Goal: Task Accomplishment & Management: Manage account settings

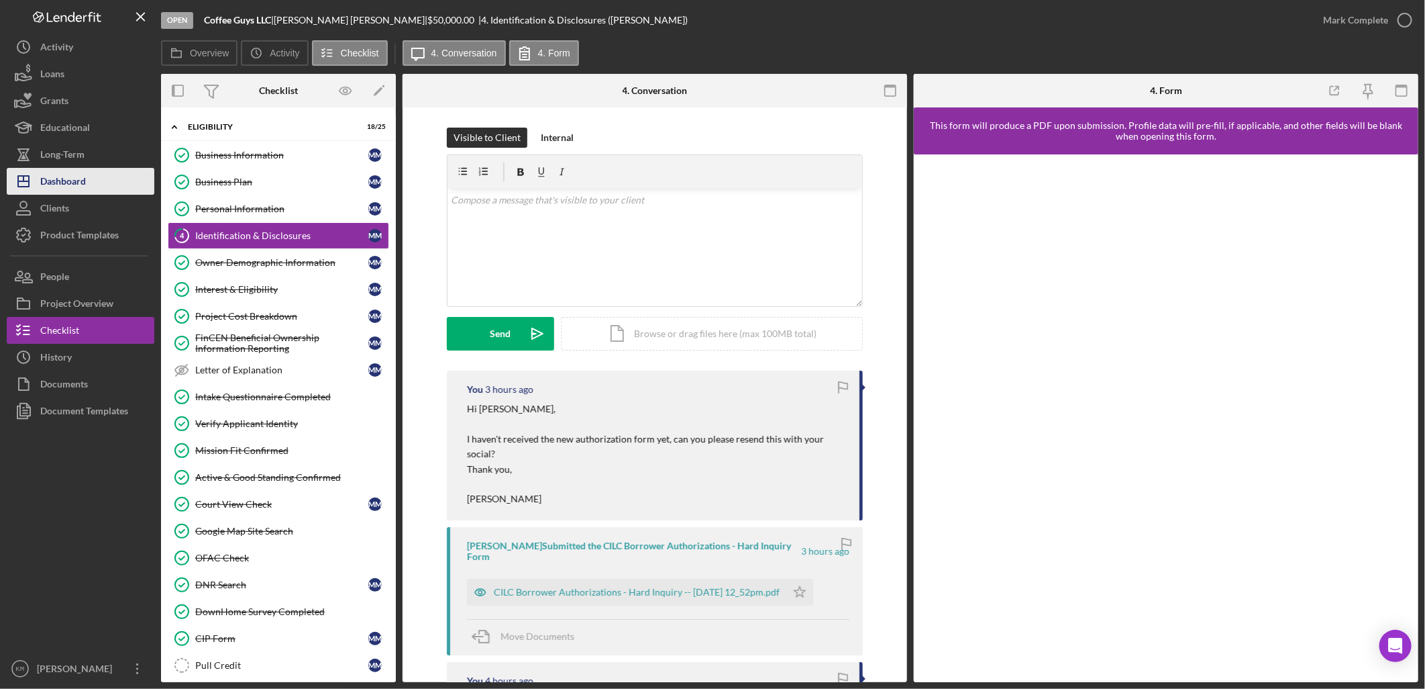
click at [83, 181] on div "Dashboard" at bounding box center [63, 183] width 46 height 30
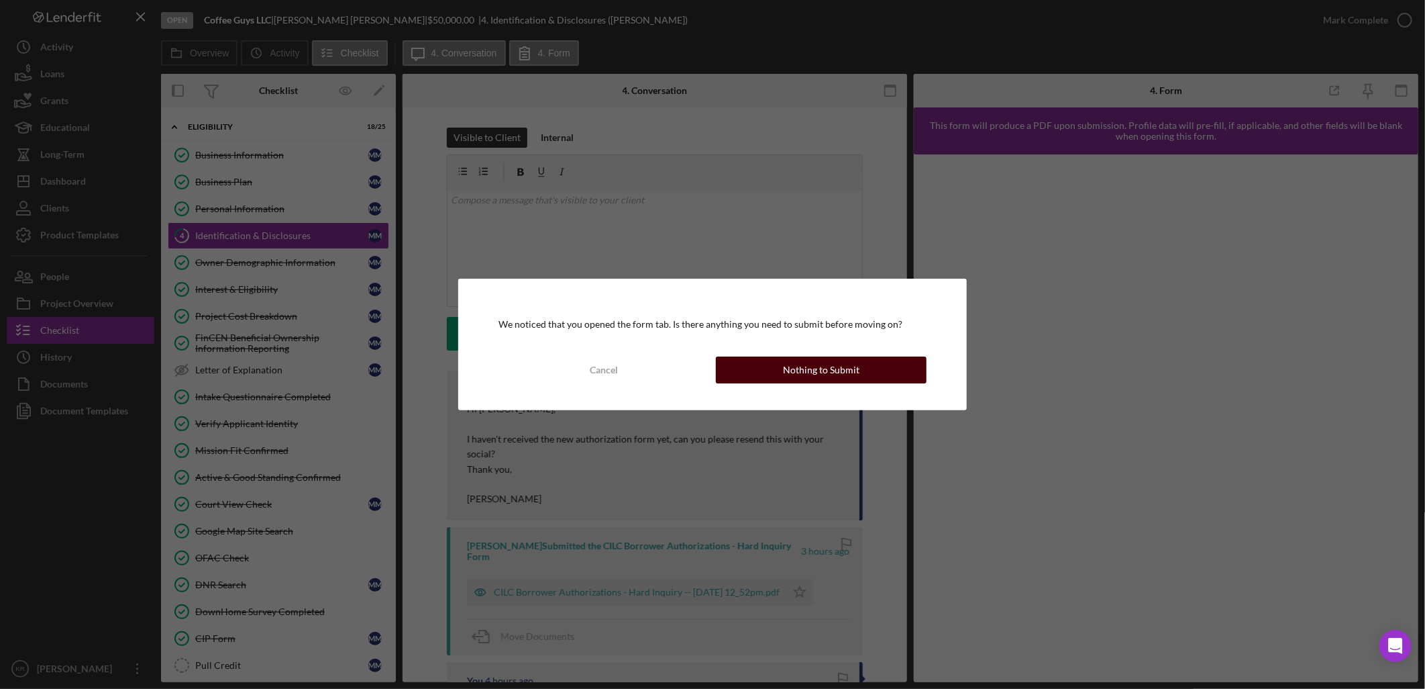
click at [832, 363] on div "Nothing to Submit" at bounding box center [821, 369] width 77 height 27
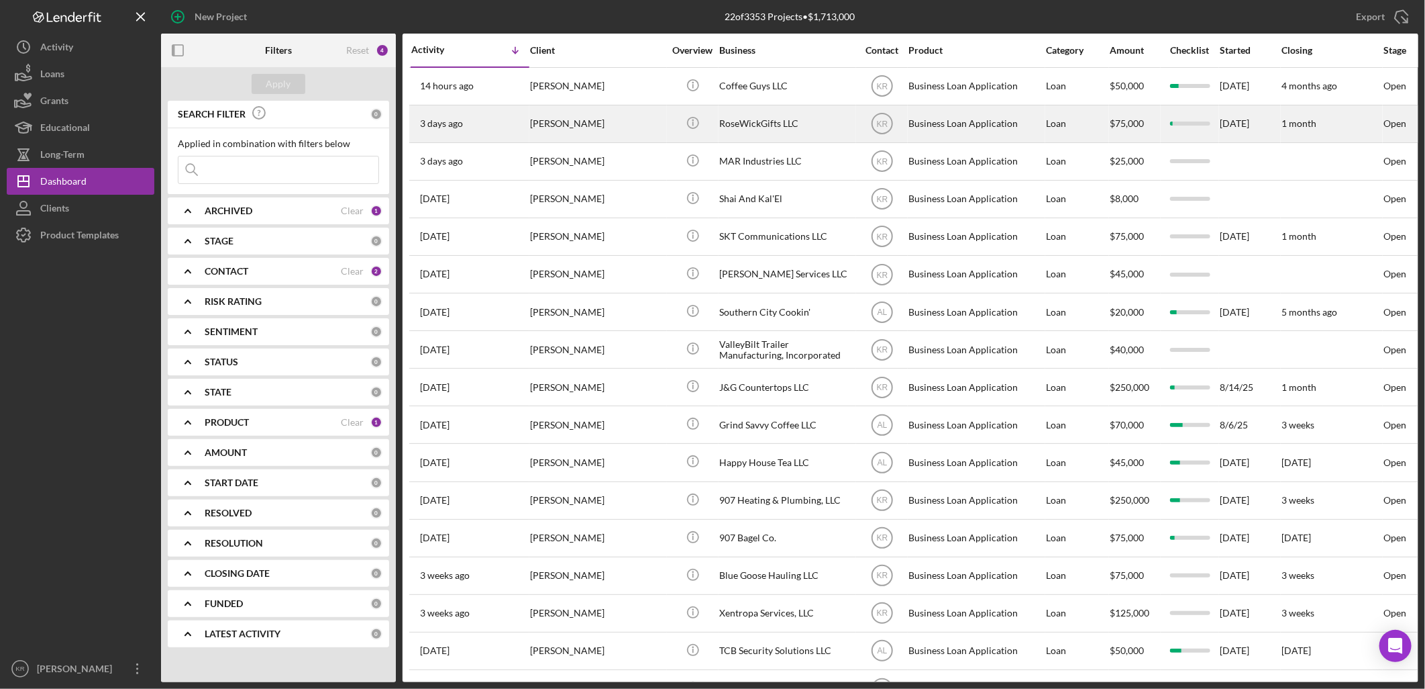
click at [553, 115] on div "[PERSON_NAME]" at bounding box center [597, 124] width 134 height 36
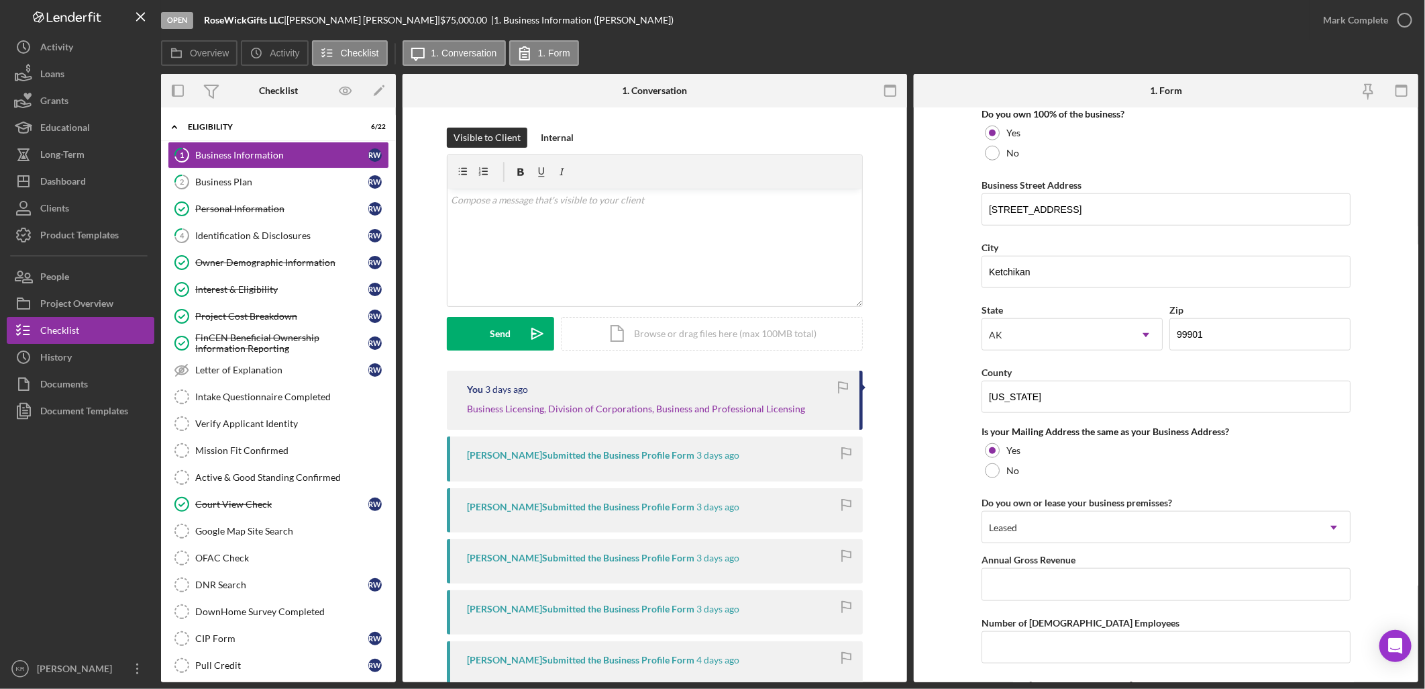
scroll to position [746, 0]
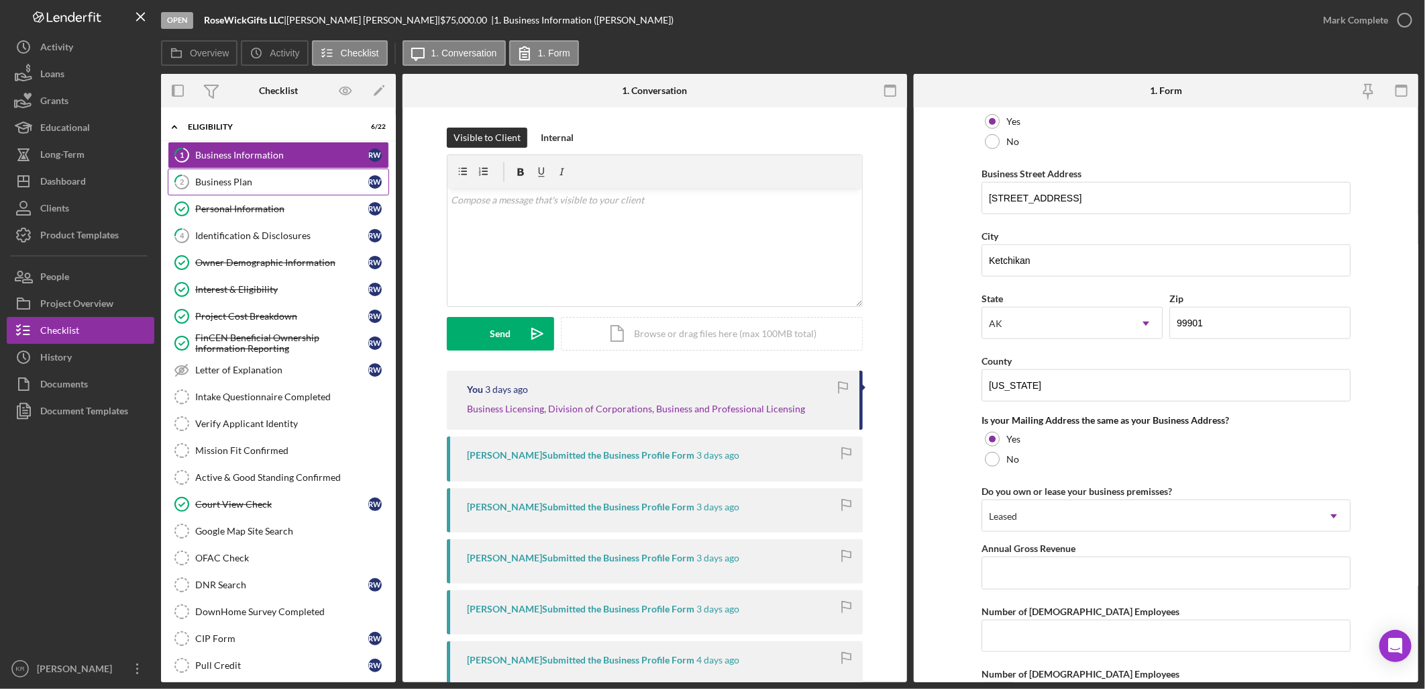
click at [266, 170] on link "2 Business Plan R W" at bounding box center [278, 181] width 221 height 27
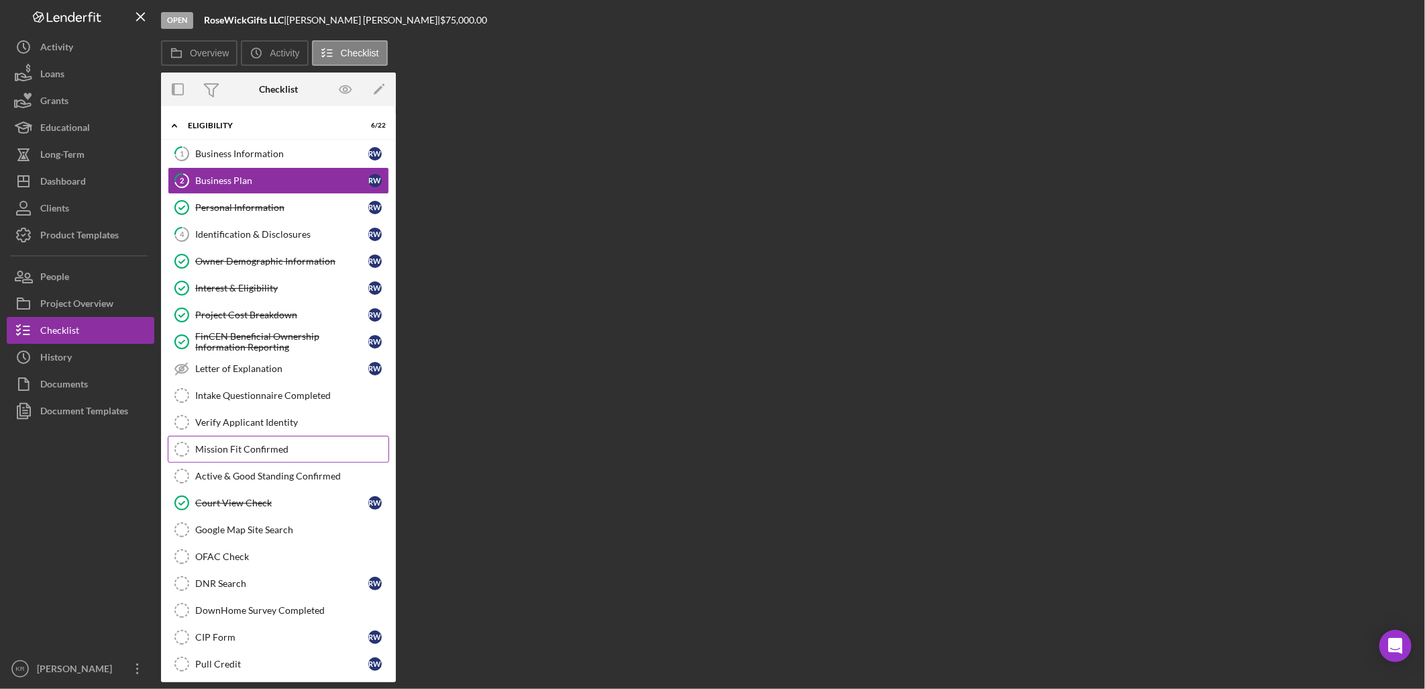
click at [284, 448] on div "Mission Fit Confirmed" at bounding box center [291, 449] width 193 height 11
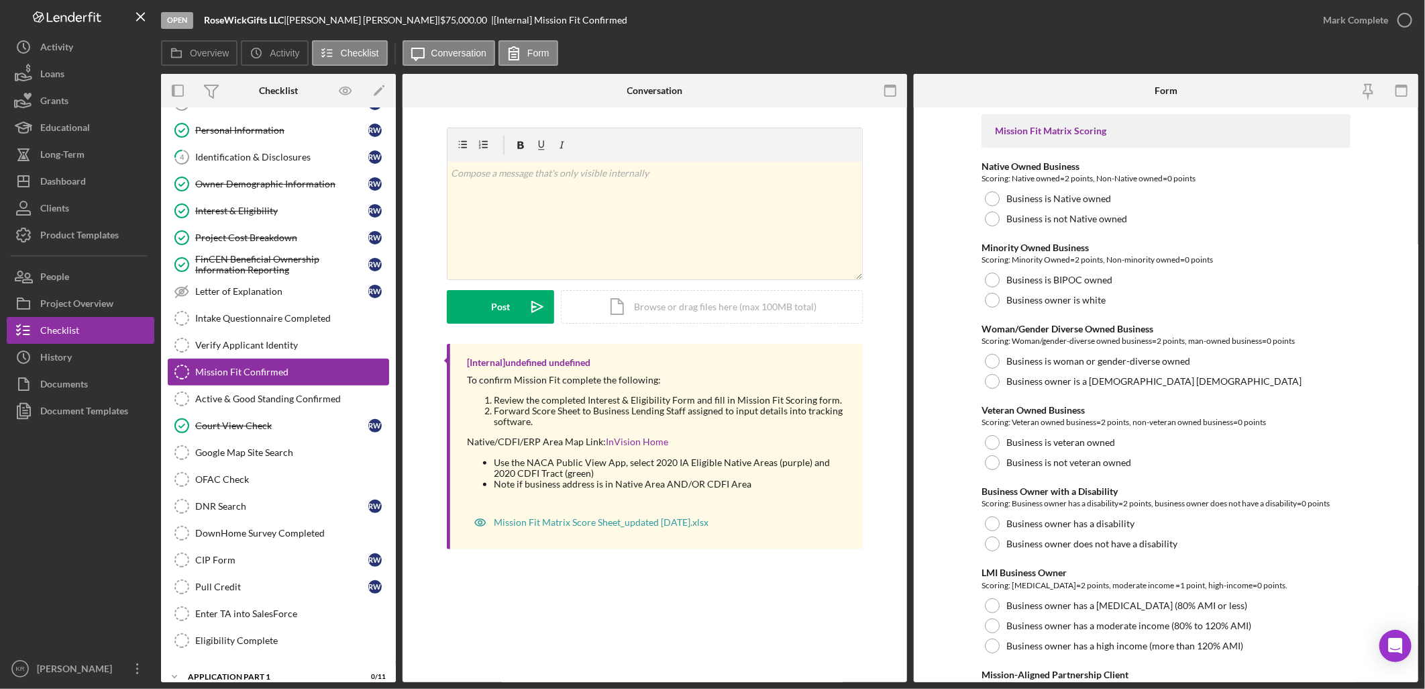
scroll to position [247, 0]
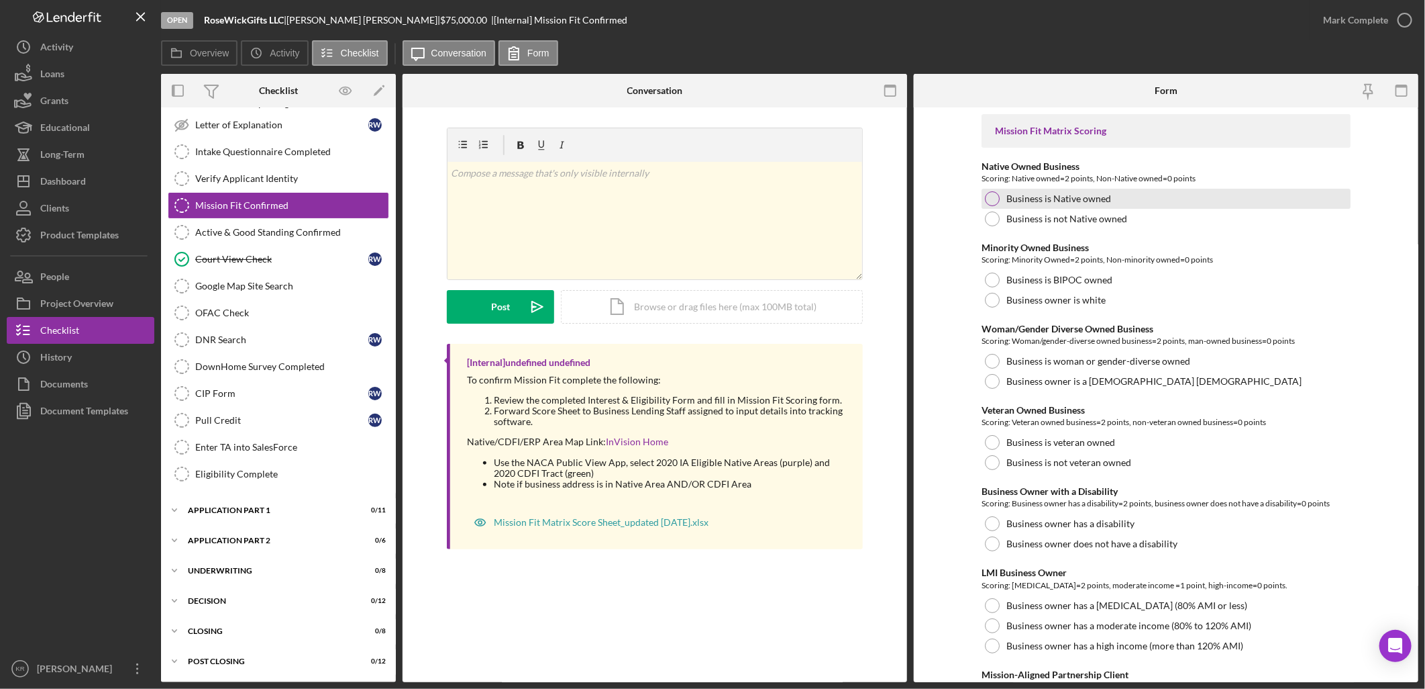
click at [1067, 205] on div "Business is Native owned" at bounding box center [1166, 199] width 369 height 20
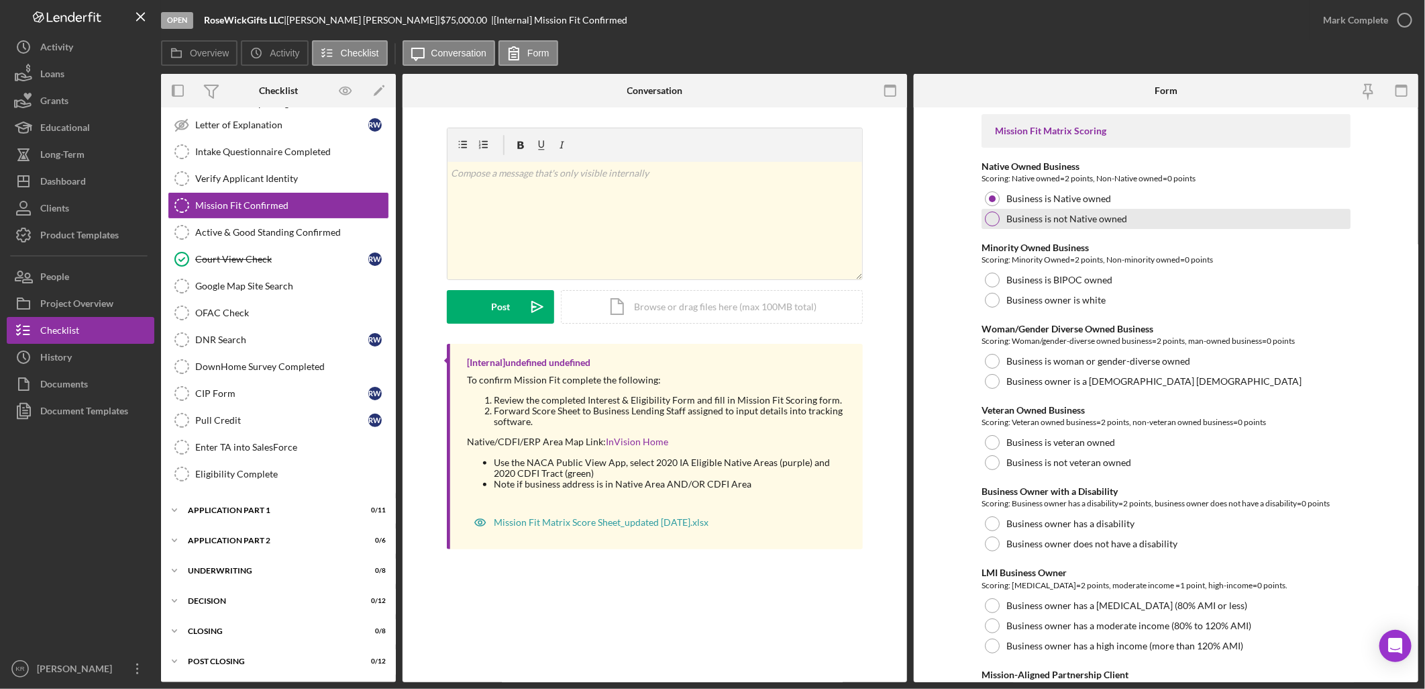
click at [1067, 215] on label "Business is not Native owned" at bounding box center [1067, 218] width 121 height 11
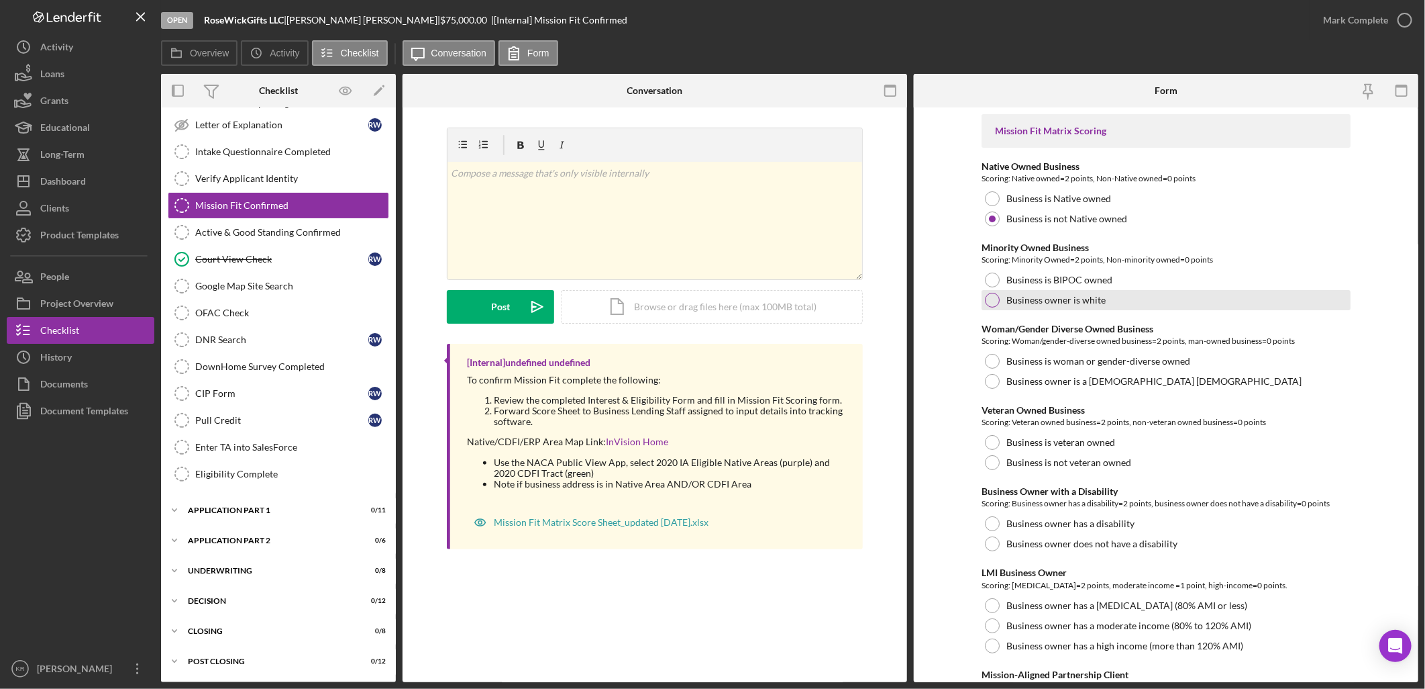
click at [1095, 298] on label "Business owner is white" at bounding box center [1056, 300] width 99 height 11
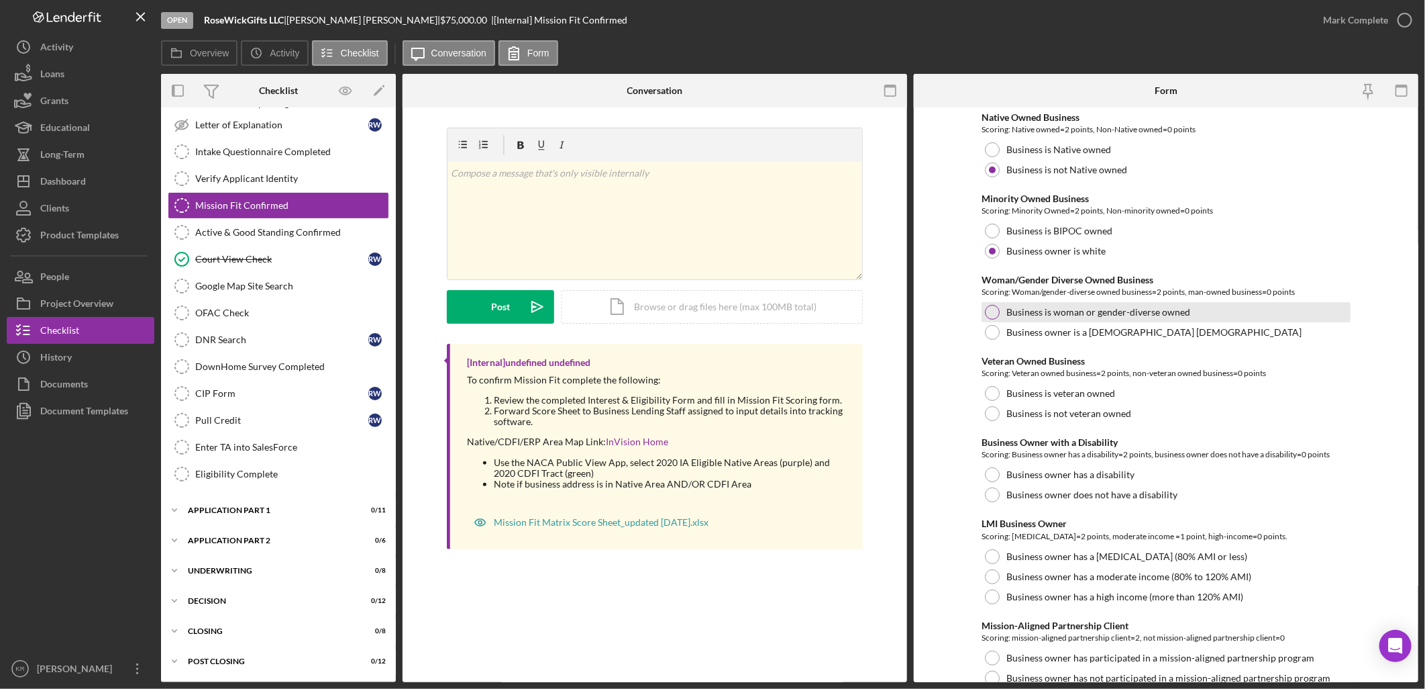
scroll to position [74, 0]
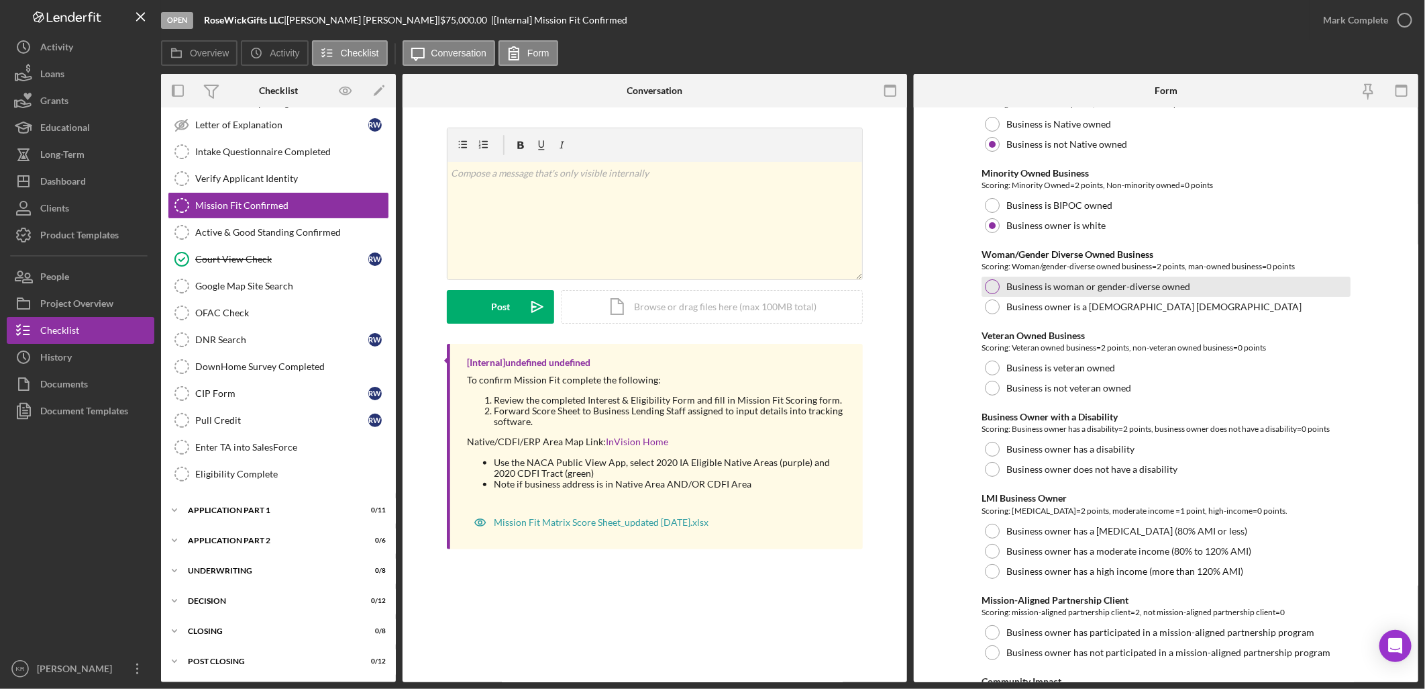
click at [1076, 283] on label "Business is woman or gender-diverse owned" at bounding box center [1099, 286] width 184 height 11
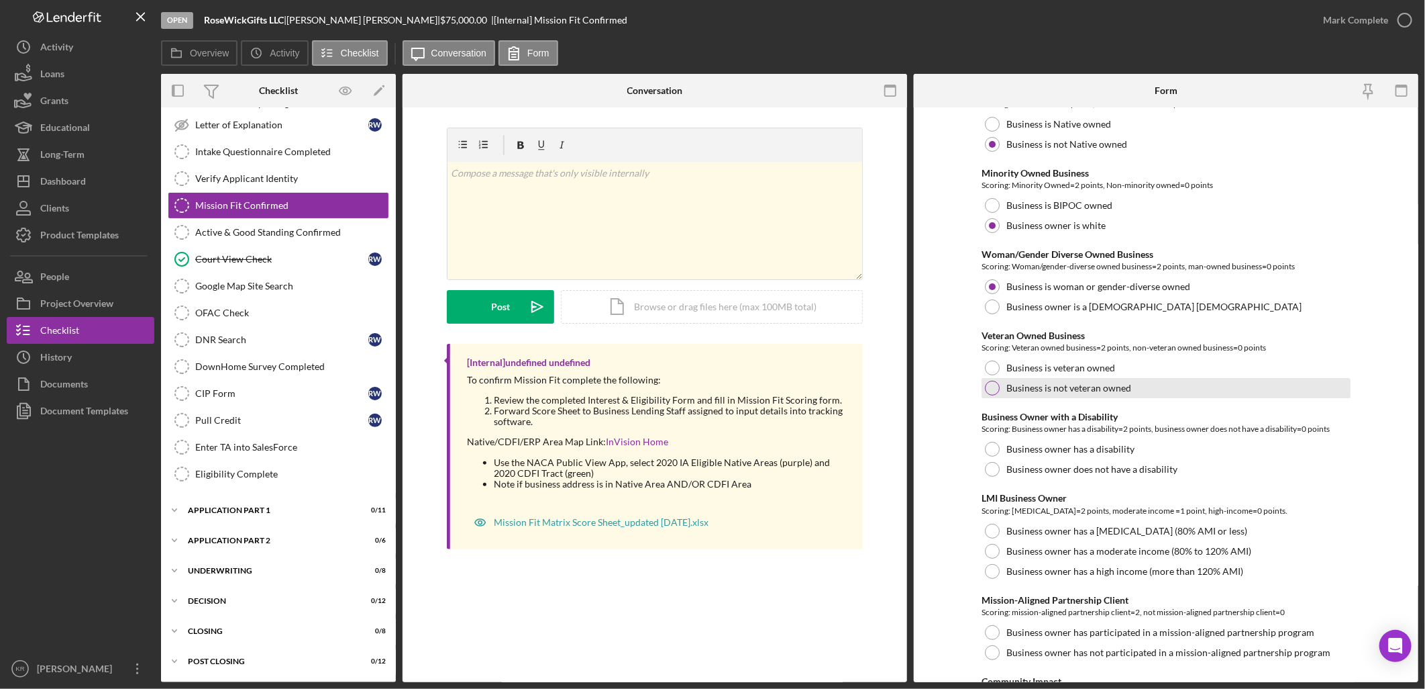
click at [1117, 390] on label "Business is not veteran owned" at bounding box center [1069, 388] width 125 height 11
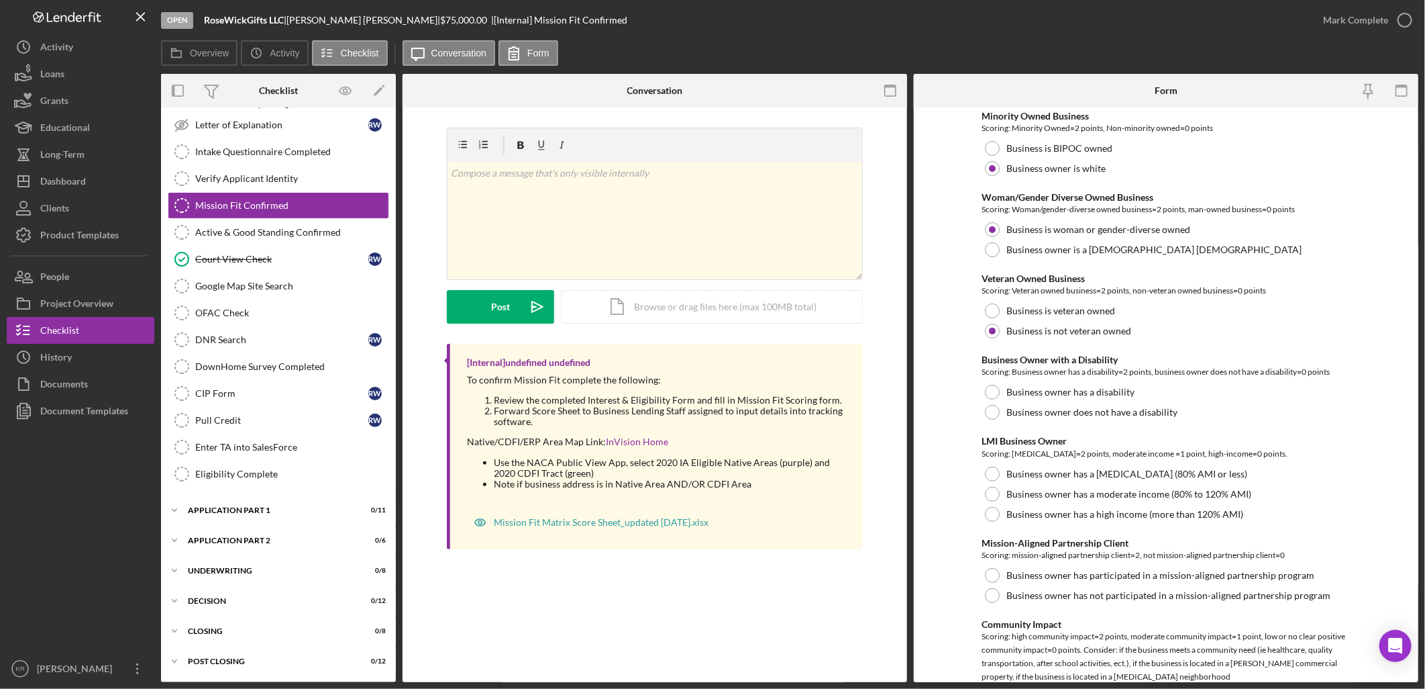
scroll to position [223, 0]
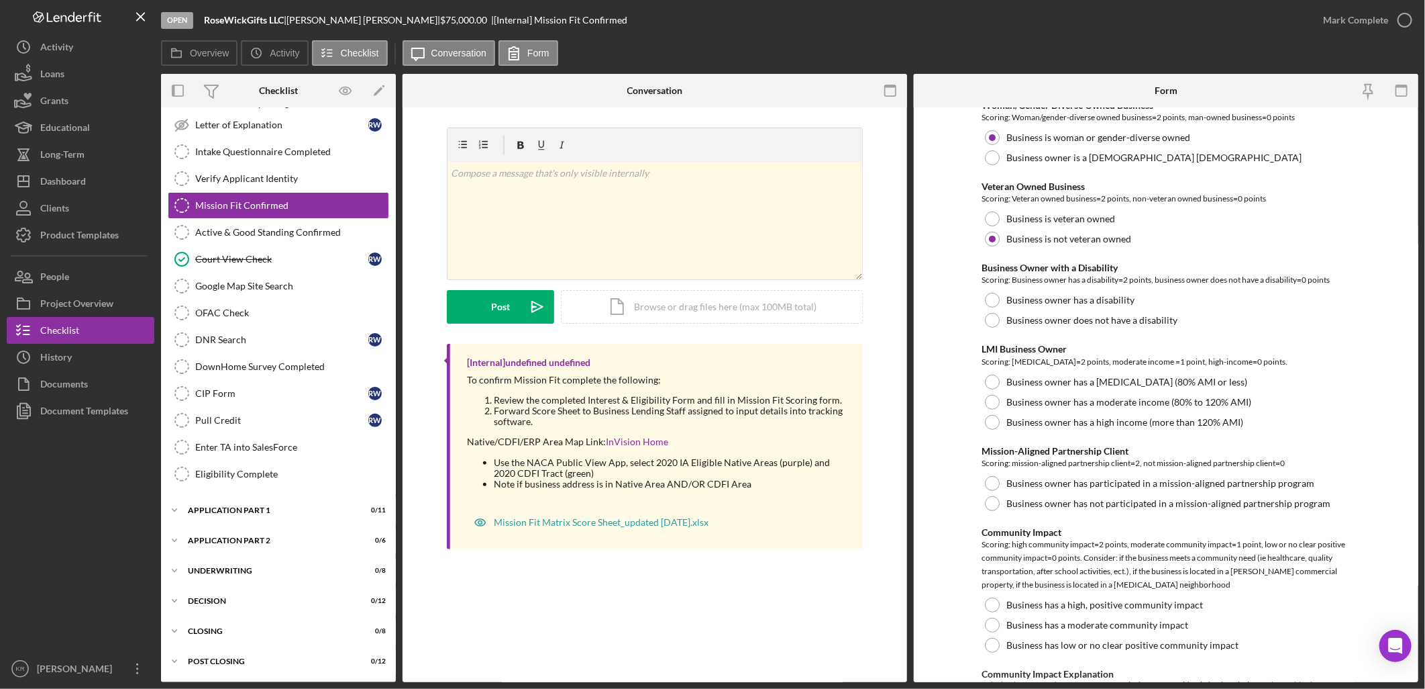
click at [1088, 286] on div "Scoring: Business owner has a disability=2 points, business owner does not have…" at bounding box center [1166, 279] width 369 height 13
click at [1074, 299] on label "Business owner has a disability" at bounding box center [1071, 300] width 128 height 11
click at [1144, 385] on label "Business owner has a [MEDICAL_DATA] (80% AMI or less)" at bounding box center [1127, 381] width 241 height 11
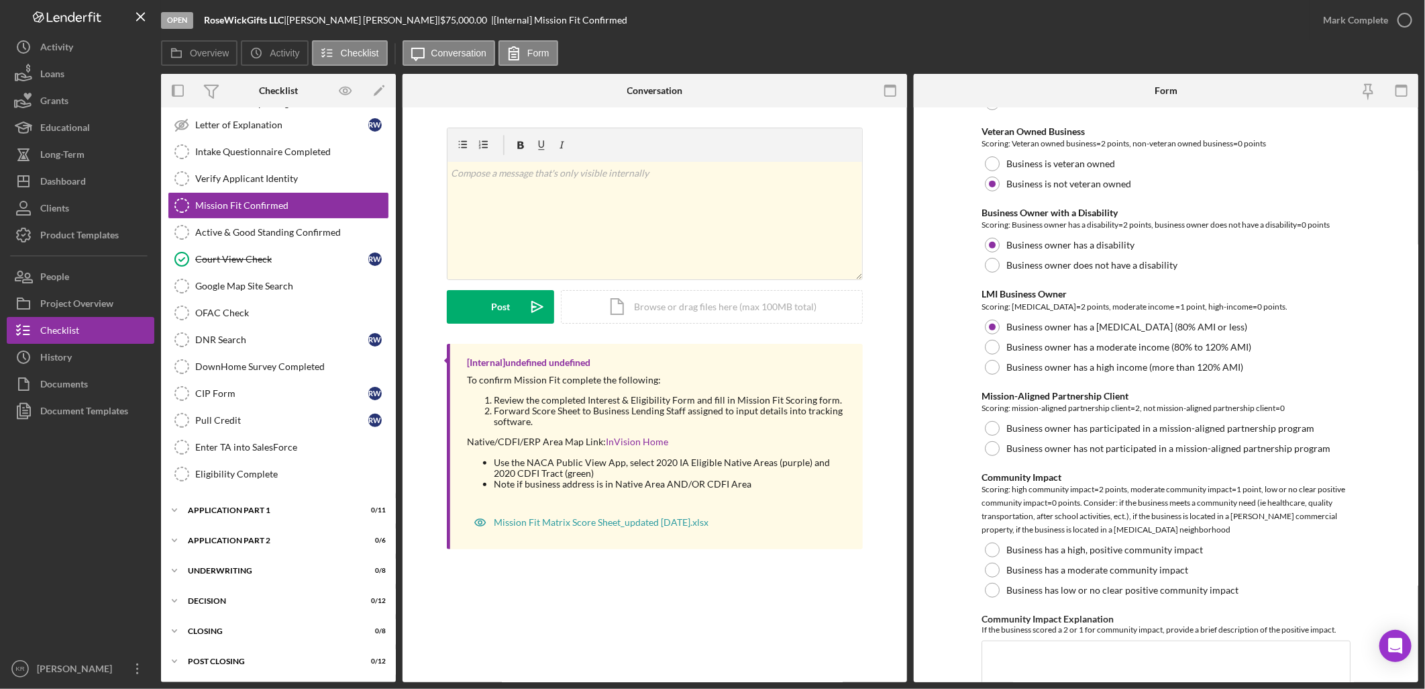
scroll to position [372, 0]
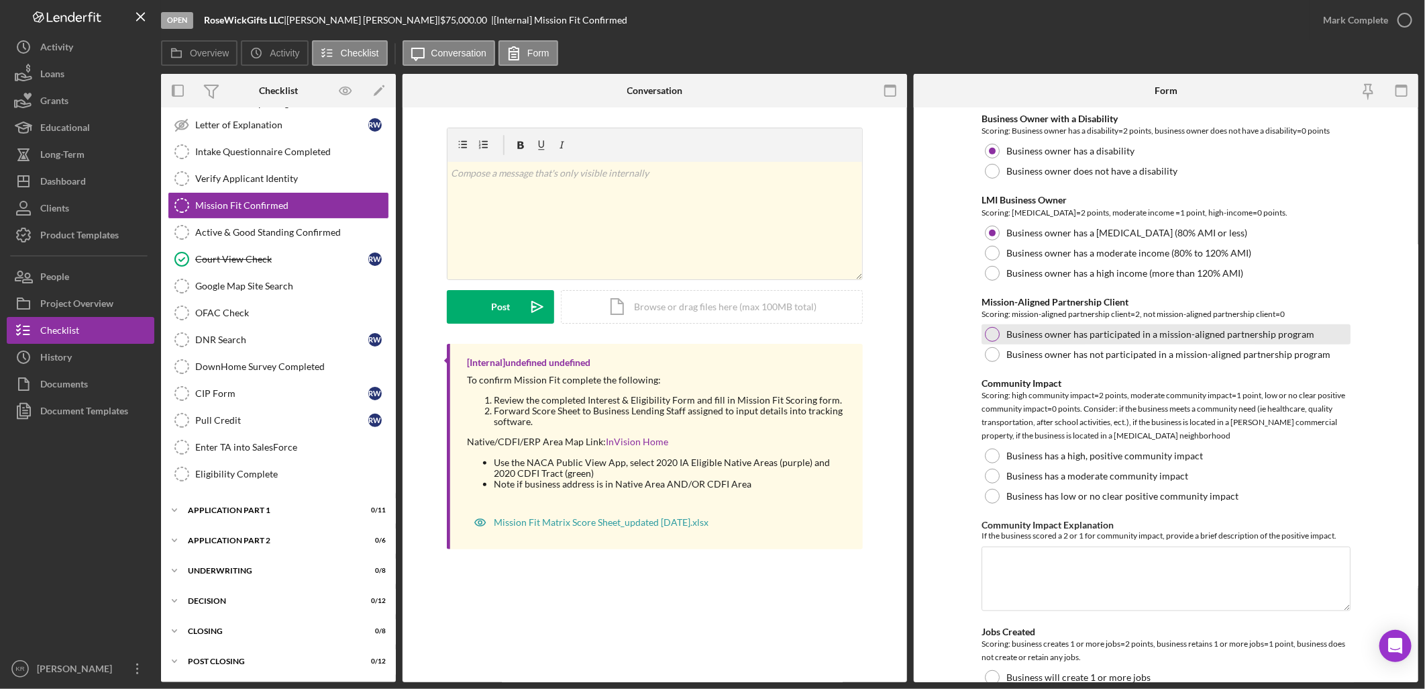
click at [1068, 339] on div "Business owner has participated in a mission-aligned partnership program" at bounding box center [1166, 334] width 369 height 20
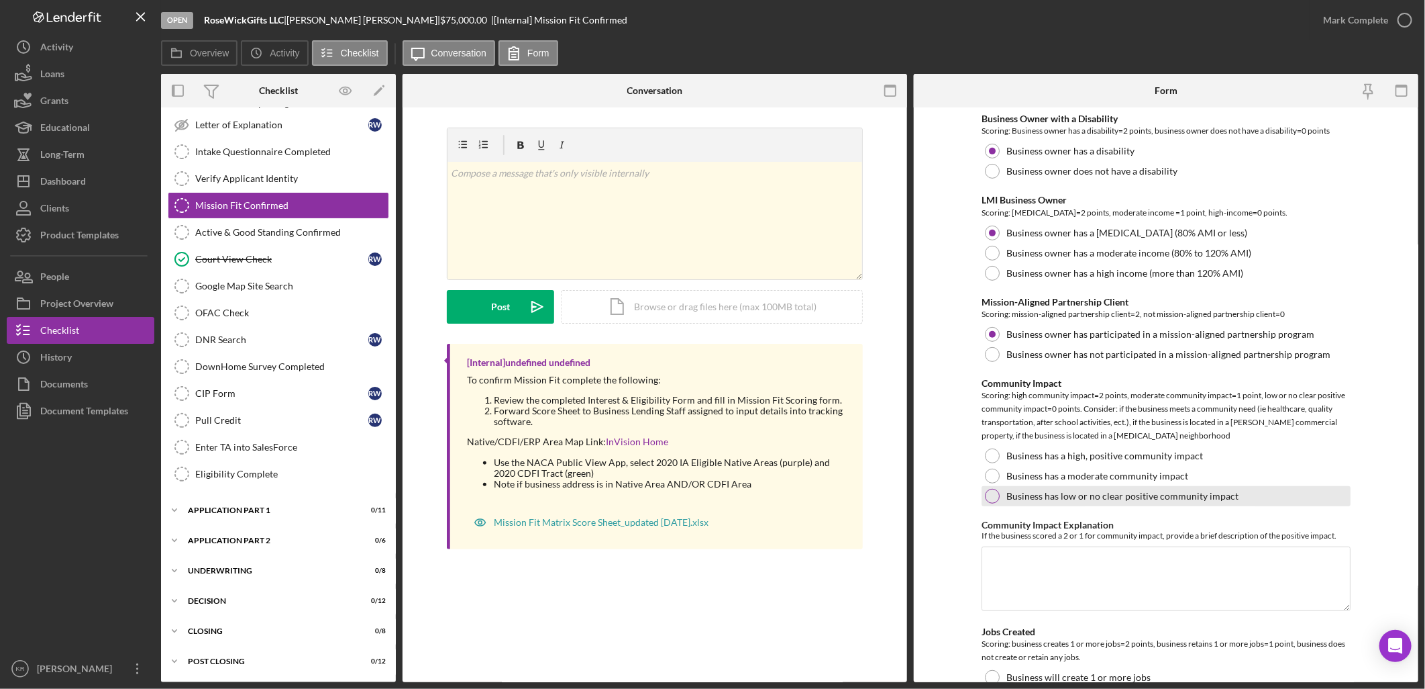
click at [1182, 499] on label "Business has low or no clear positive community impact" at bounding box center [1123, 496] width 232 height 11
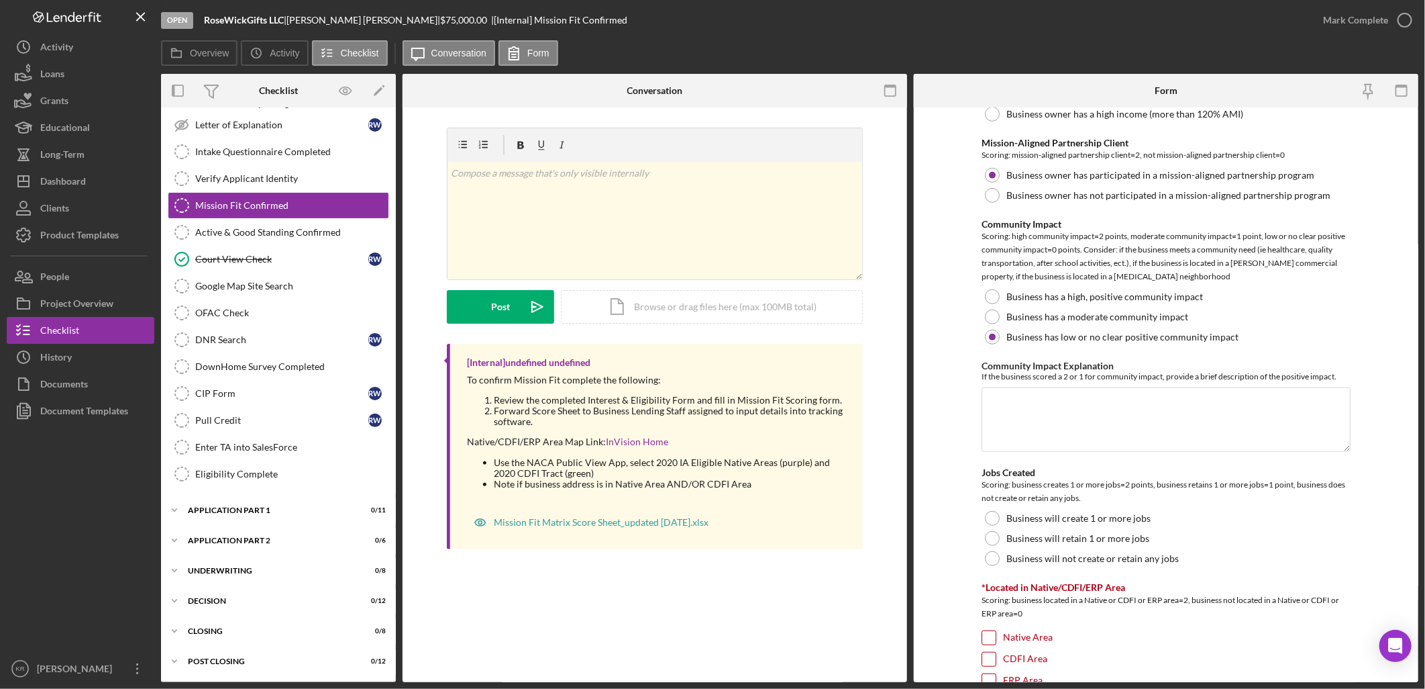
scroll to position [671, 0]
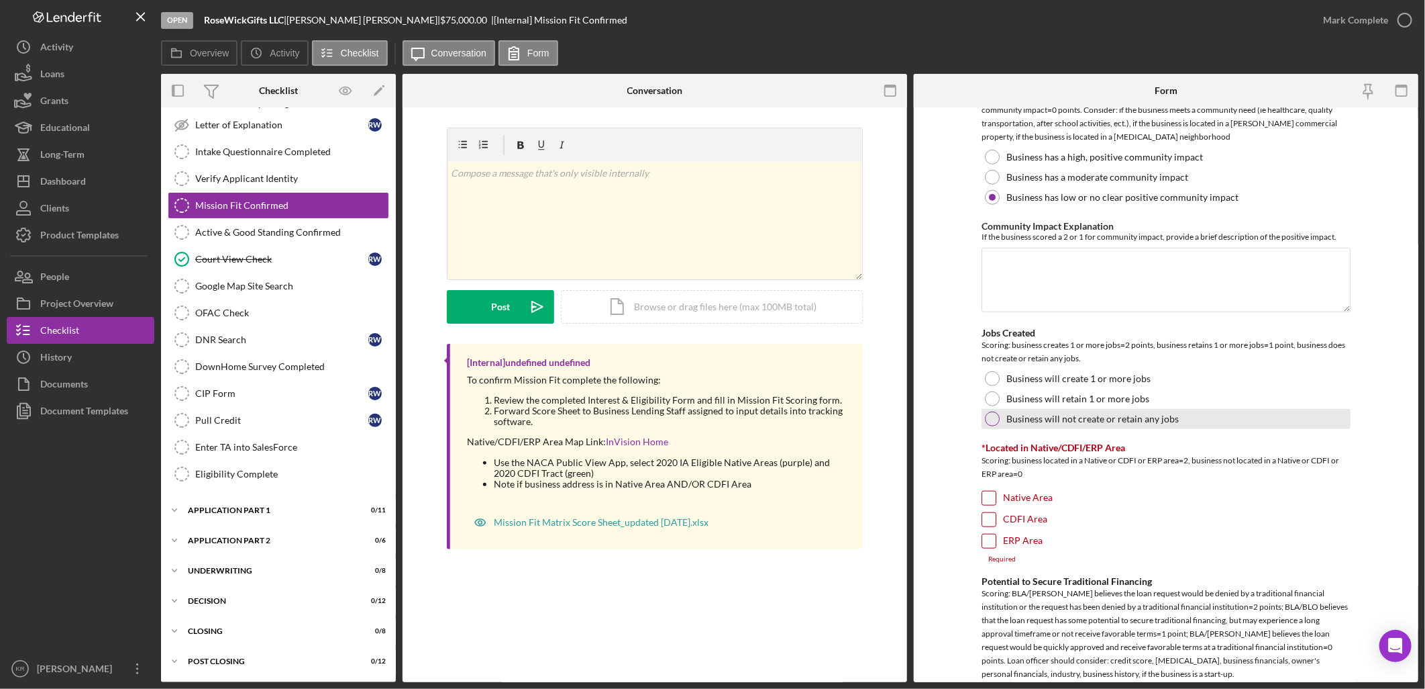
click at [1052, 424] on label "Business will not create or retain any jobs" at bounding box center [1093, 418] width 172 height 11
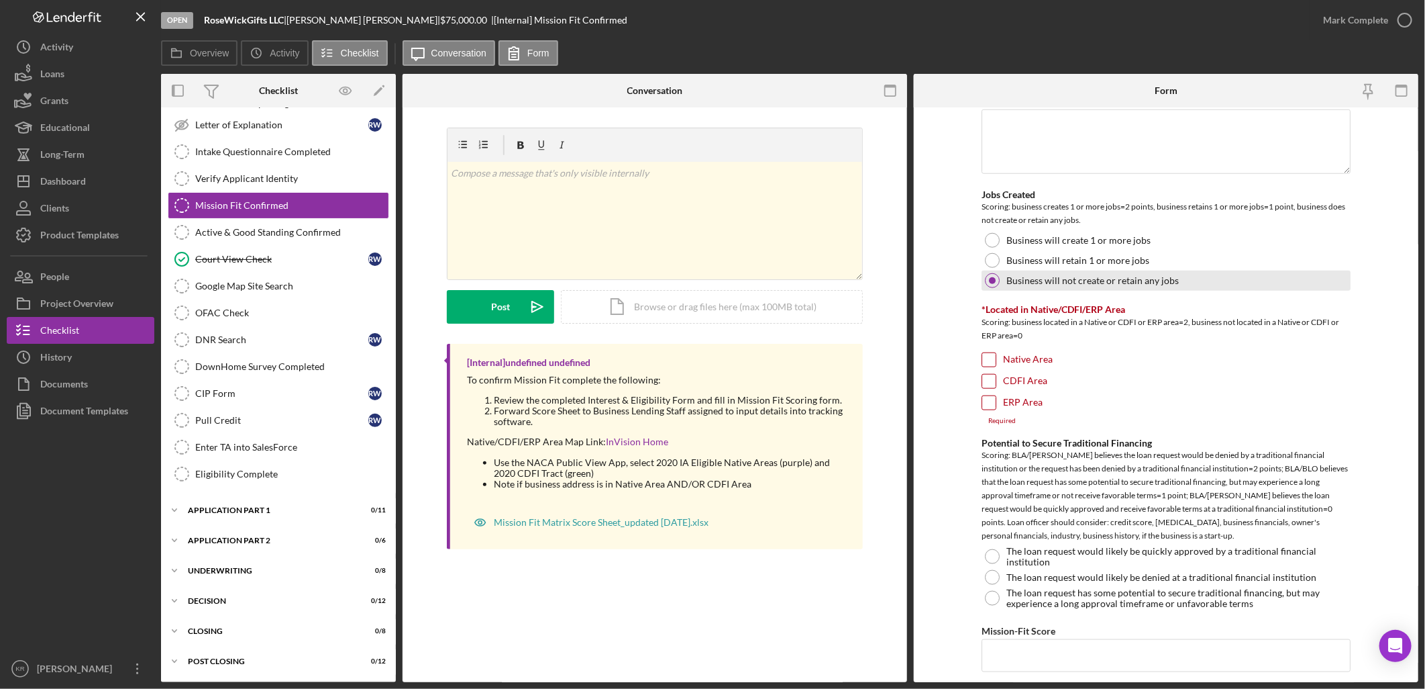
scroll to position [820, 0]
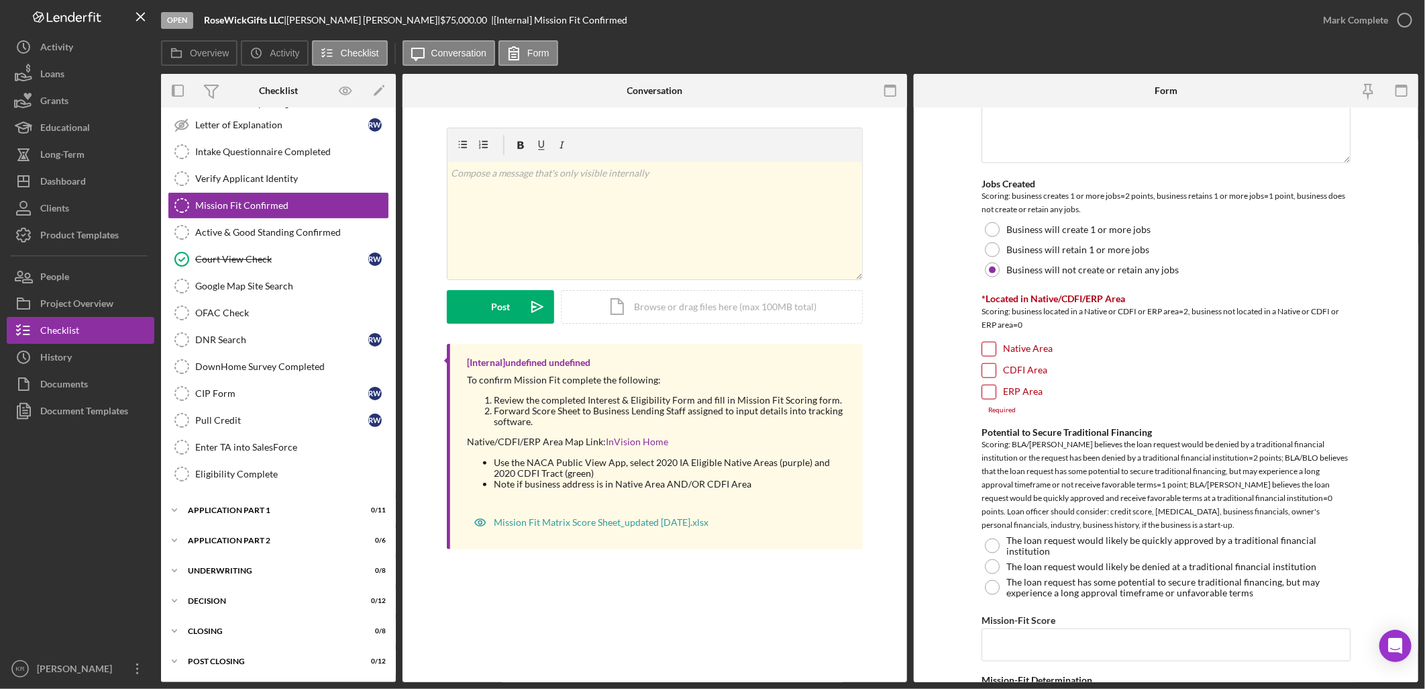
click at [986, 354] on input "Native Area" at bounding box center [988, 348] width 13 height 13
checkbox input "true"
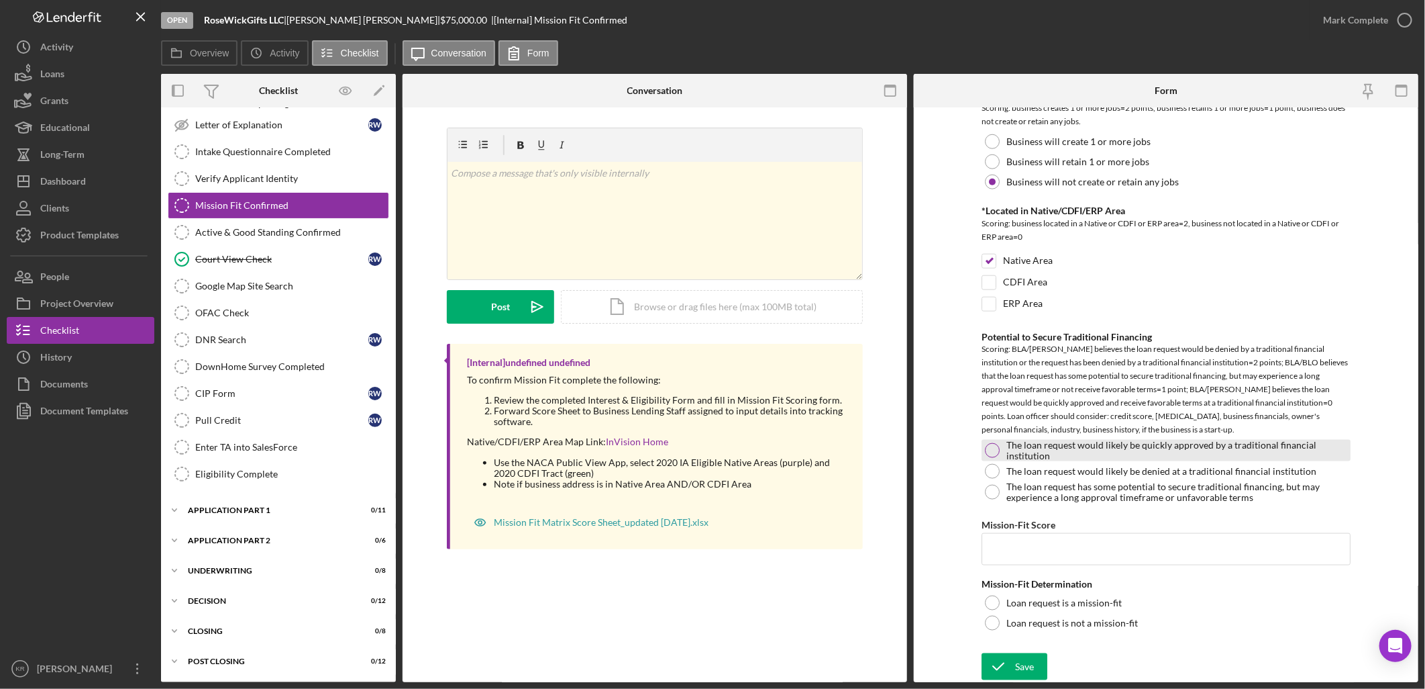
scroll to position [909, 0]
click at [726, 446] on div "Native/CDFI/ERP Area Map Link: InVision Home" at bounding box center [658, 441] width 383 height 11
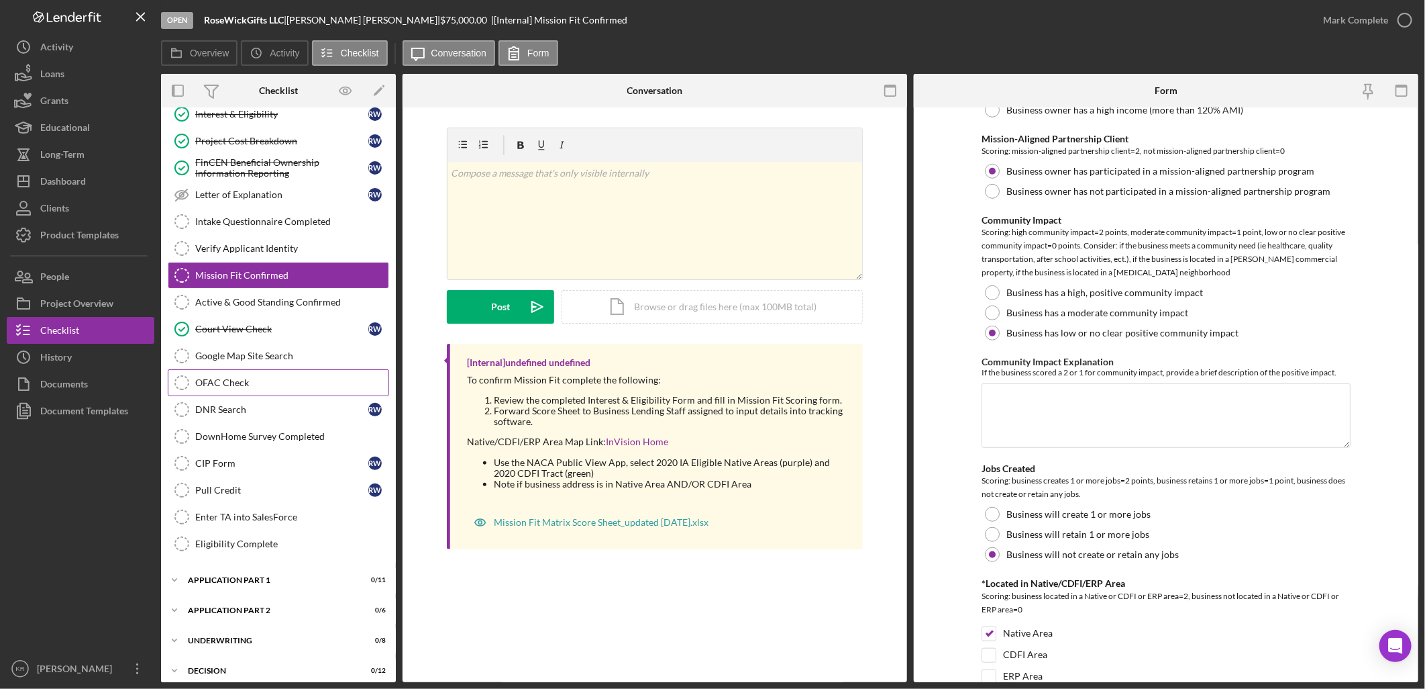
scroll to position [0, 0]
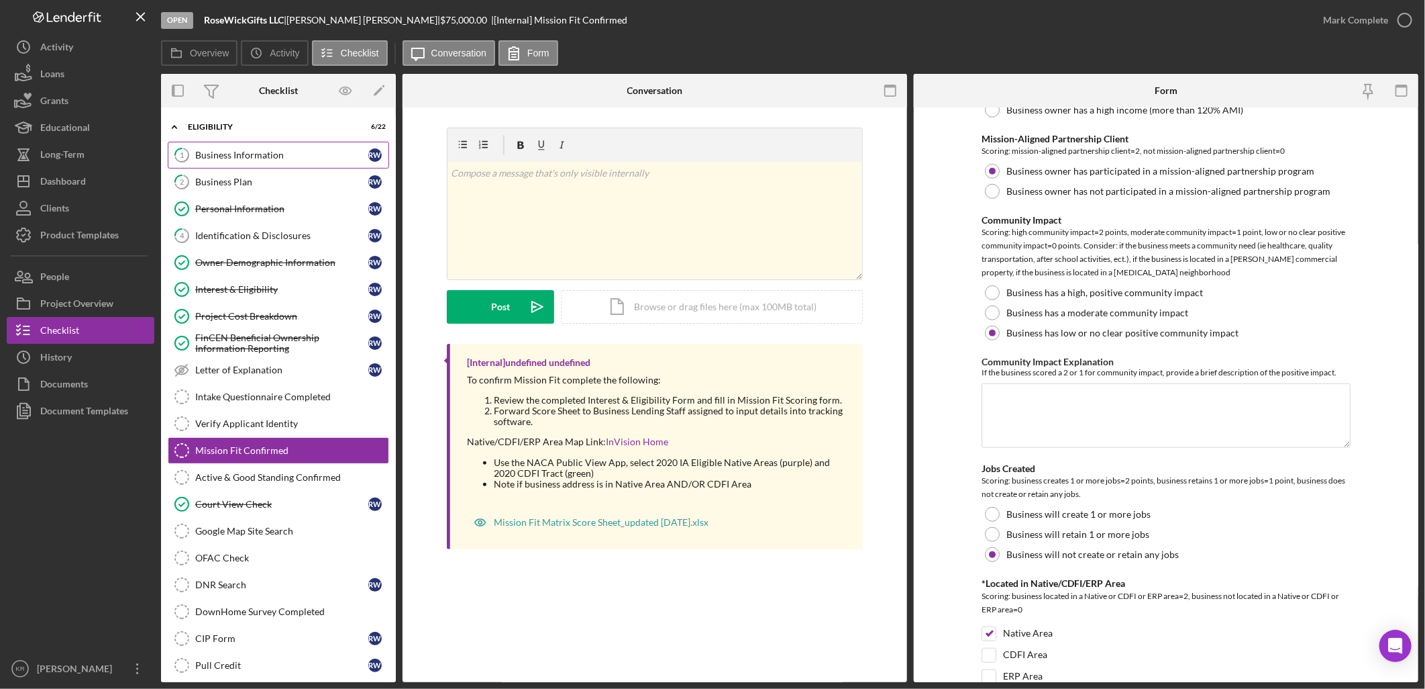
click at [316, 155] on div "Business Information" at bounding box center [281, 155] width 173 height 11
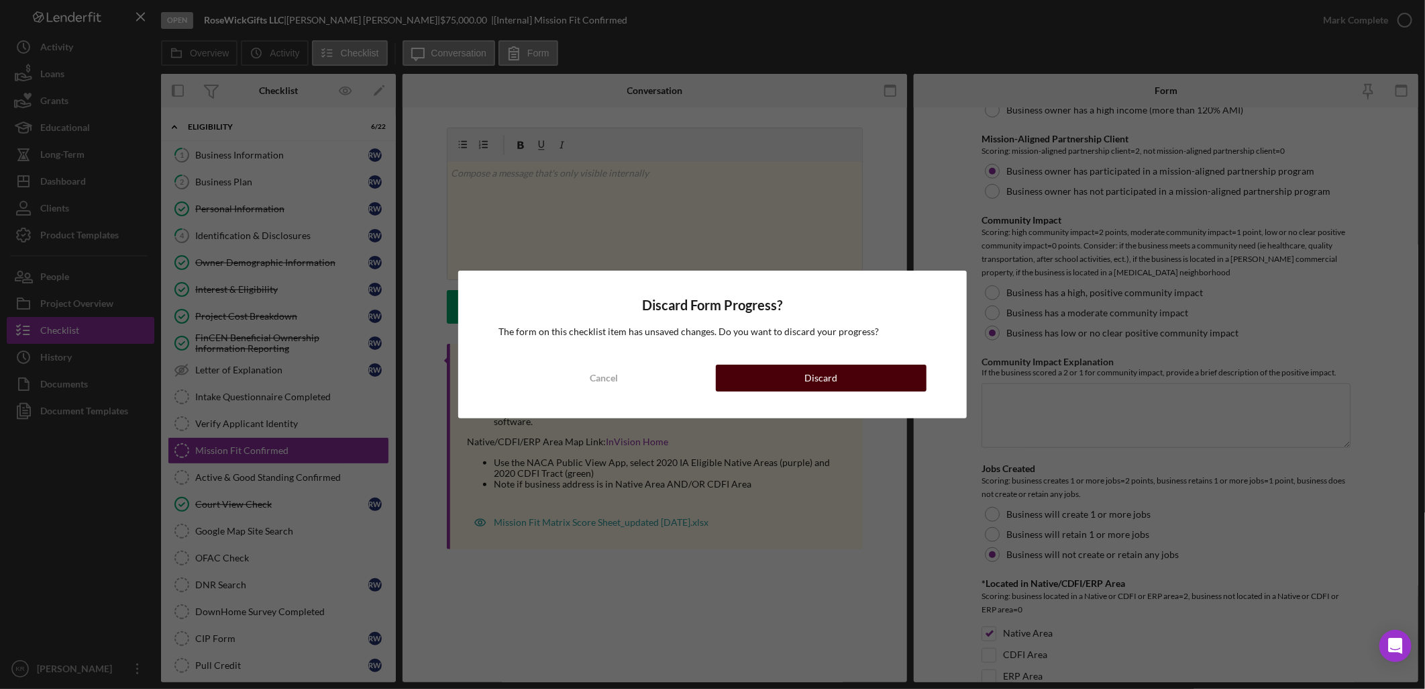
click at [833, 387] on div "Discard" at bounding box center [821, 377] width 33 height 27
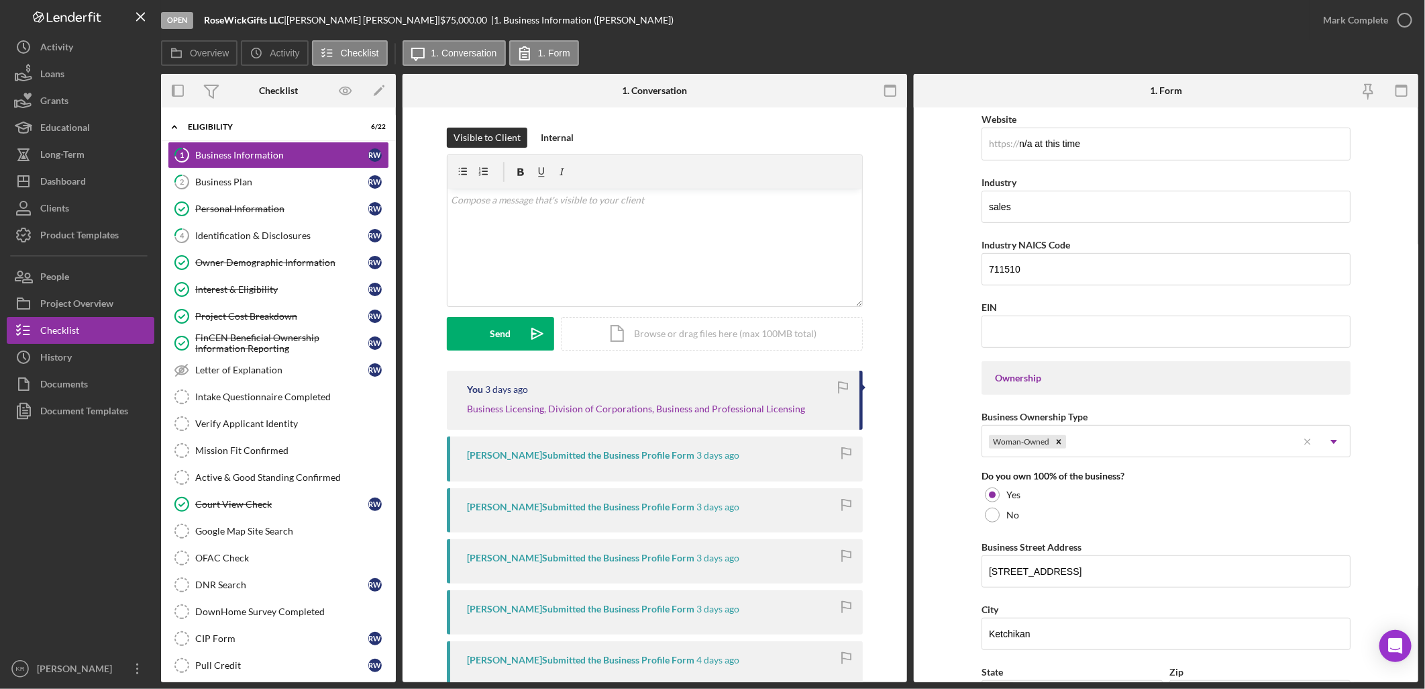
scroll to position [447, 0]
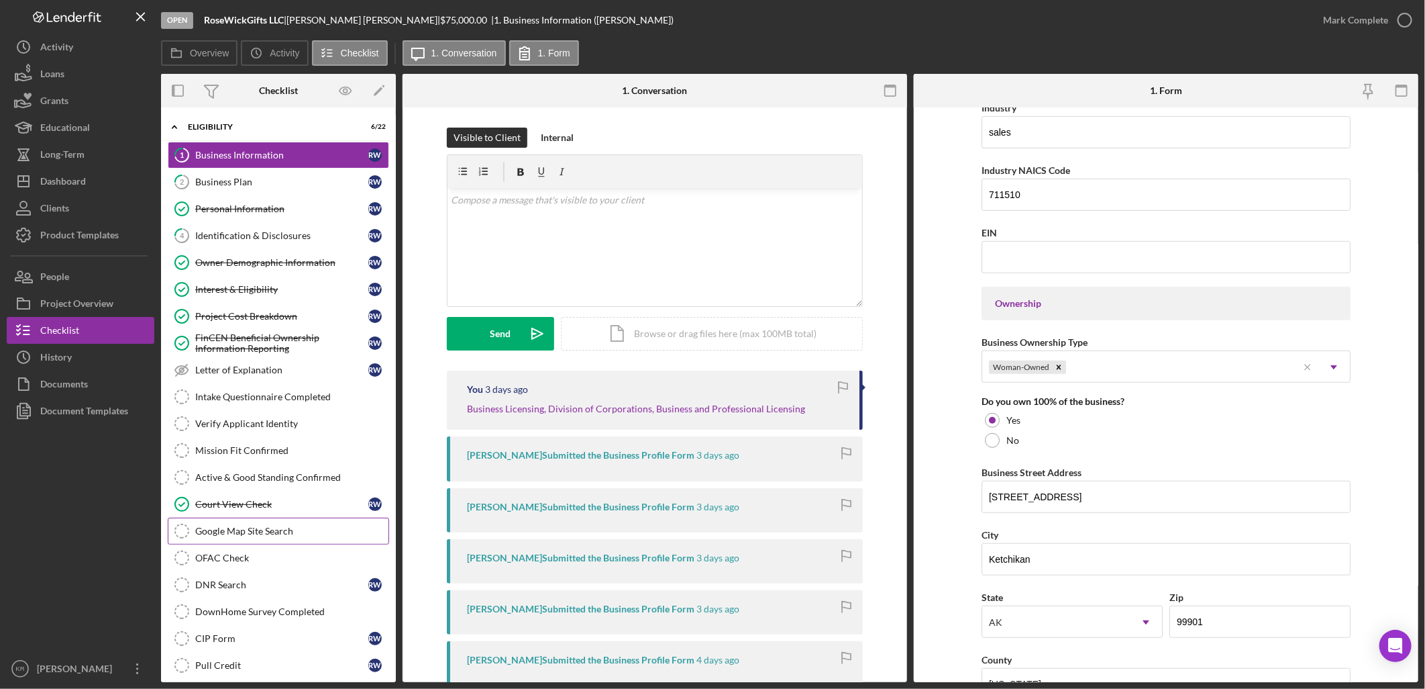
click at [237, 526] on link "Google Map Site Search Google Map Site Search" at bounding box center [278, 530] width 221 height 27
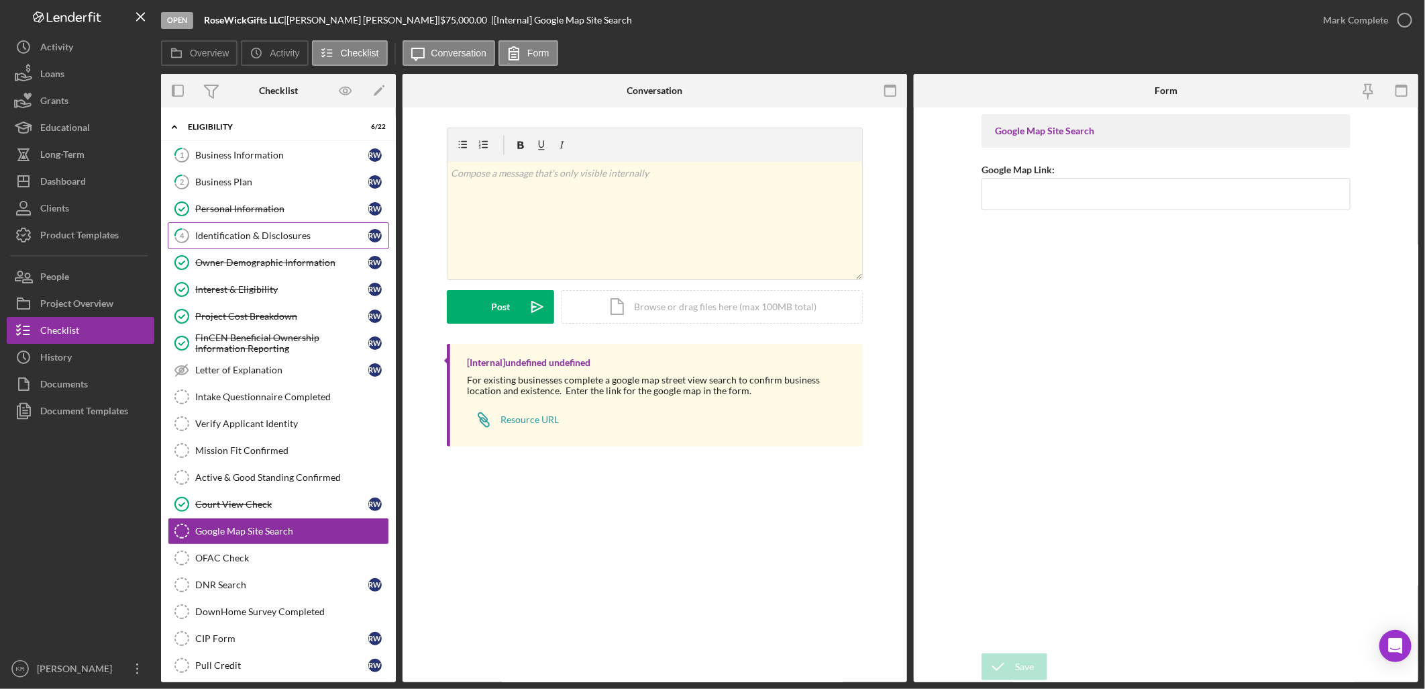
click at [236, 243] on link "4 Identification & Disclosures R W" at bounding box center [278, 235] width 221 height 27
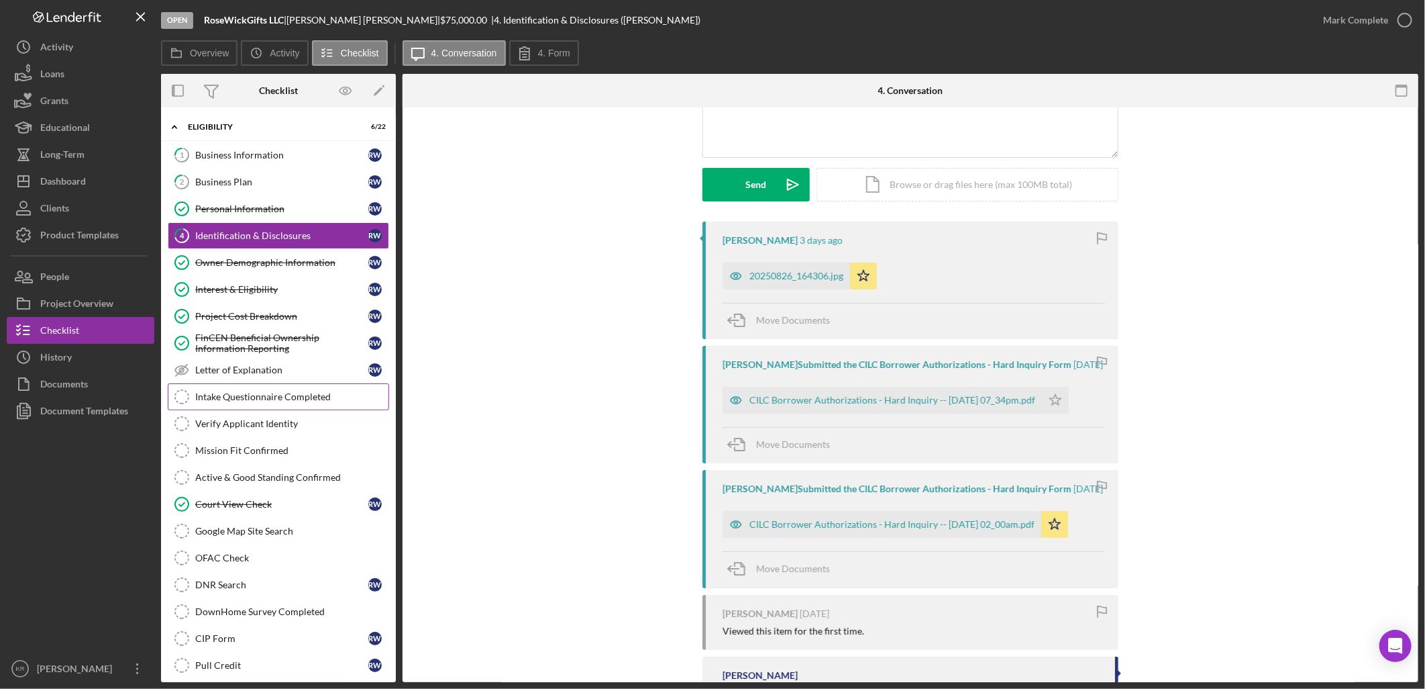
click at [220, 391] on link "Intake Questionnaire Completed Intake Questionnaire Completed" at bounding box center [278, 396] width 221 height 27
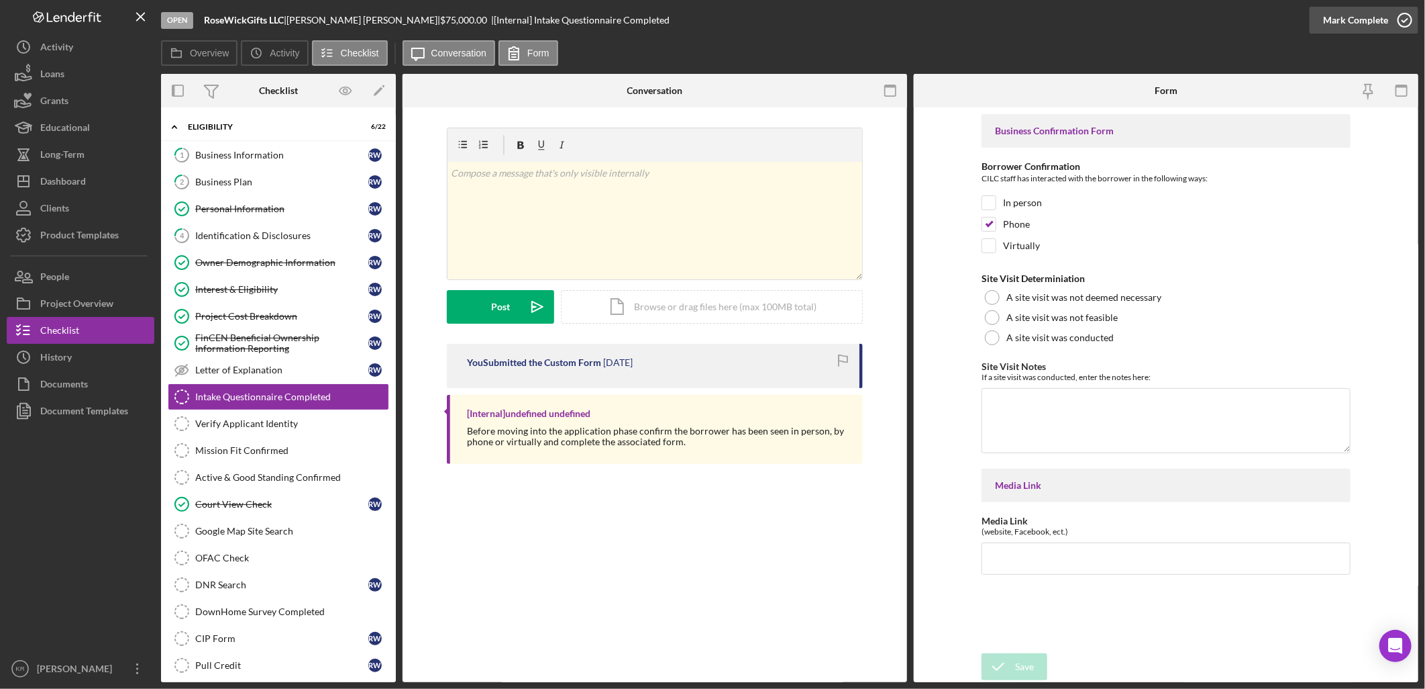
click at [1321, 28] on button "Mark Complete" at bounding box center [1364, 20] width 109 height 27
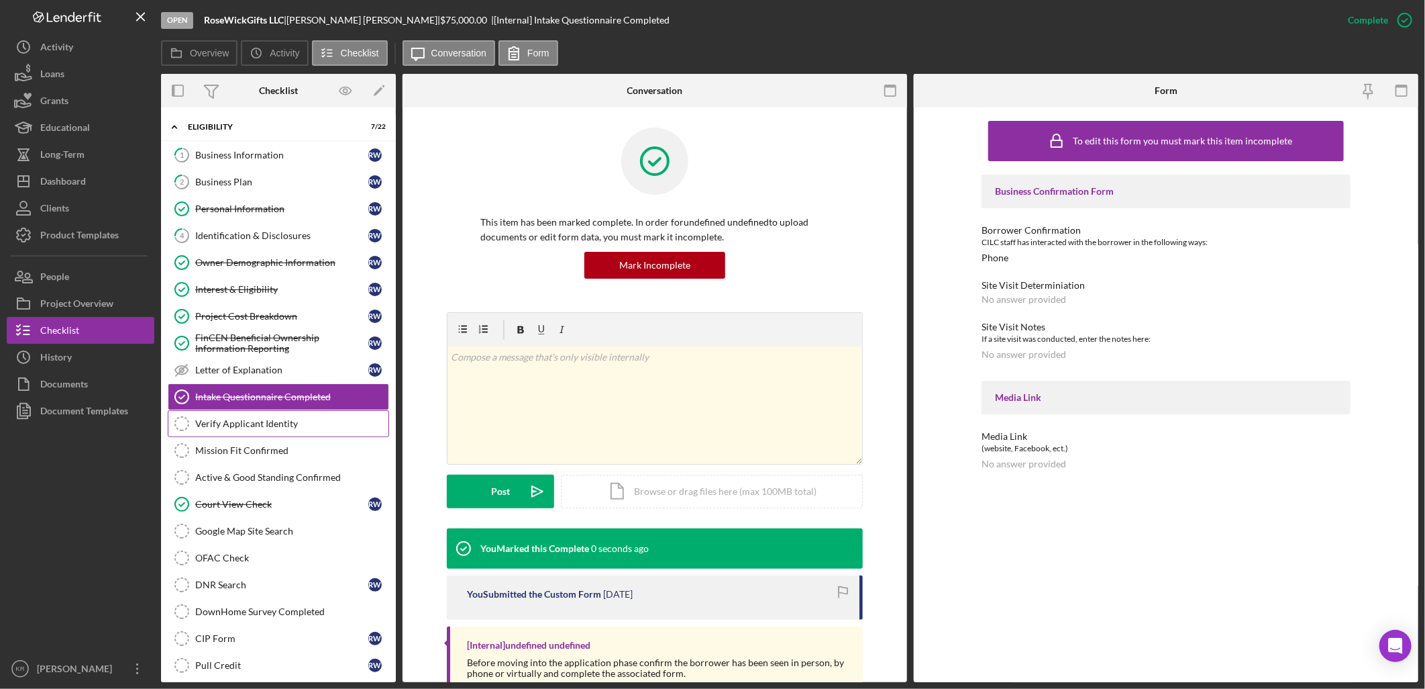
click at [230, 419] on div "Verify Applicant Identity" at bounding box center [291, 423] width 193 height 11
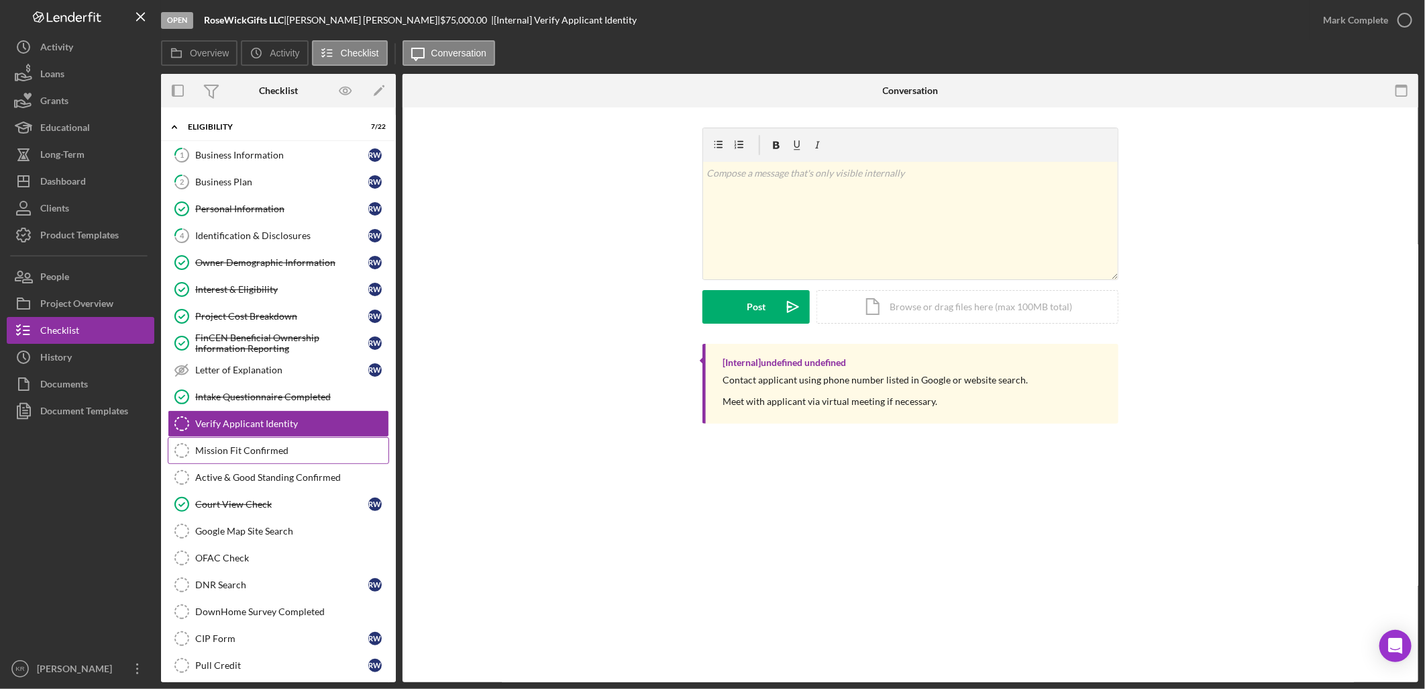
click at [282, 462] on link "Mission Fit Confirmed Mission Fit Confirmed" at bounding box center [278, 450] width 221 height 27
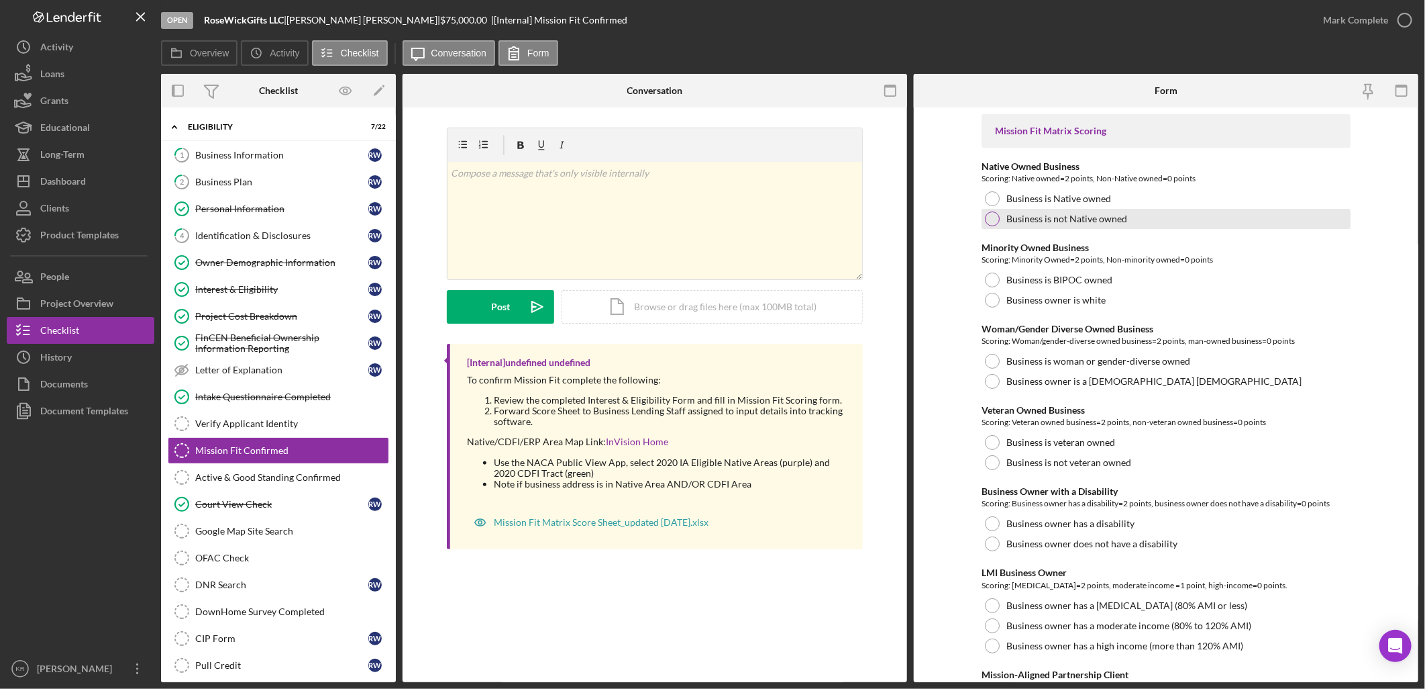
click at [1030, 209] on div "Business is not Native owned" at bounding box center [1166, 219] width 369 height 20
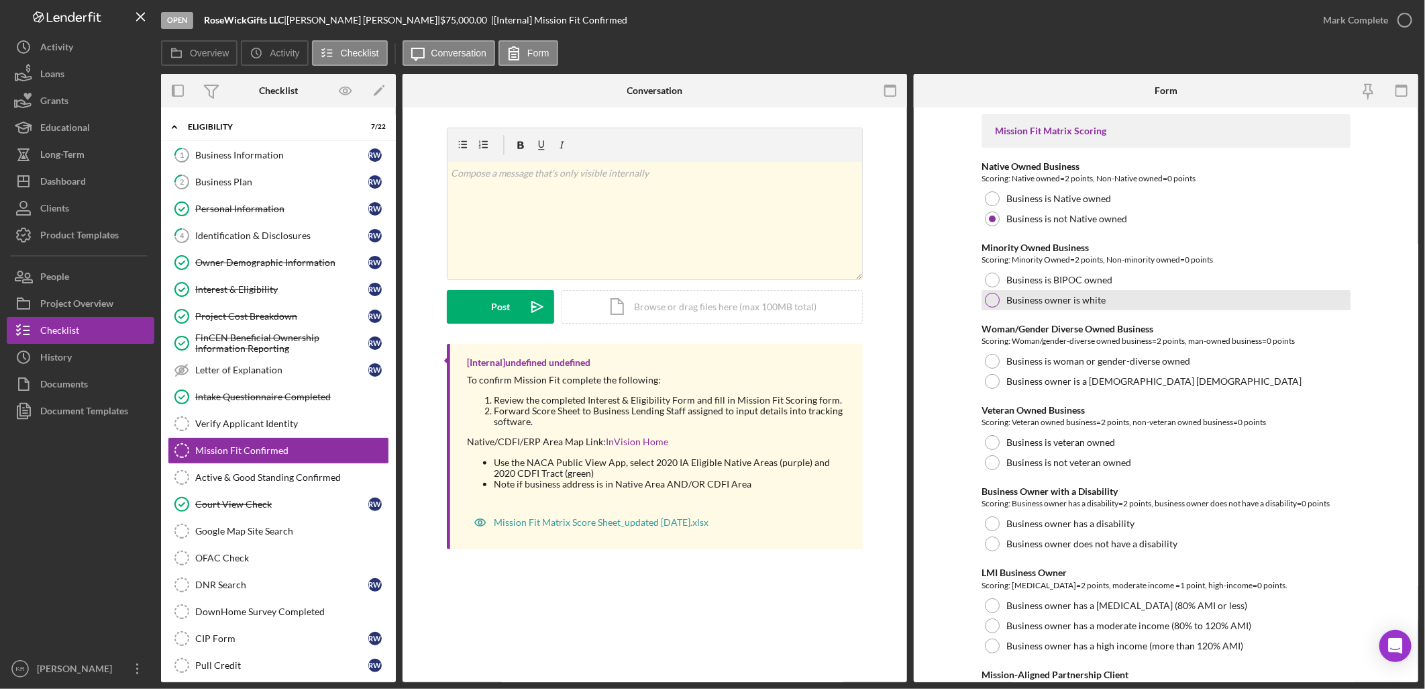
click at [1109, 295] on div "Business owner is white" at bounding box center [1166, 300] width 369 height 20
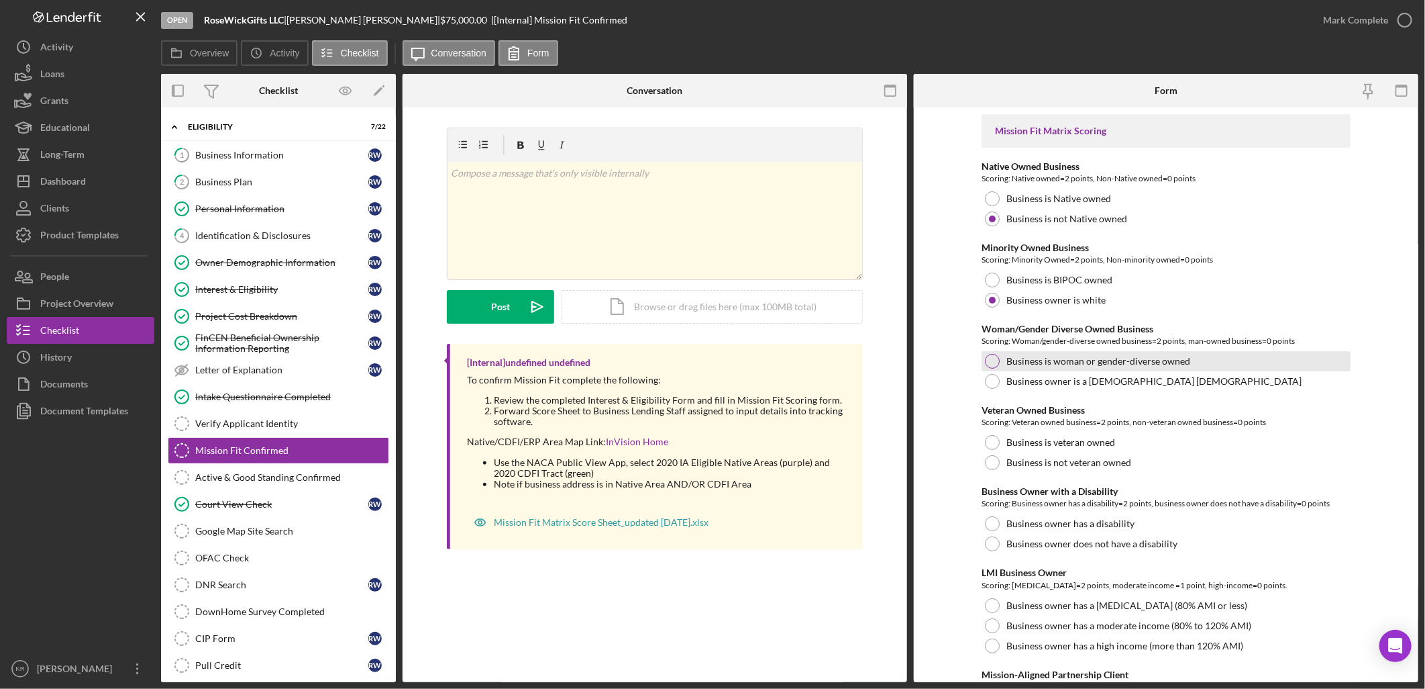
click at [991, 359] on div at bounding box center [992, 361] width 15 height 15
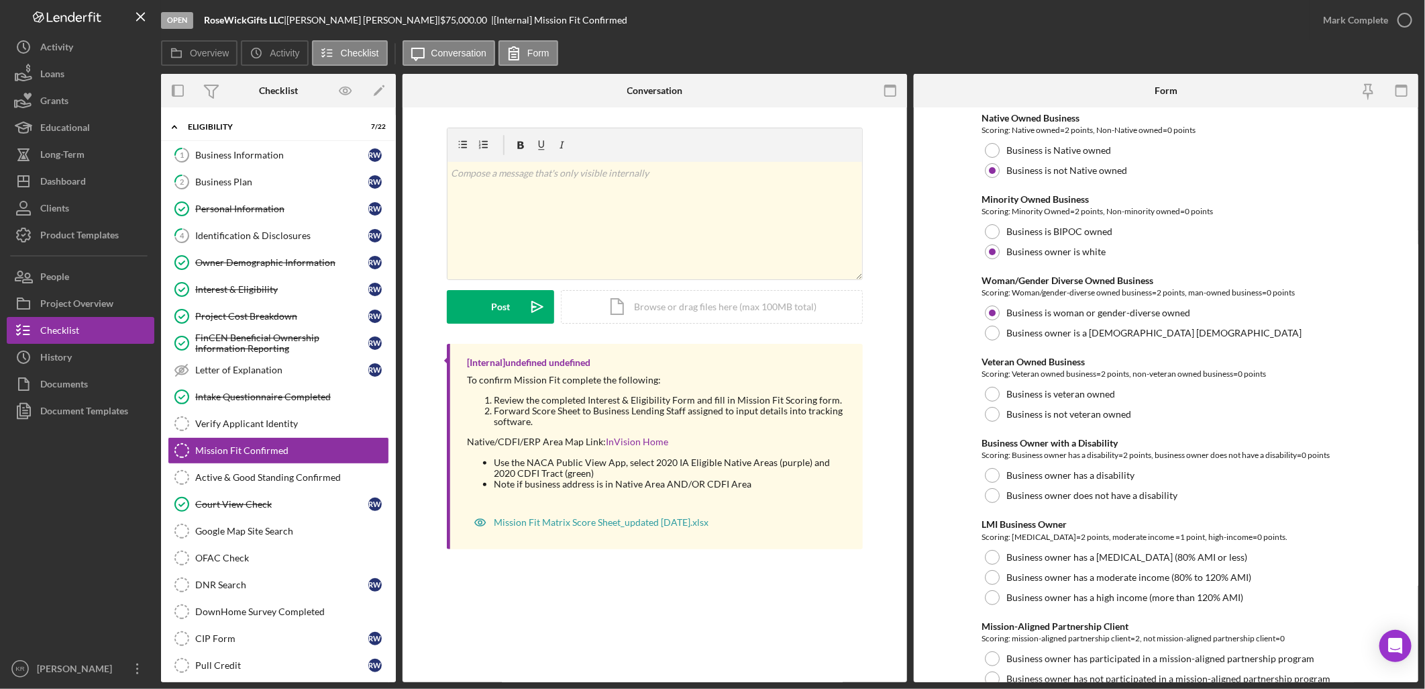
scroll to position [74, 0]
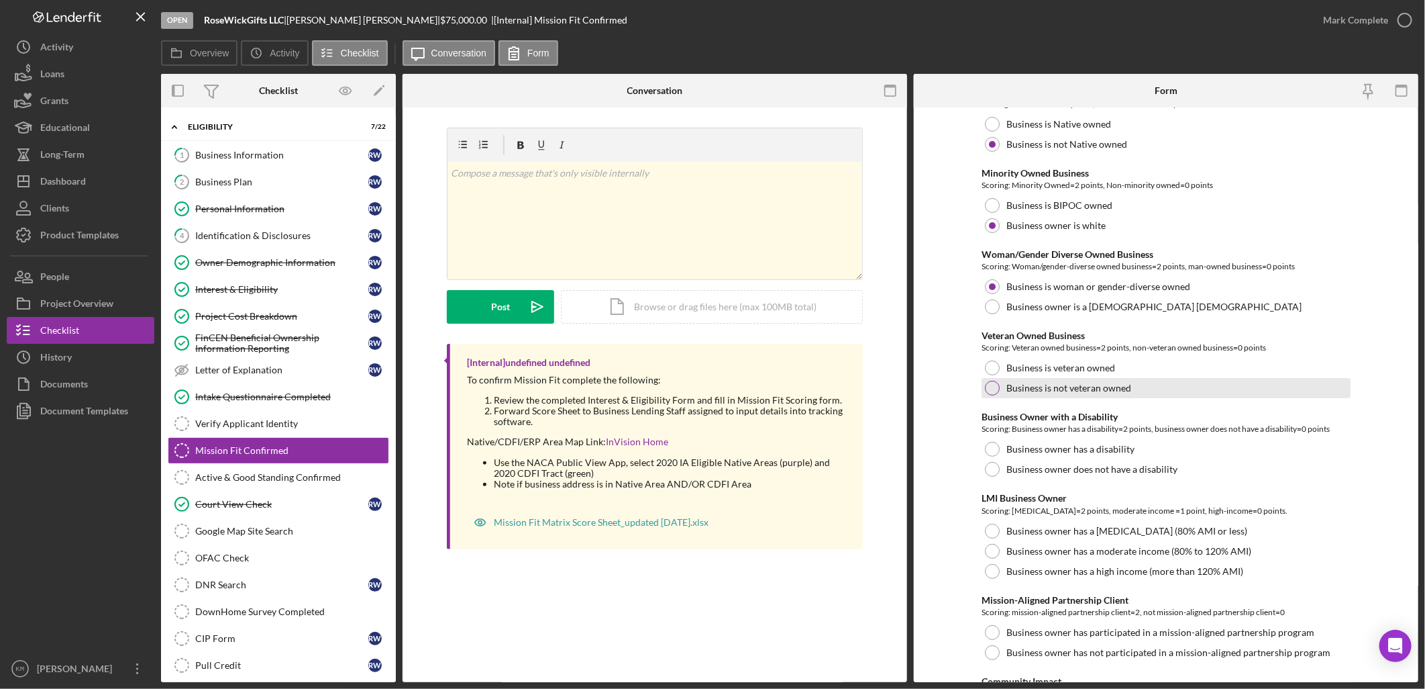
click at [990, 388] on div at bounding box center [992, 387] width 15 height 15
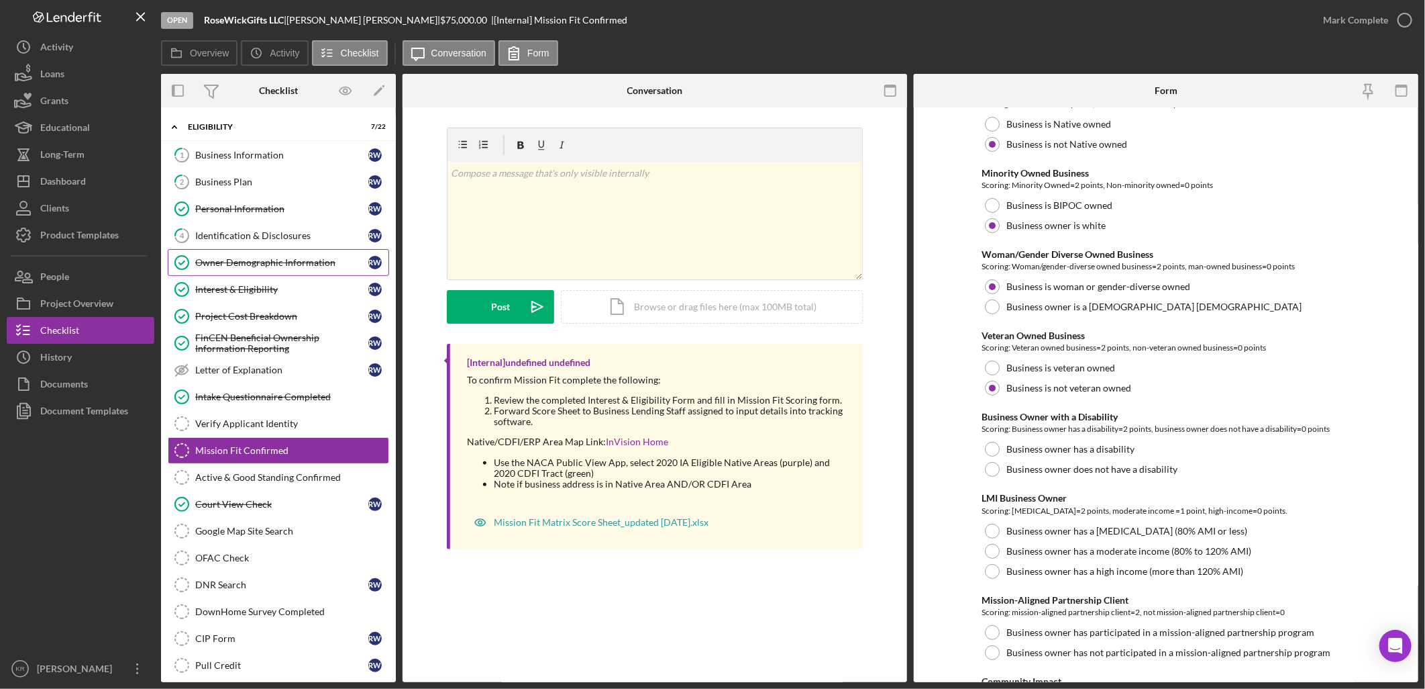
click at [301, 266] on div "Owner Demographic Information" at bounding box center [281, 262] width 173 height 11
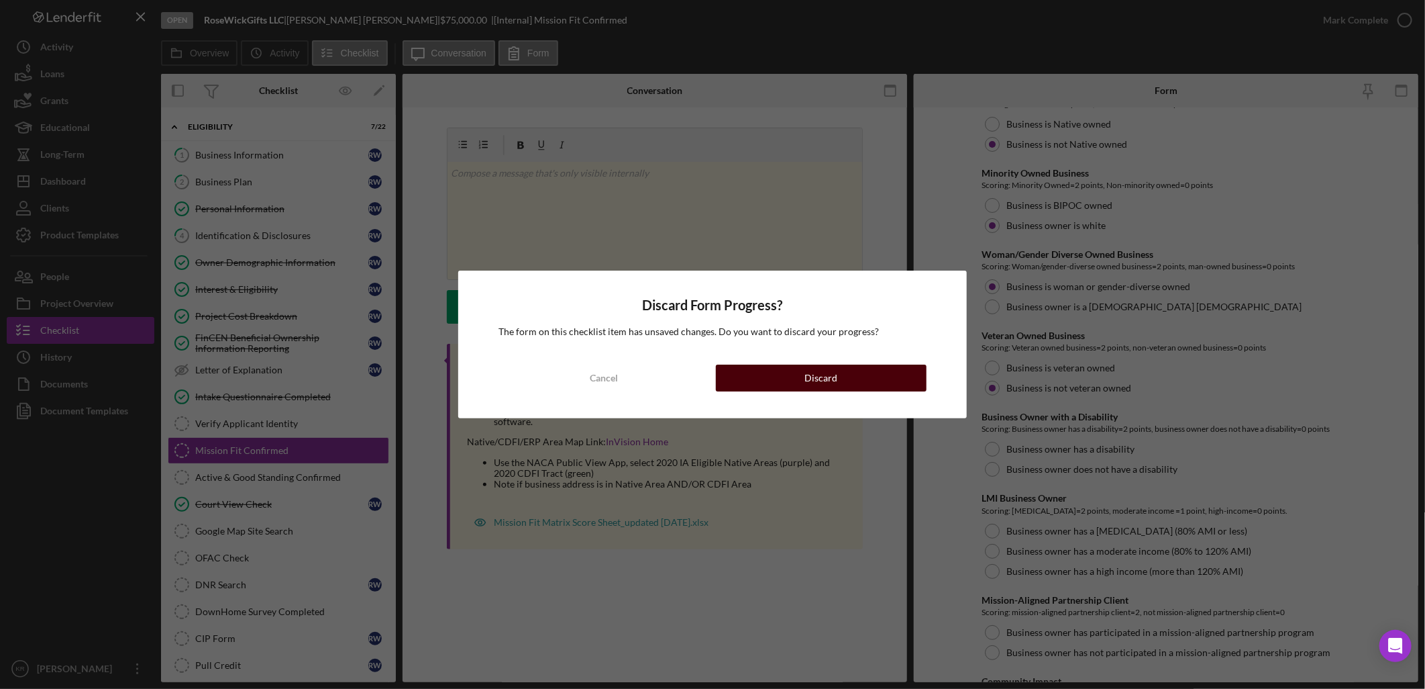
click at [819, 378] on div "Discard" at bounding box center [821, 377] width 33 height 27
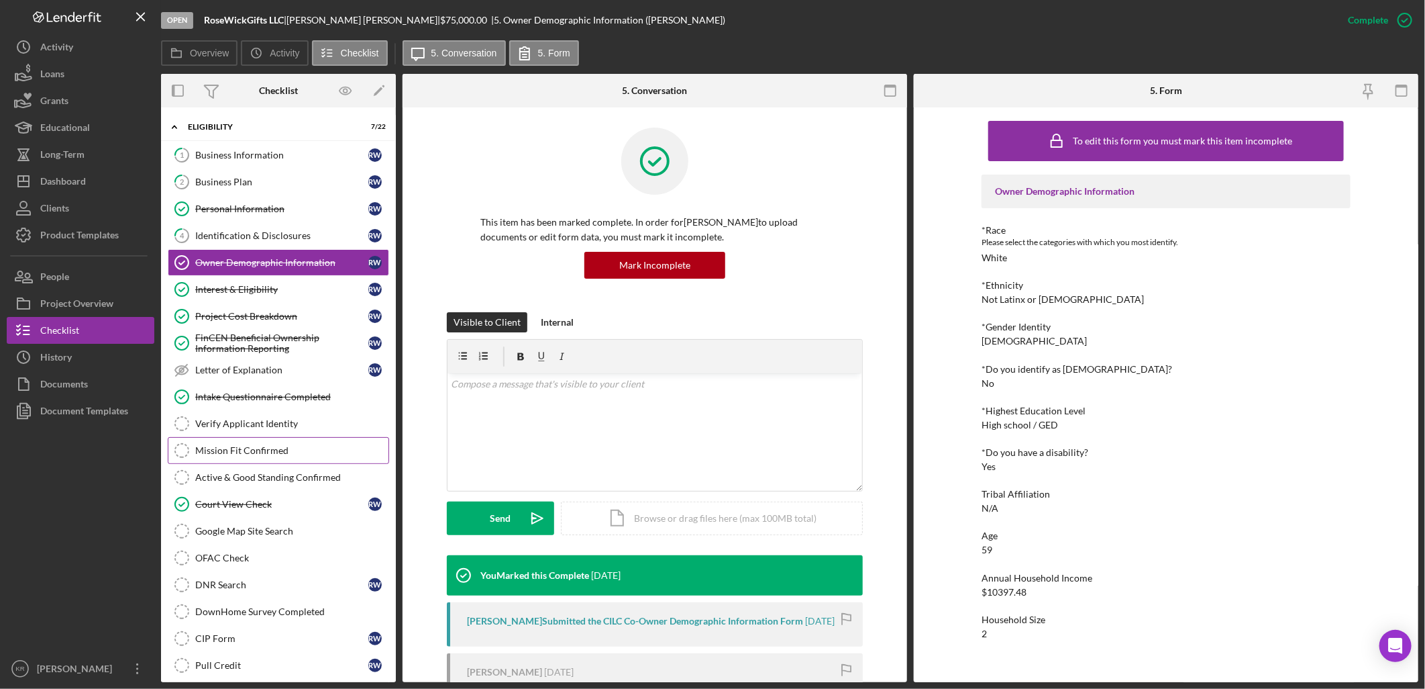
click at [262, 445] on link "Mission Fit Confirmed Mission Fit Confirmed" at bounding box center [278, 450] width 221 height 27
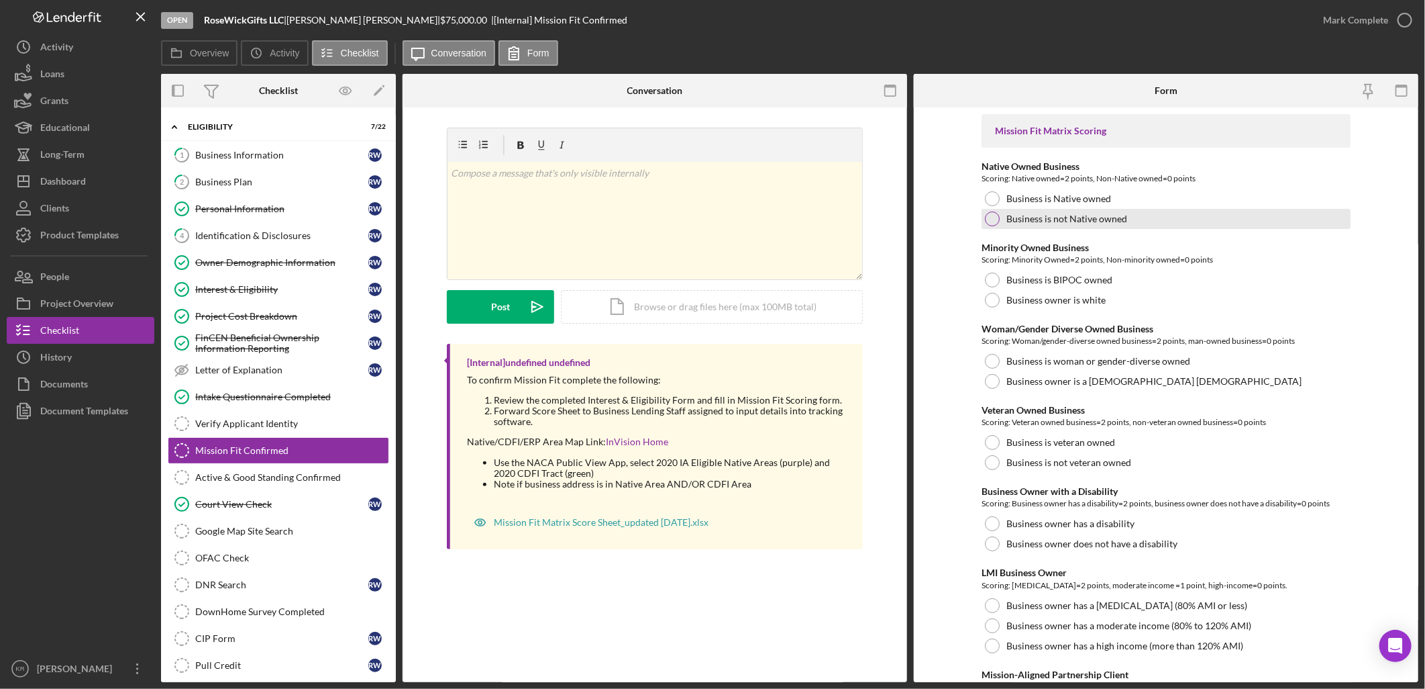
click at [1150, 220] on div "Business is not Native owned" at bounding box center [1166, 219] width 369 height 20
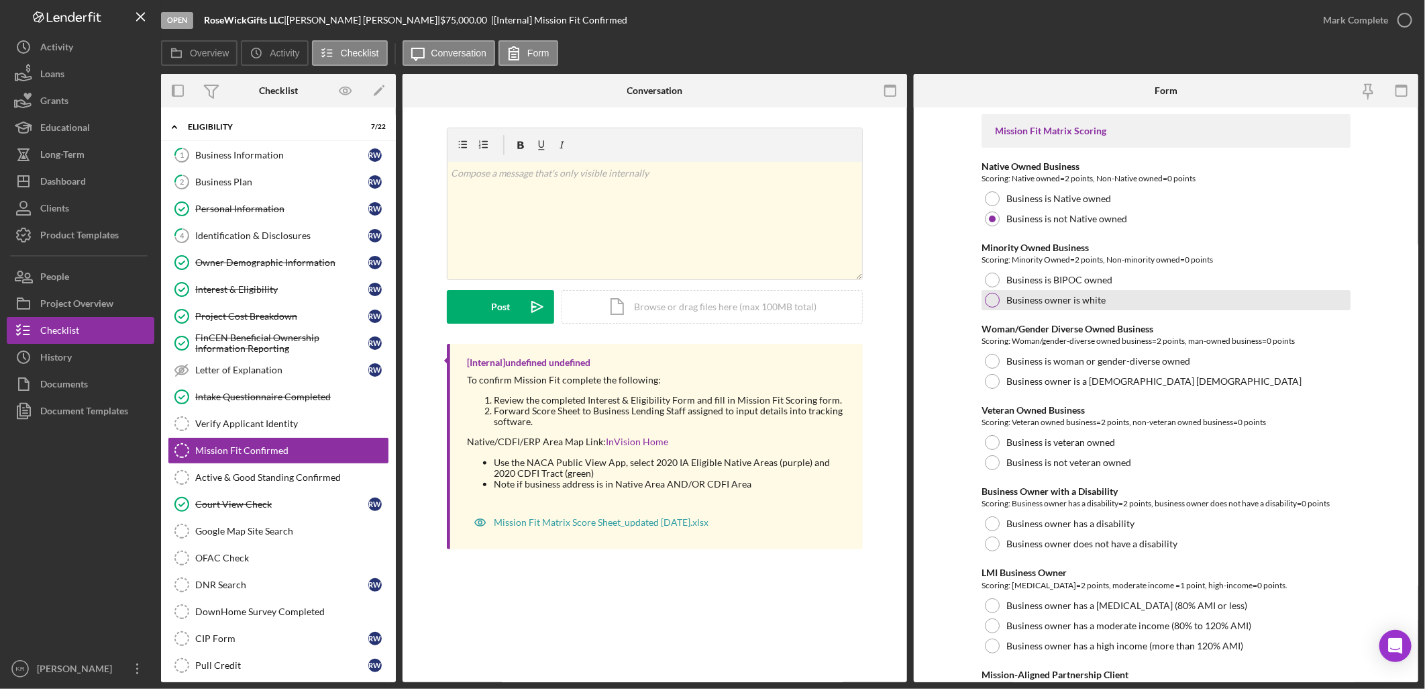
click at [1084, 299] on label "Business owner is white" at bounding box center [1056, 300] width 99 height 11
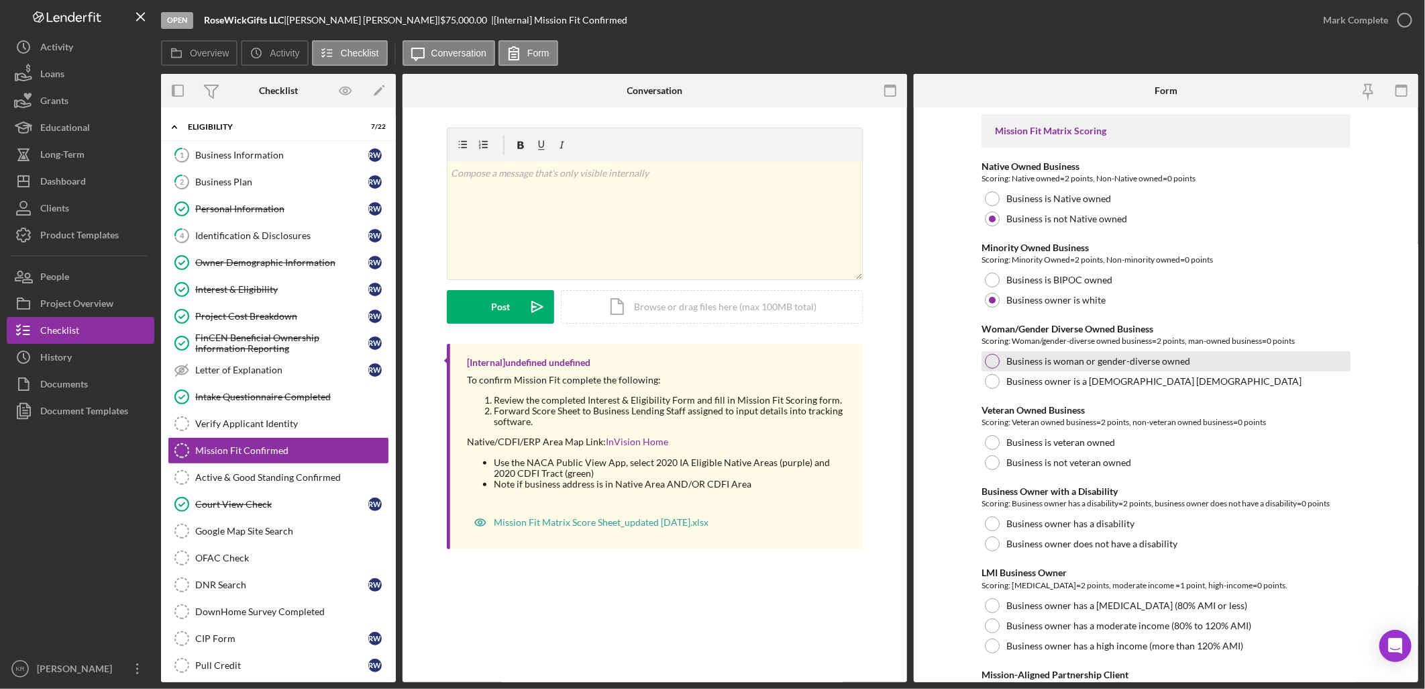
click at [1043, 358] on label "Business is woman or gender-diverse owned" at bounding box center [1099, 361] width 184 height 11
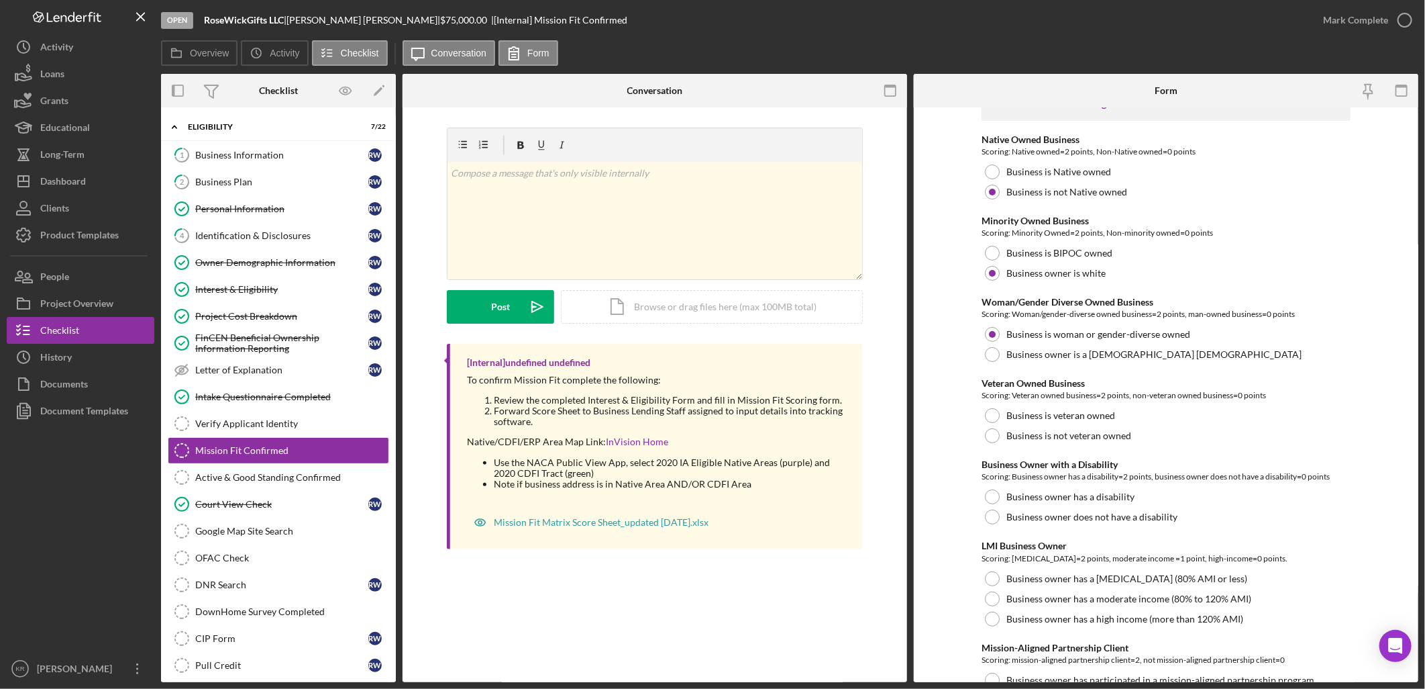
scroll to position [74, 0]
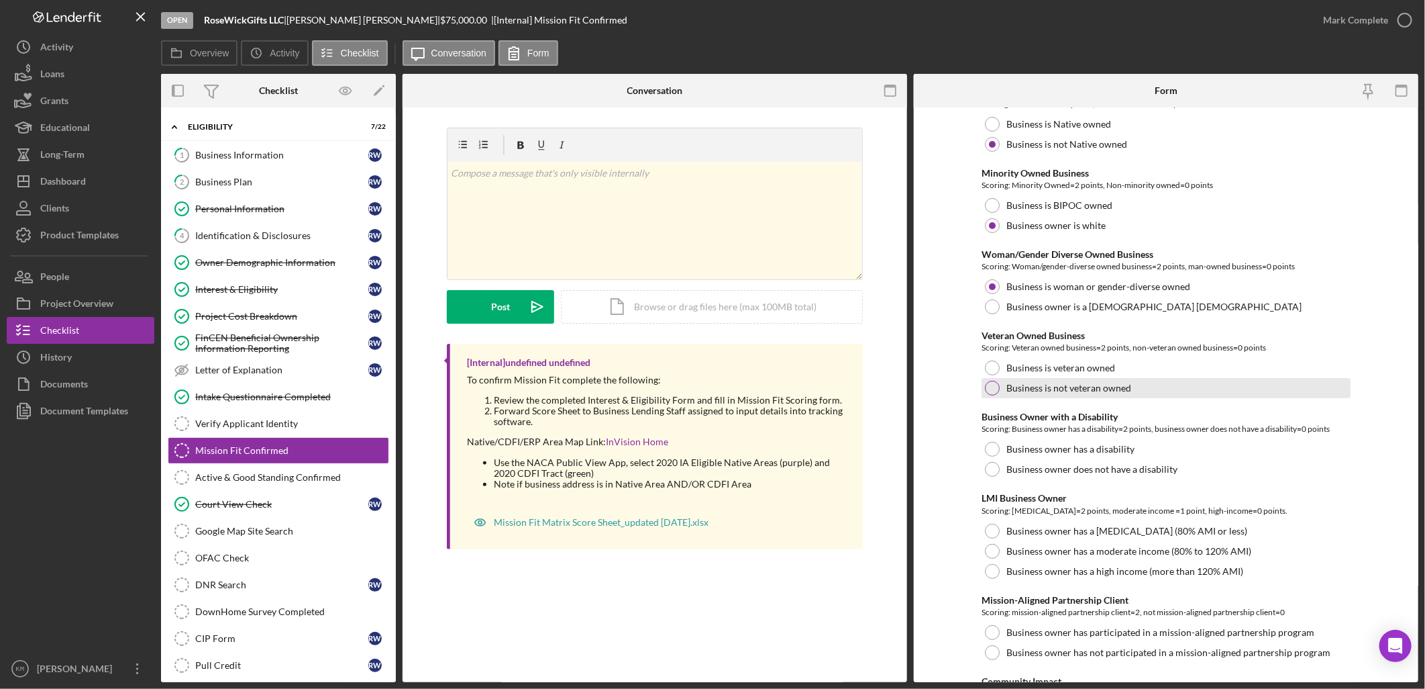
click at [1103, 389] on label "Business is not veteran owned" at bounding box center [1069, 388] width 125 height 11
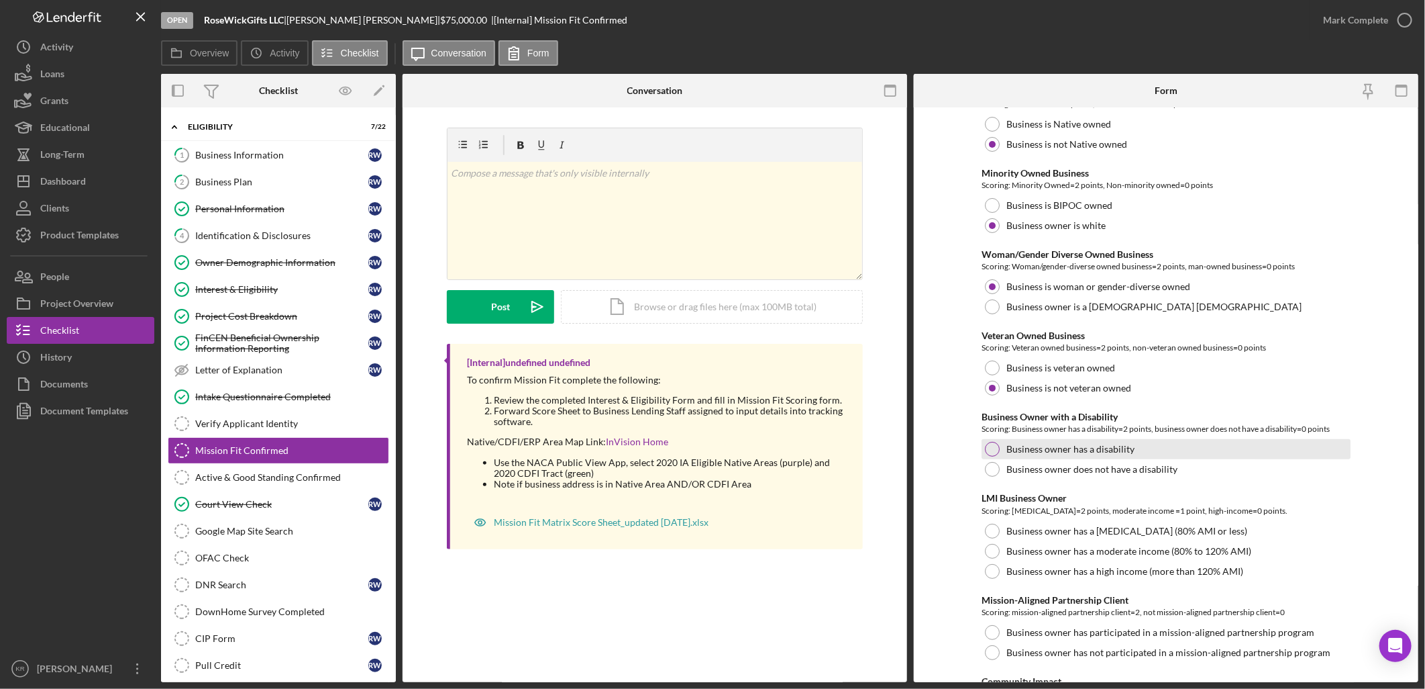
click at [1090, 442] on div "Business owner has a disability" at bounding box center [1166, 449] width 369 height 20
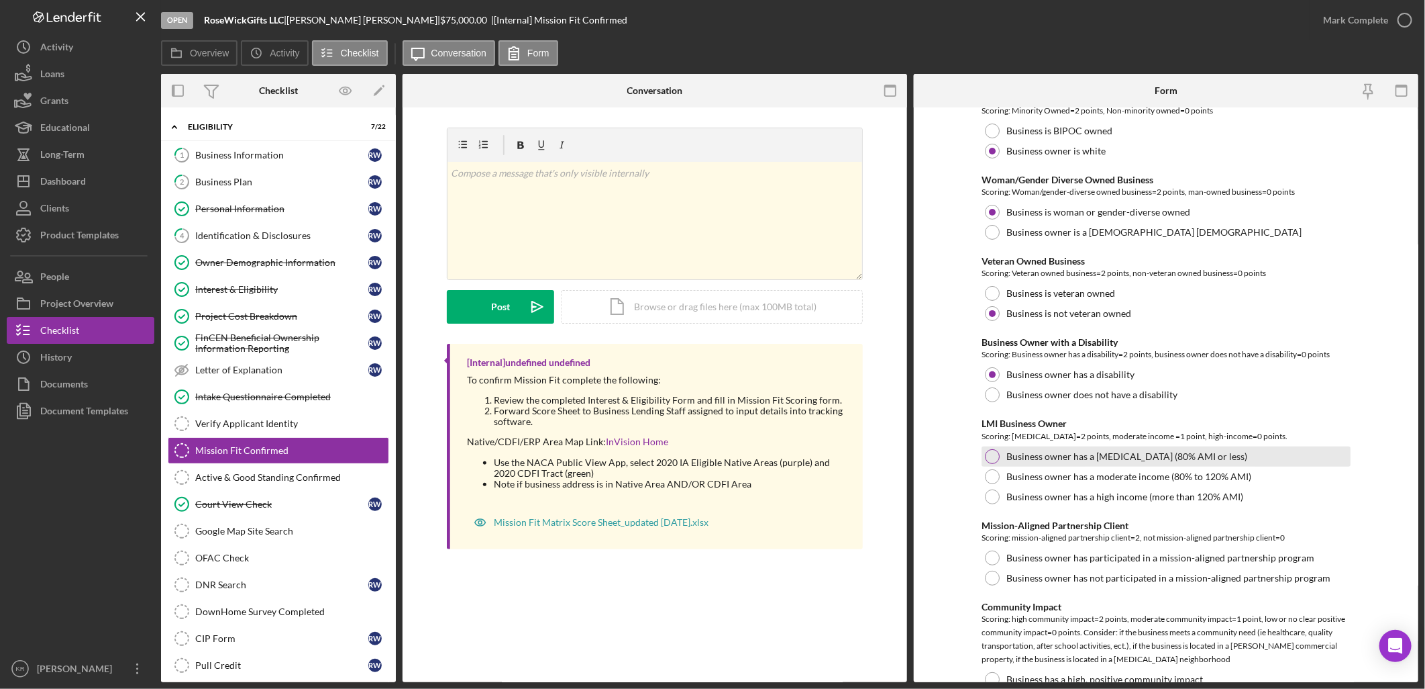
click at [1081, 446] on div "Business owner has a [MEDICAL_DATA] (80% AMI or less)" at bounding box center [1166, 456] width 369 height 20
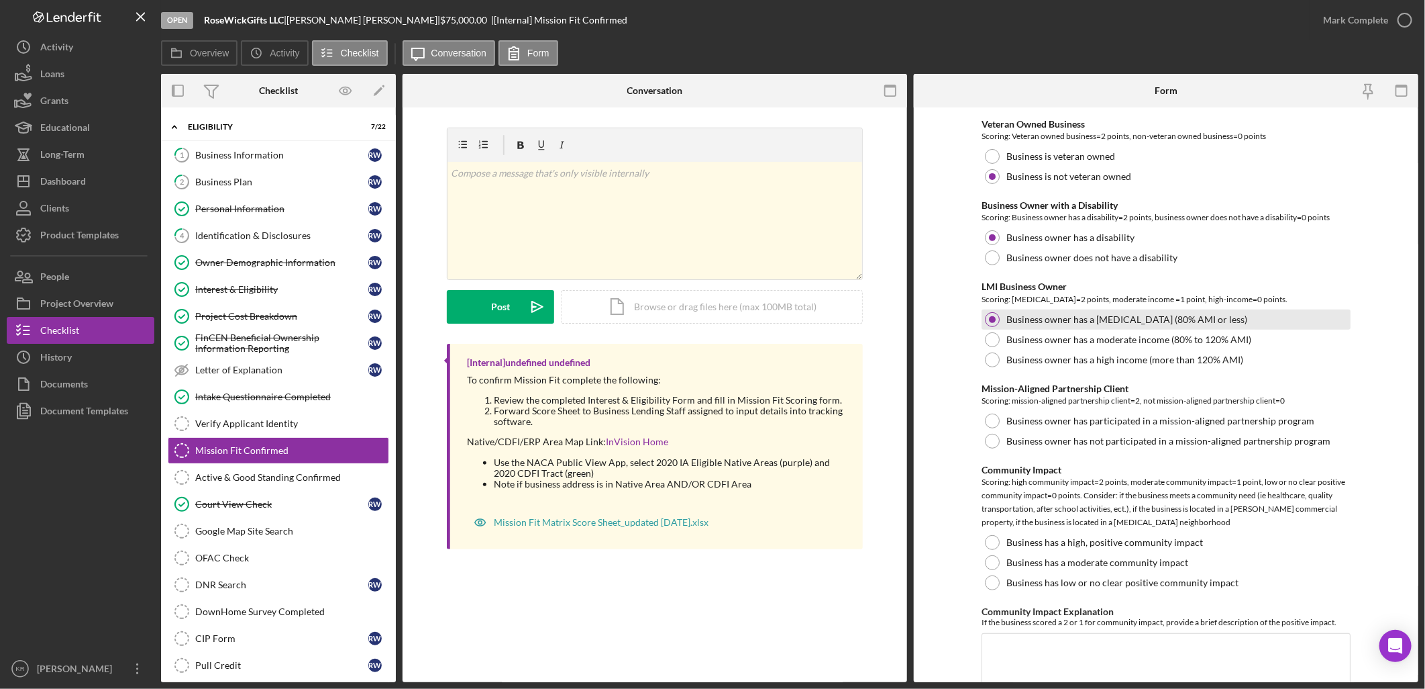
scroll to position [298, 0]
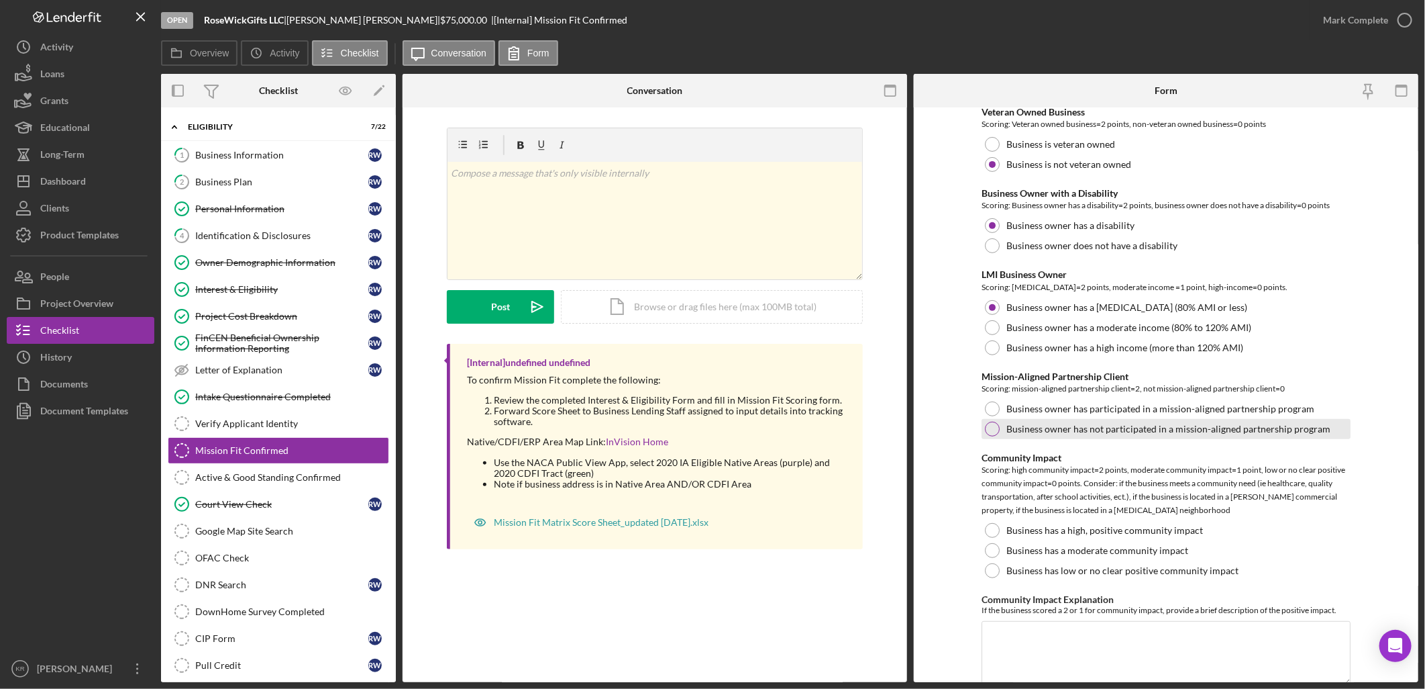
click at [1087, 421] on div "Business owner has not participated in a mission-aligned partnership program" at bounding box center [1166, 429] width 369 height 20
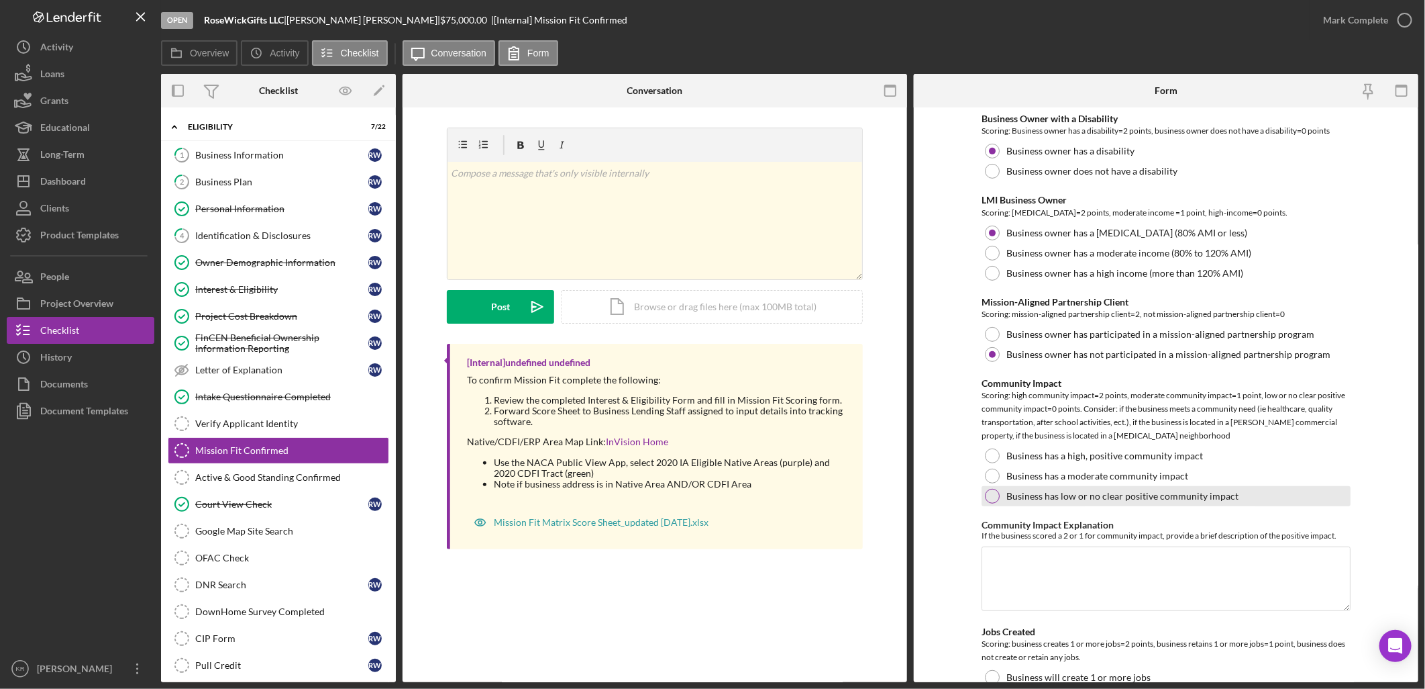
click at [1128, 491] on label "Business has low or no clear positive community impact" at bounding box center [1123, 496] width 232 height 11
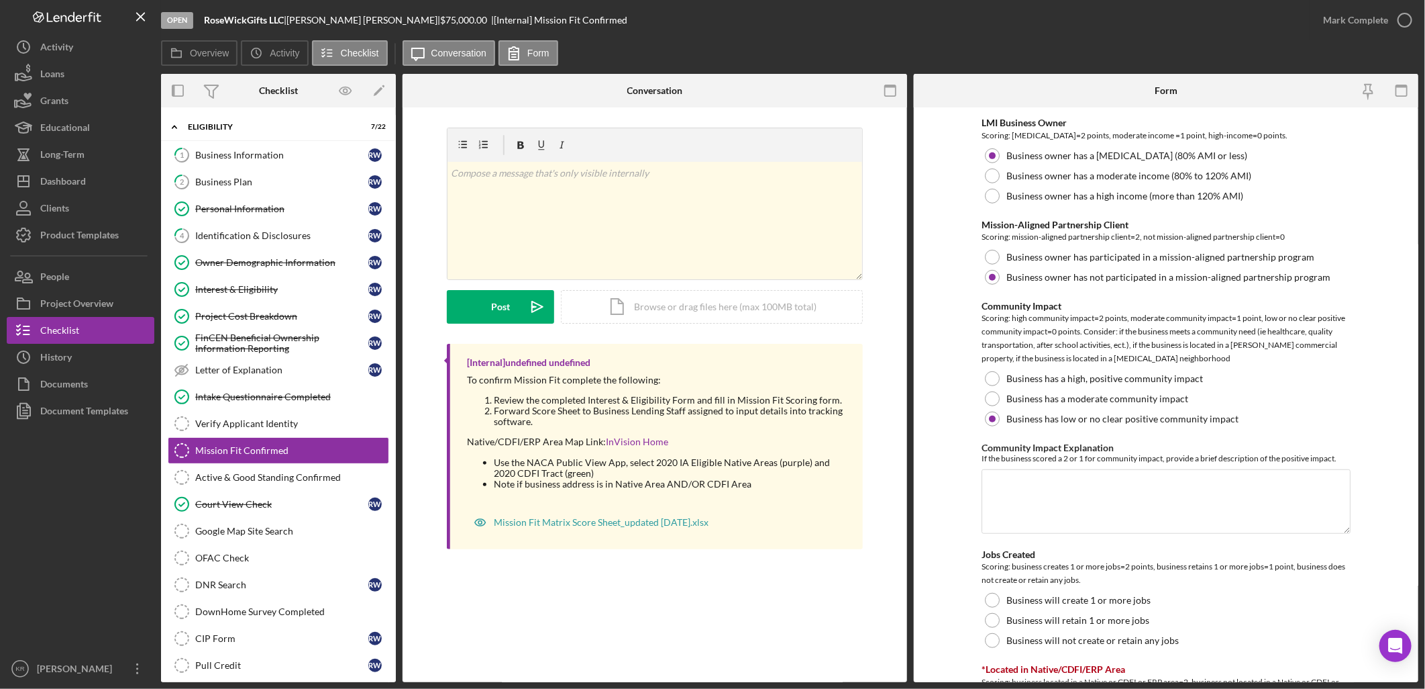
scroll to position [596, 0]
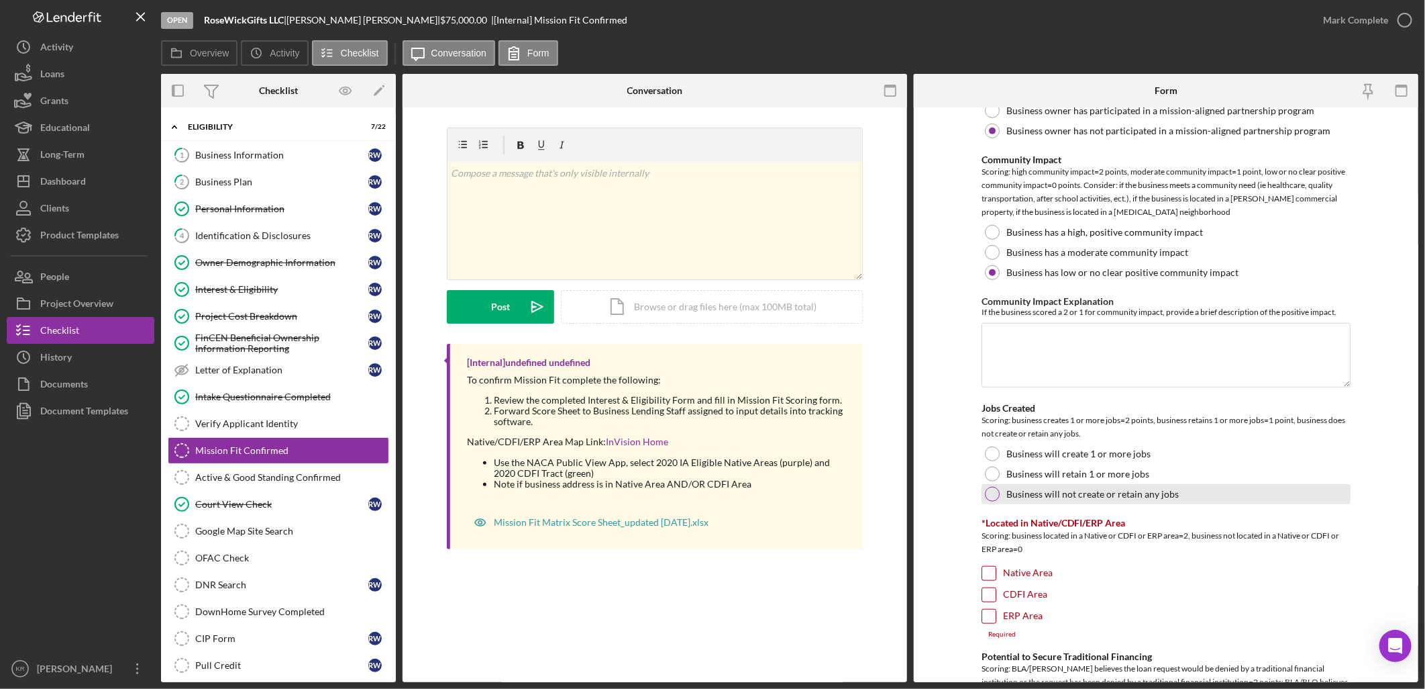
click at [1162, 495] on label "Business will not create or retain any jobs" at bounding box center [1093, 494] width 172 height 11
click at [988, 570] on input "Native Area" at bounding box center [988, 572] width 13 height 13
checkbox input "true"
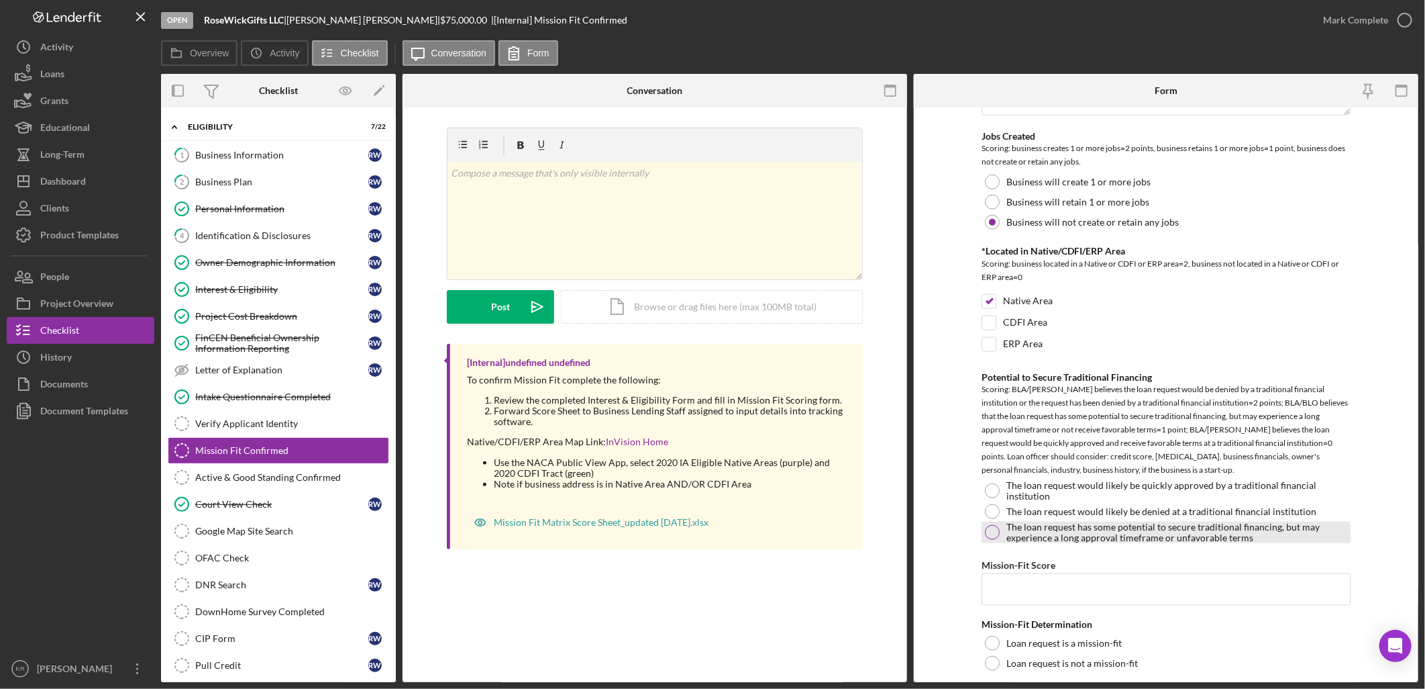
scroll to position [895, 0]
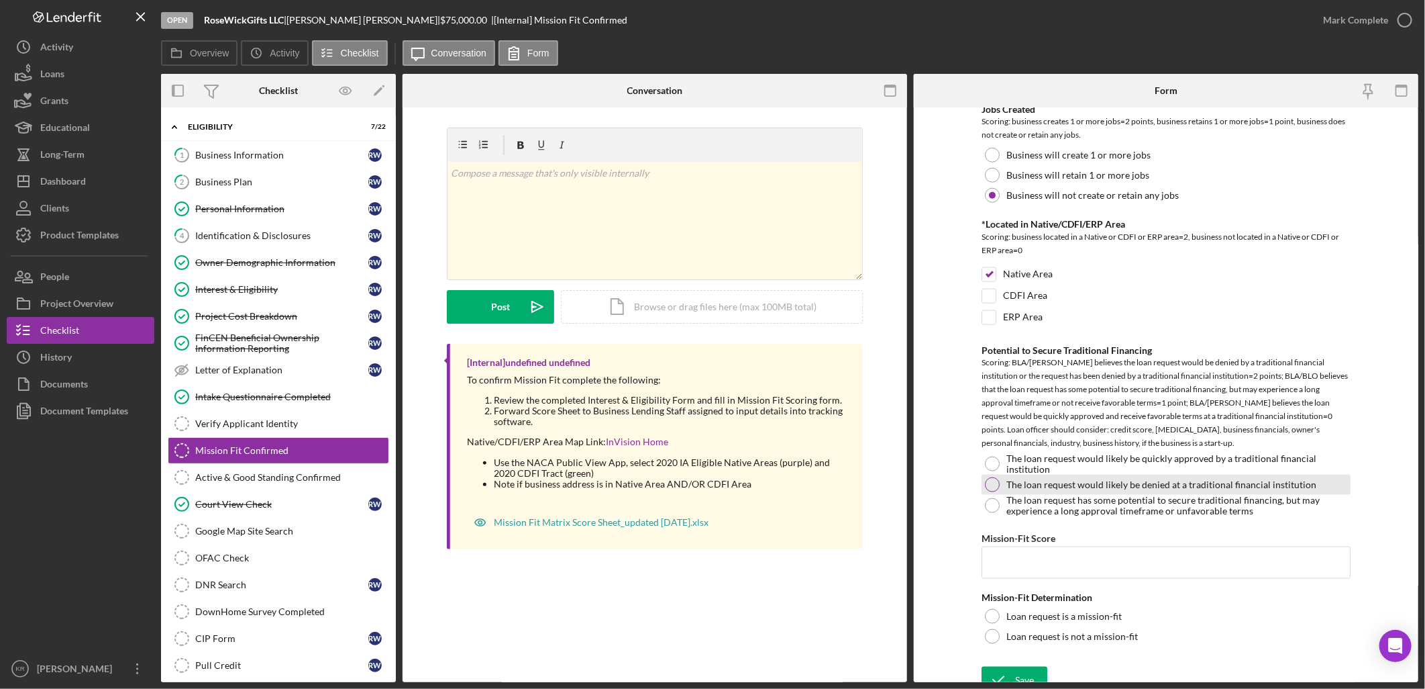
click at [1146, 476] on div "The loan request would likely be denied at a traditional financial institution" at bounding box center [1166, 484] width 369 height 20
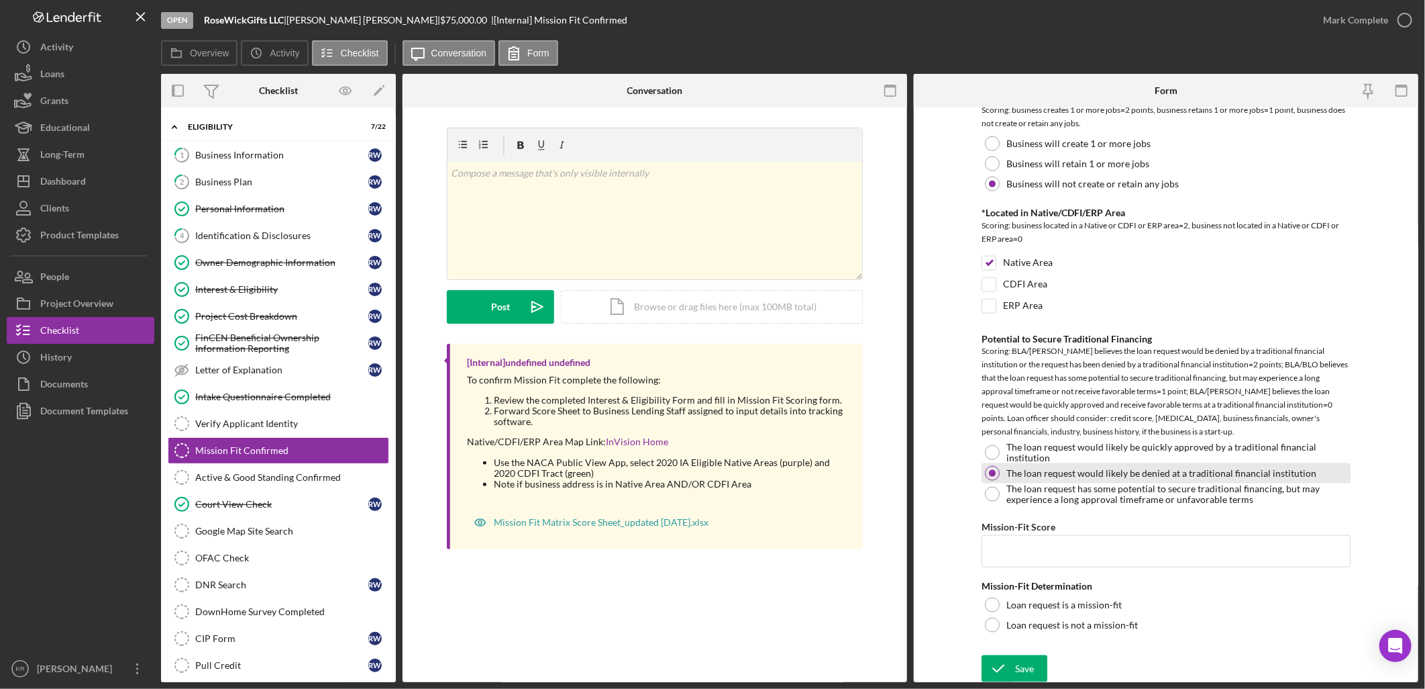
scroll to position [909, 0]
drag, startPoint x: 1027, startPoint y: 554, endPoint x: 1054, endPoint y: 558, distance: 27.3
click at [1035, 554] on input "Mission-Fit Score" at bounding box center [1166, 549] width 369 height 32
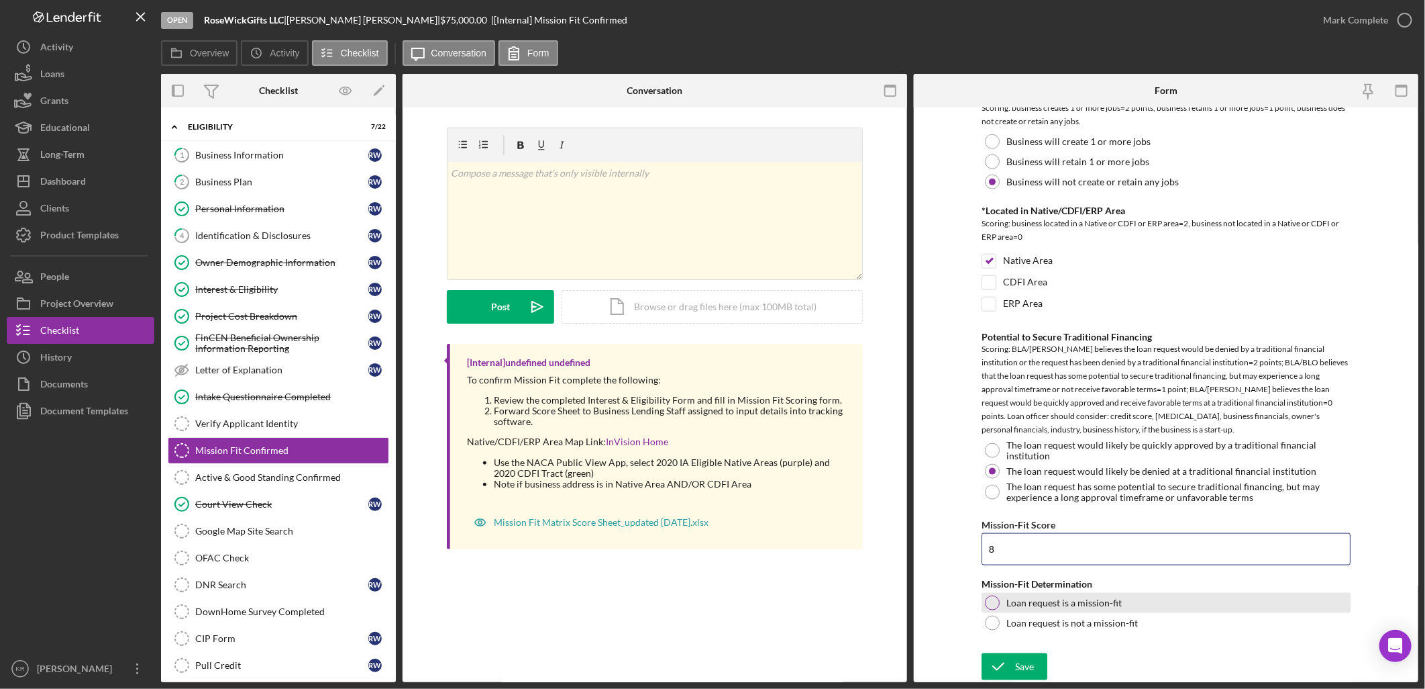
type input "8"
click at [1081, 604] on label "Loan request is a mission-fit" at bounding box center [1064, 602] width 115 height 11
click at [1027, 671] on div "Save" at bounding box center [1024, 666] width 19 height 27
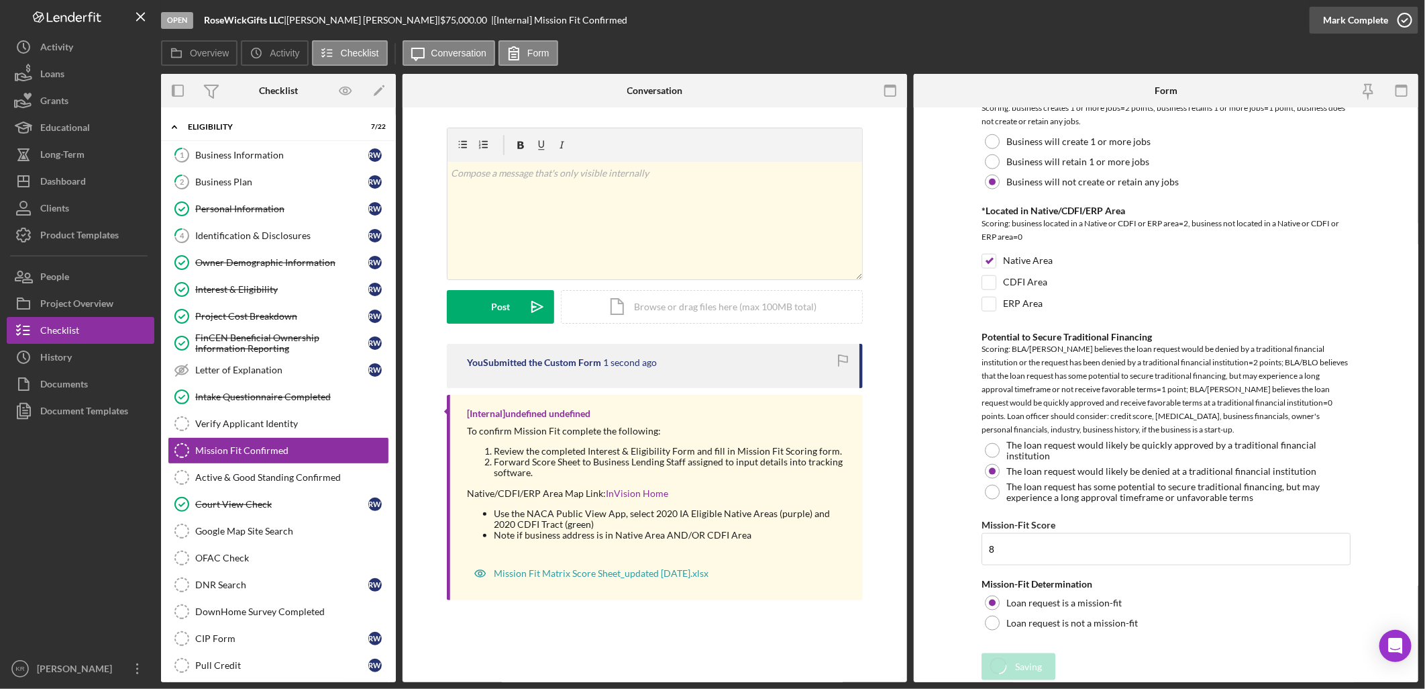
click at [1361, 18] on div "Mark Complete" at bounding box center [1355, 20] width 65 height 27
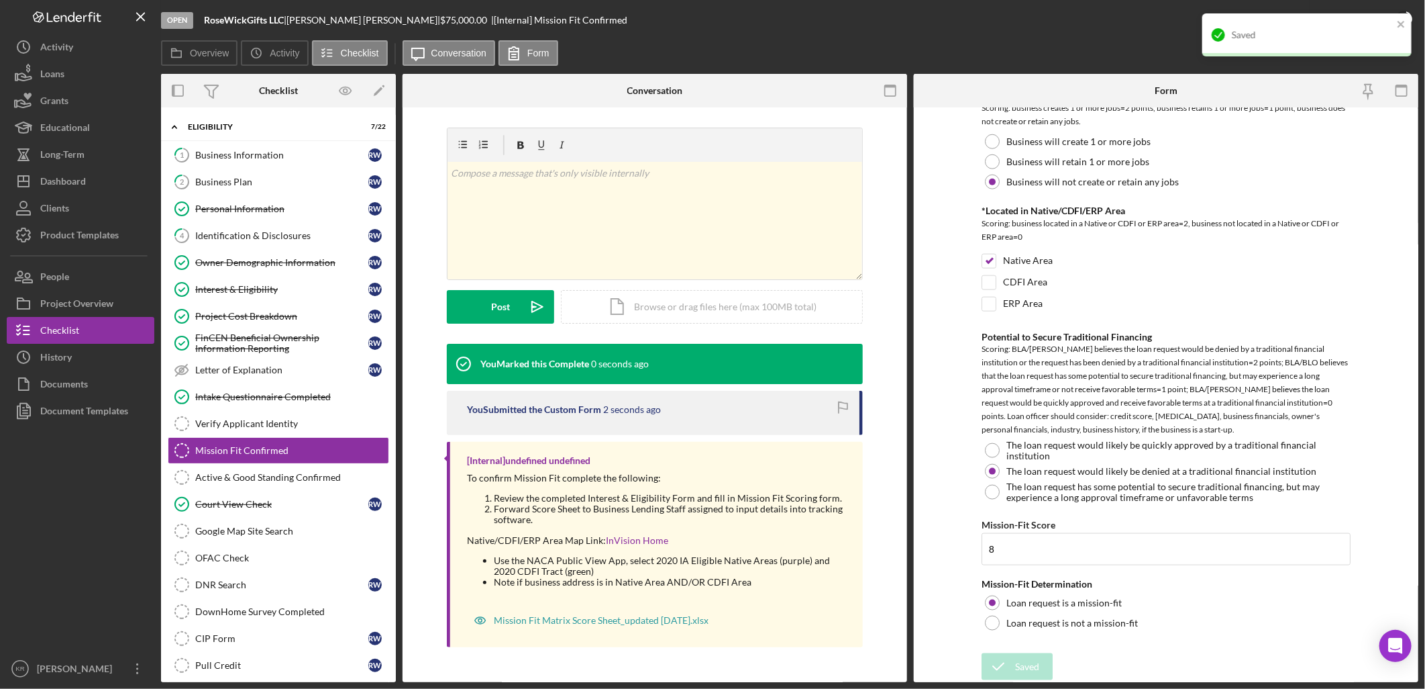
scroll to position [962, 0]
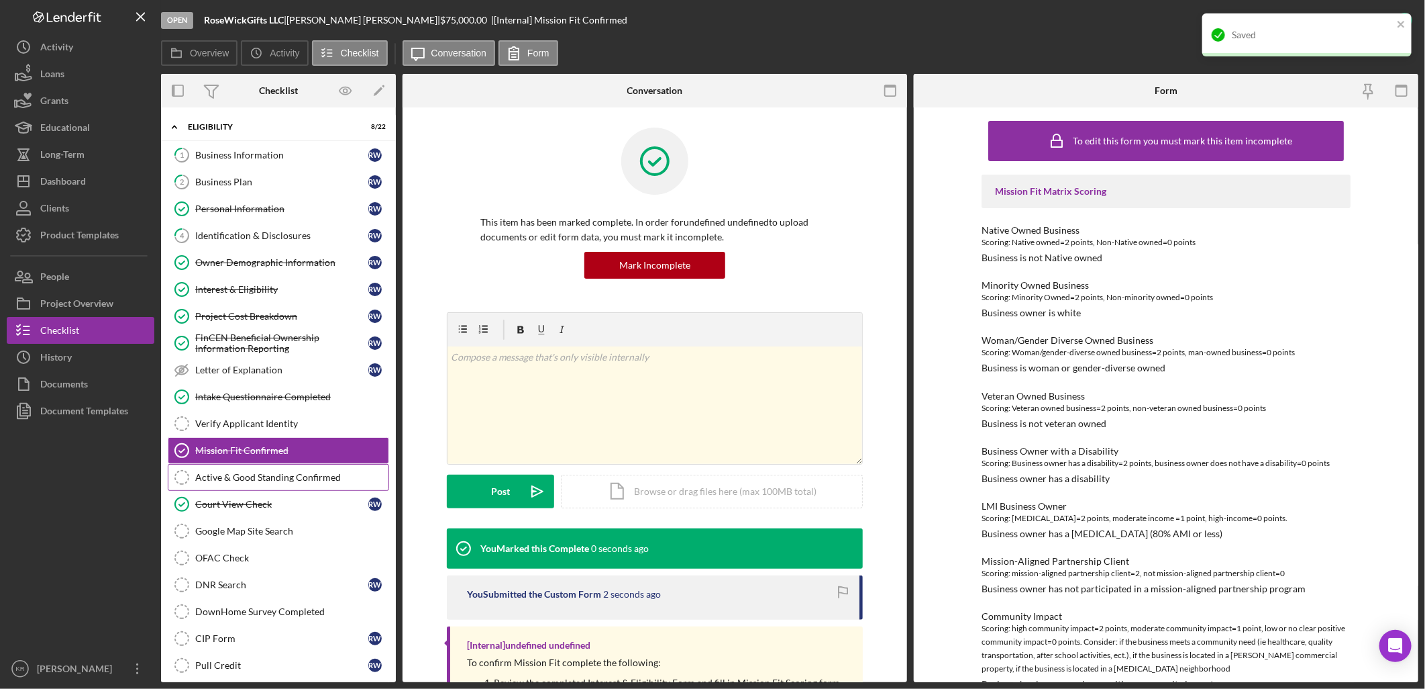
click at [268, 480] on div "Active & Good Standing Confirmed" at bounding box center [291, 477] width 193 height 11
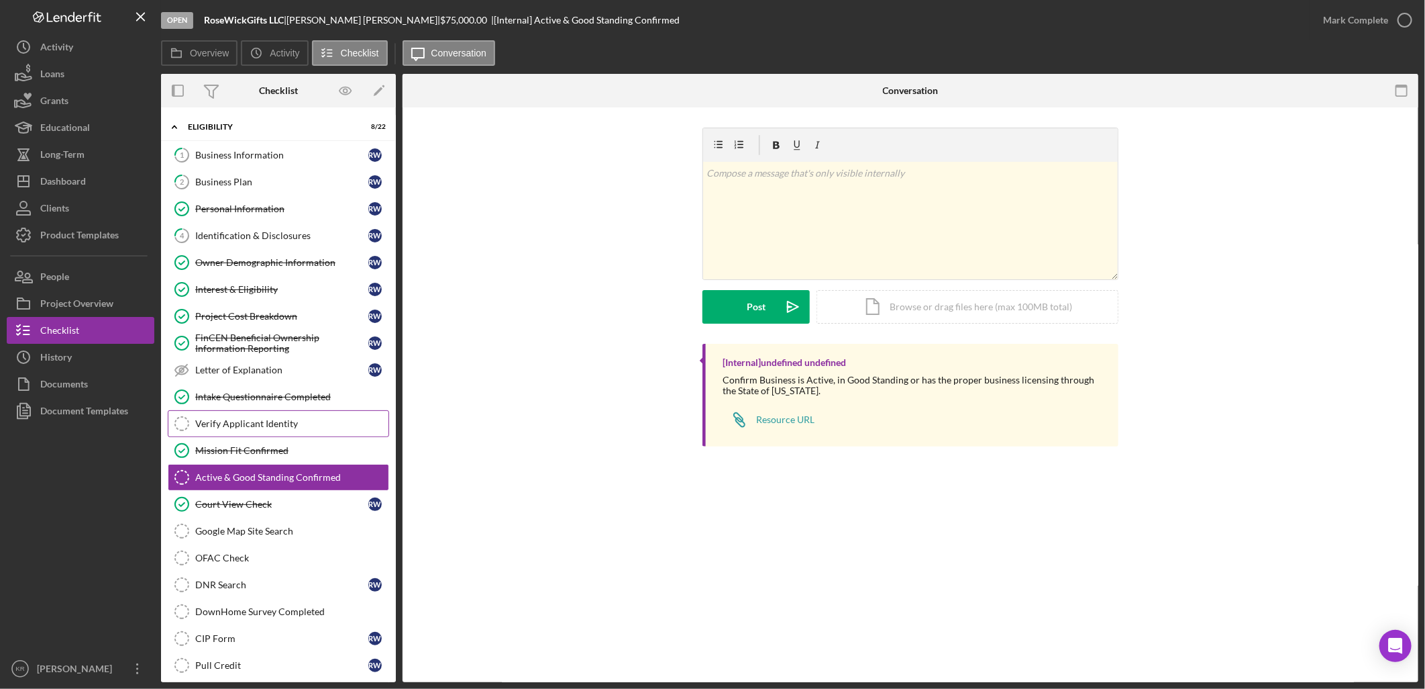
click at [205, 423] on div "Verify Applicant Identity" at bounding box center [291, 423] width 193 height 11
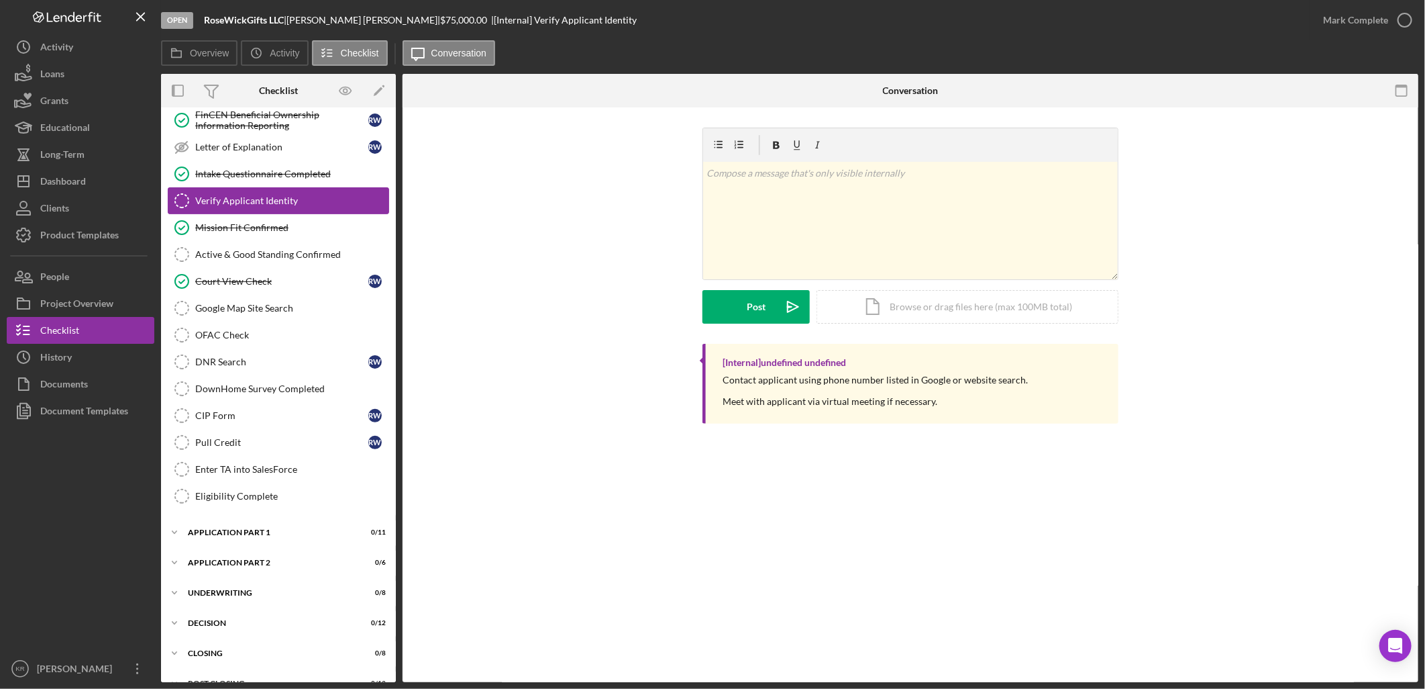
scroll to position [223, 0]
click at [222, 312] on div "Google Map Site Search" at bounding box center [291, 307] width 193 height 11
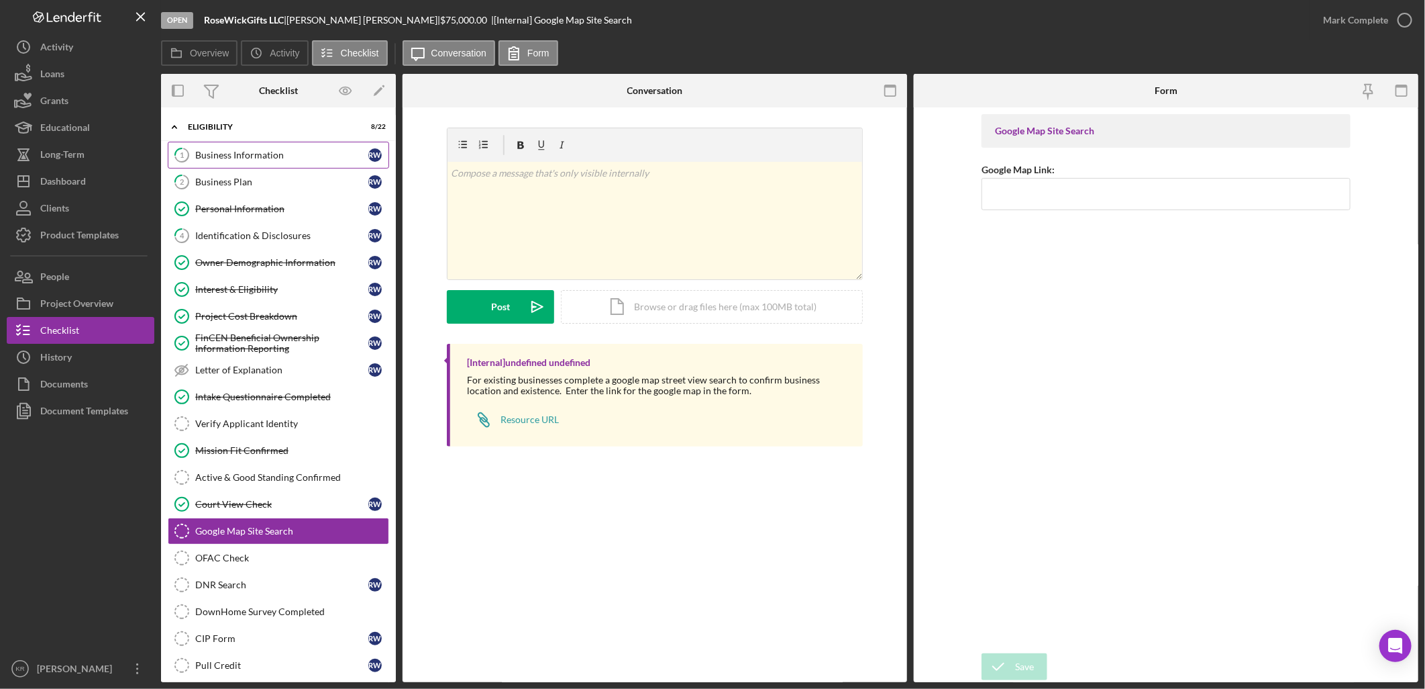
click at [305, 158] on div "Business Information" at bounding box center [281, 155] width 173 height 11
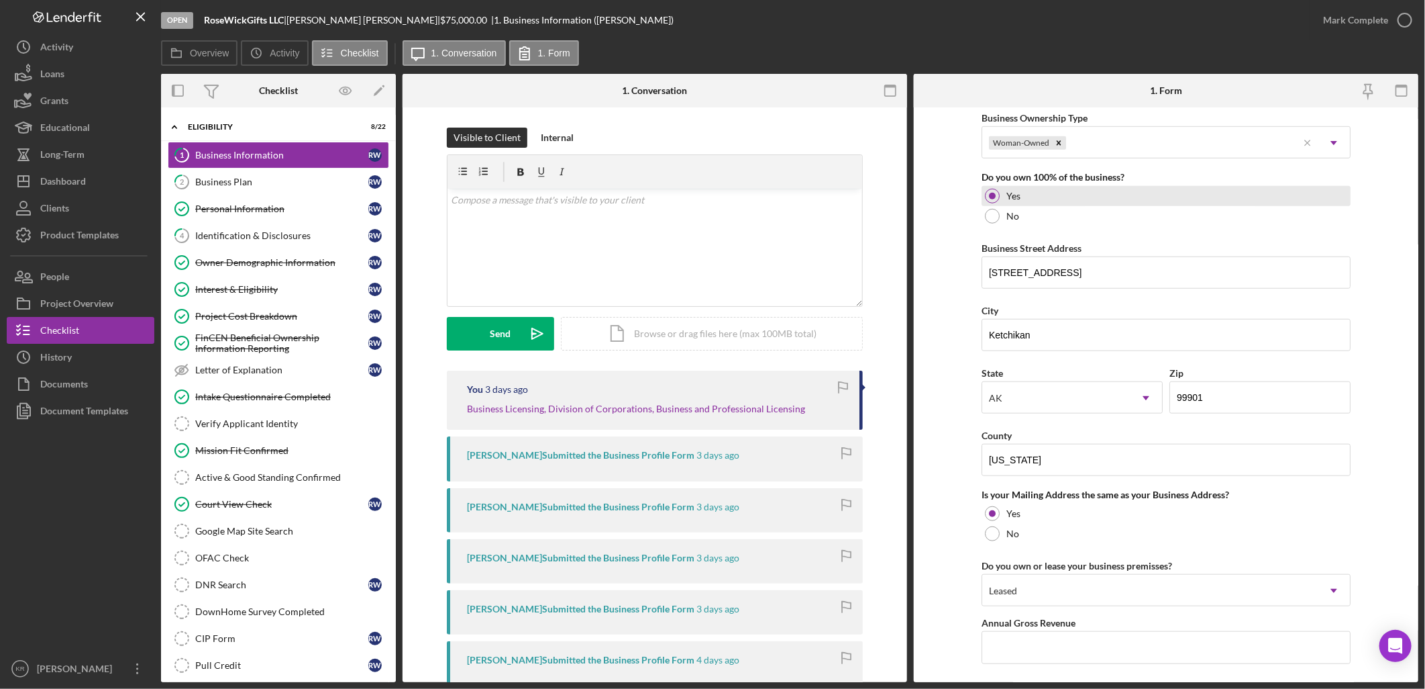
scroll to position [596, 0]
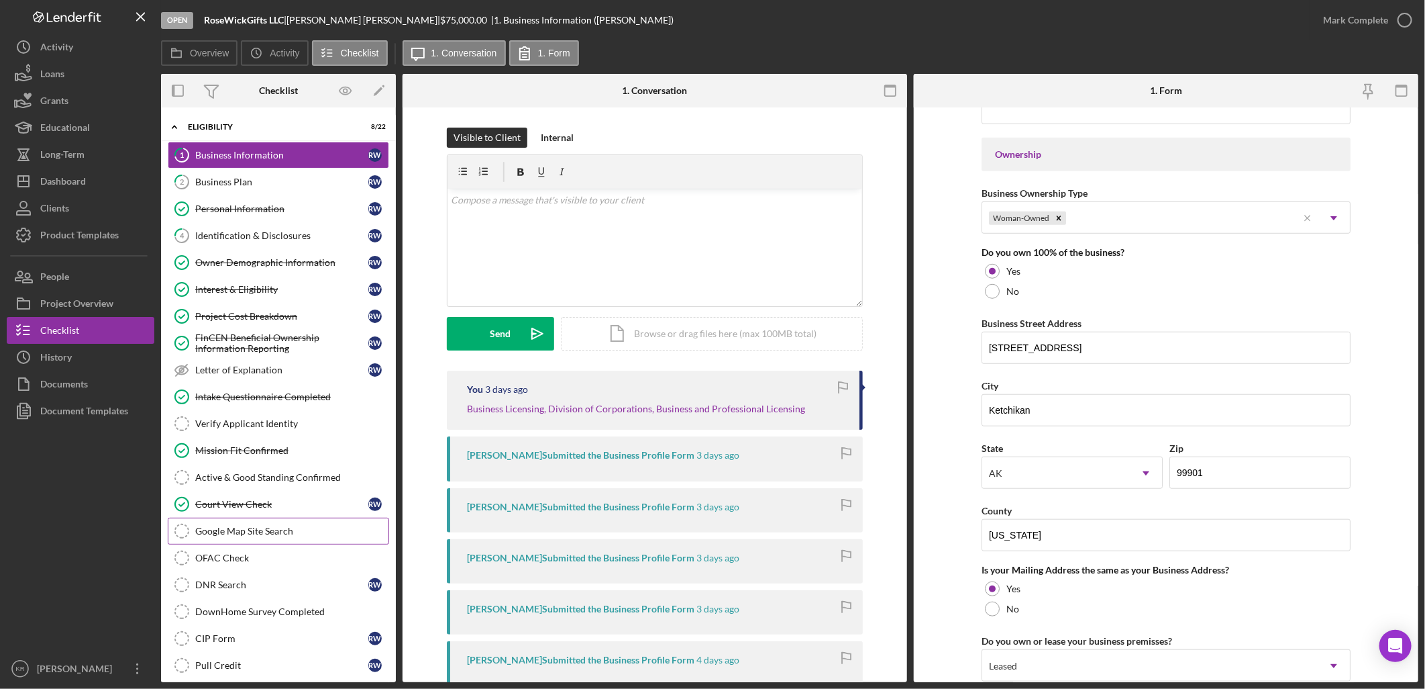
drag, startPoint x: 284, startPoint y: 533, endPoint x: 294, endPoint y: 527, distance: 11.4
click at [284, 533] on div "Google Map Site Search" at bounding box center [291, 530] width 193 height 11
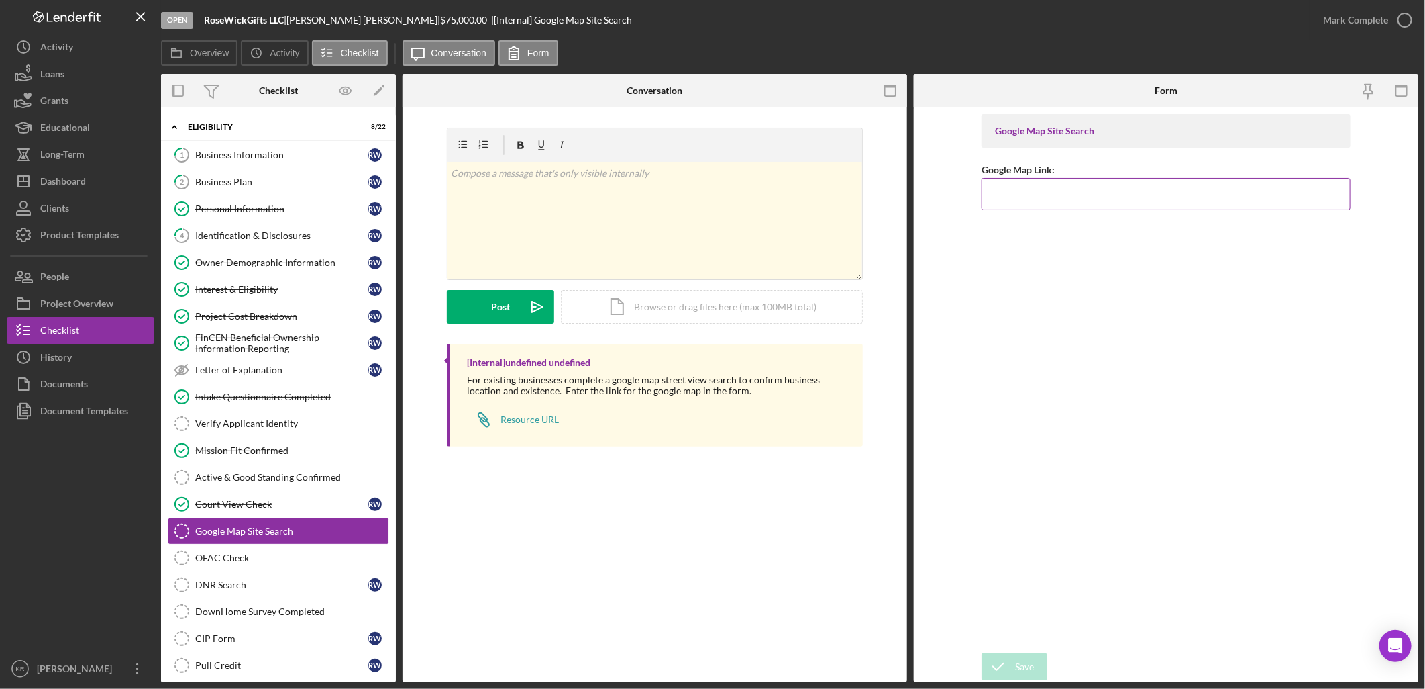
click at [1082, 200] on input "Google Map Link:" at bounding box center [1166, 194] width 369 height 32
paste input "[URL][DOMAIN_NAME]"
type input "[URL][DOMAIN_NAME]"
click at [1008, 660] on icon "submit" at bounding box center [999, 667] width 34 height 34
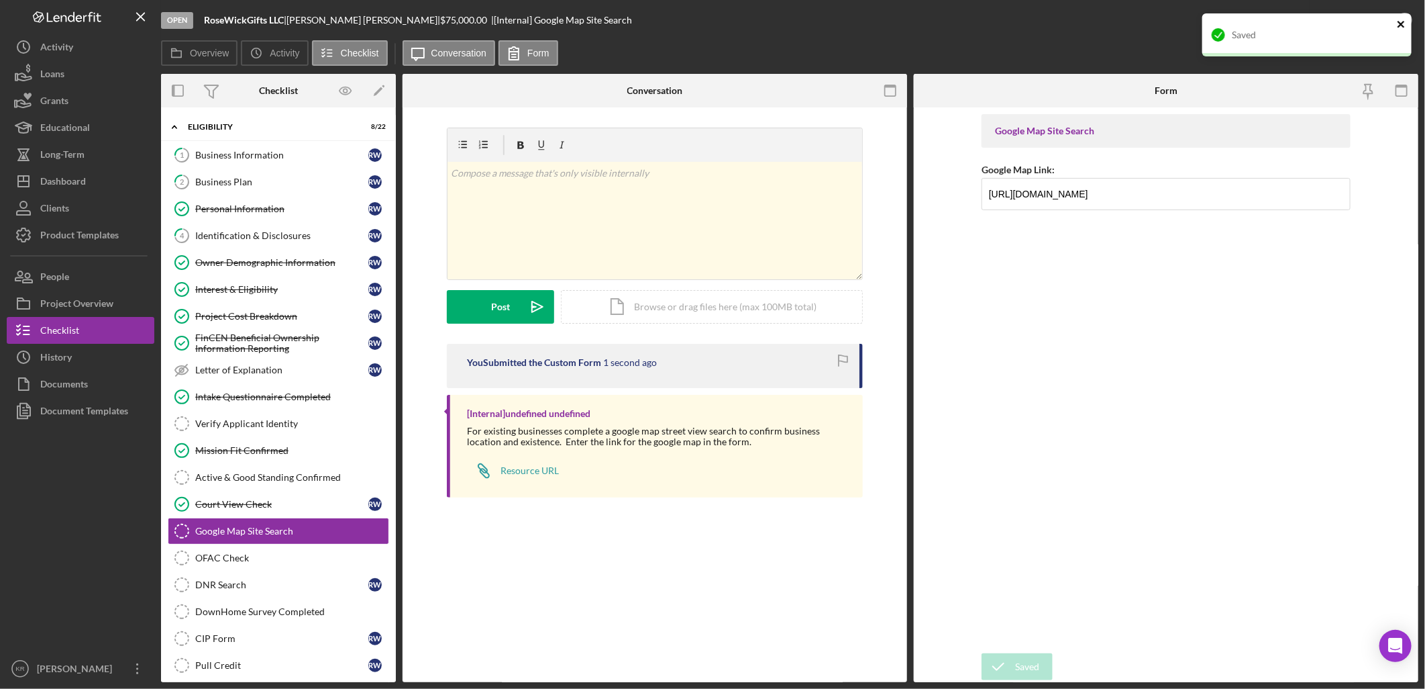
click at [1405, 25] on icon "close" at bounding box center [1401, 24] width 9 height 11
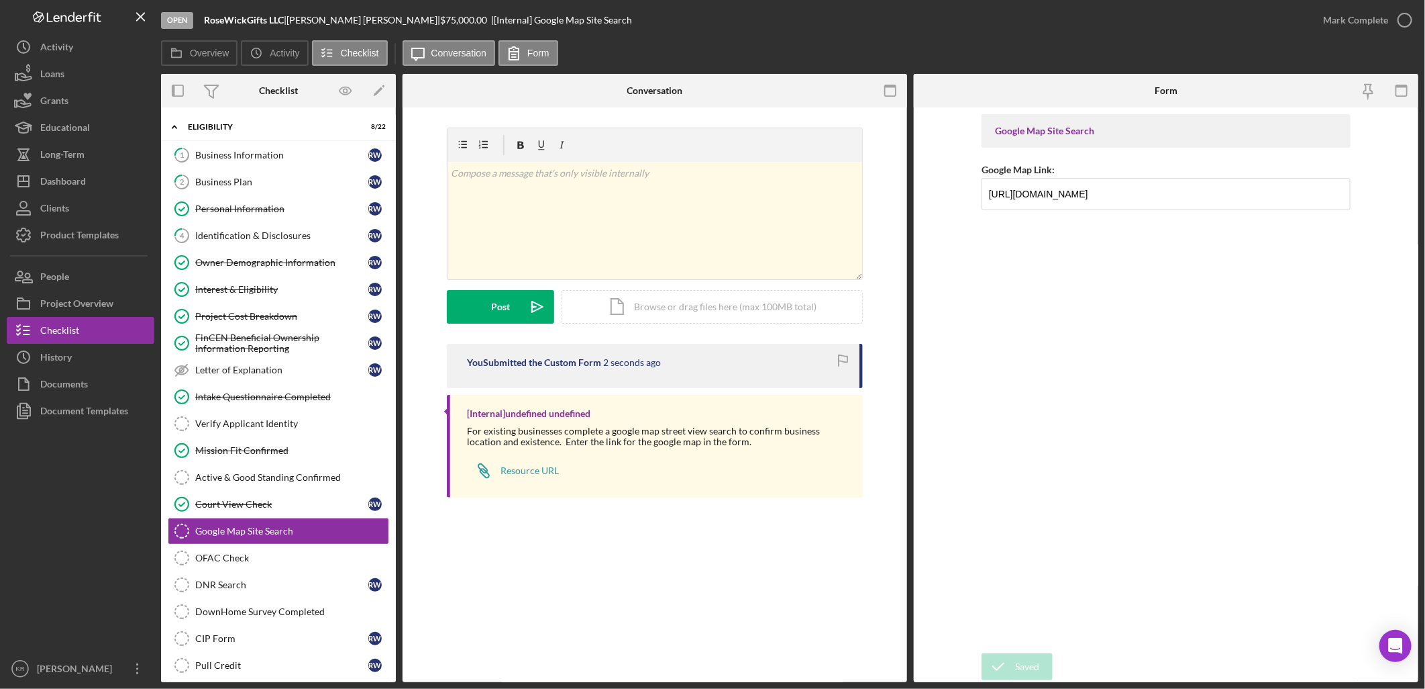
click at [1405, 25] on div "Saved" at bounding box center [1307, 40] width 215 height 59
click at [0, 0] on icon "button" at bounding box center [0, 0] width 0 height 0
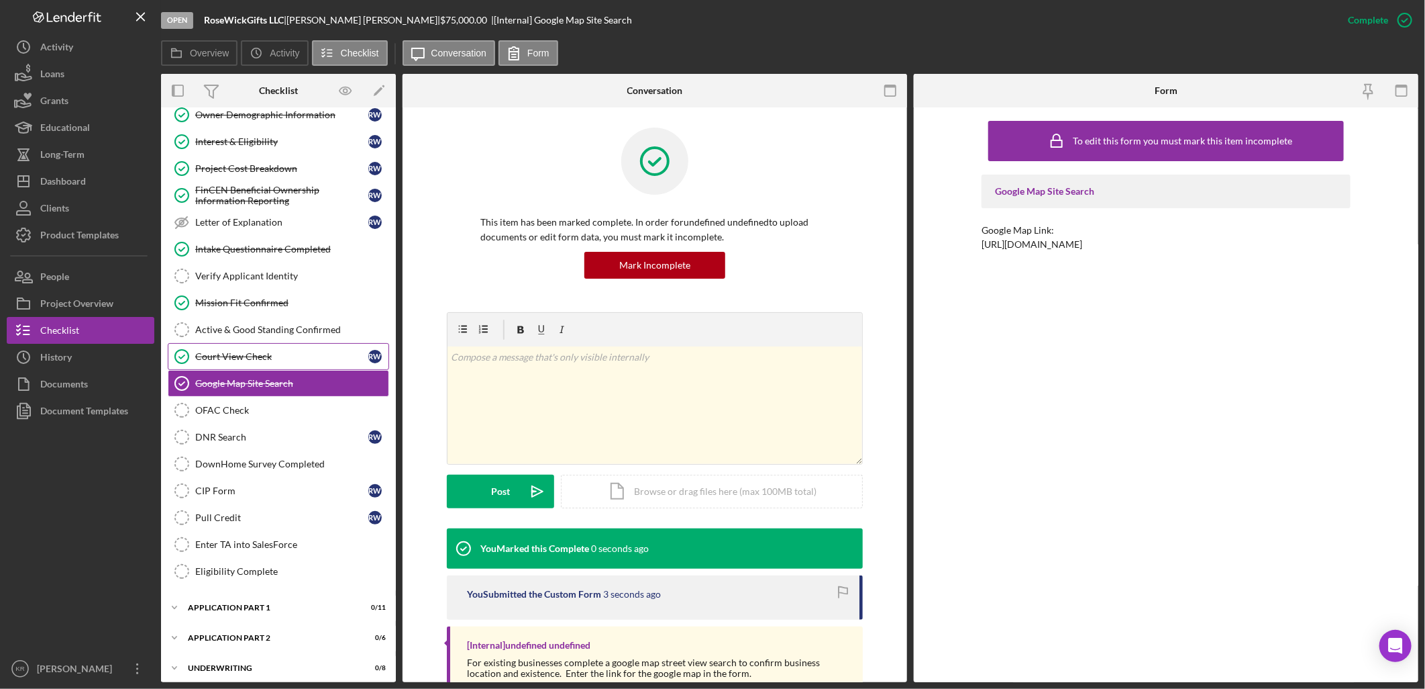
scroll to position [149, 0]
click at [299, 327] on div "Active & Good Standing Confirmed" at bounding box center [291, 328] width 193 height 11
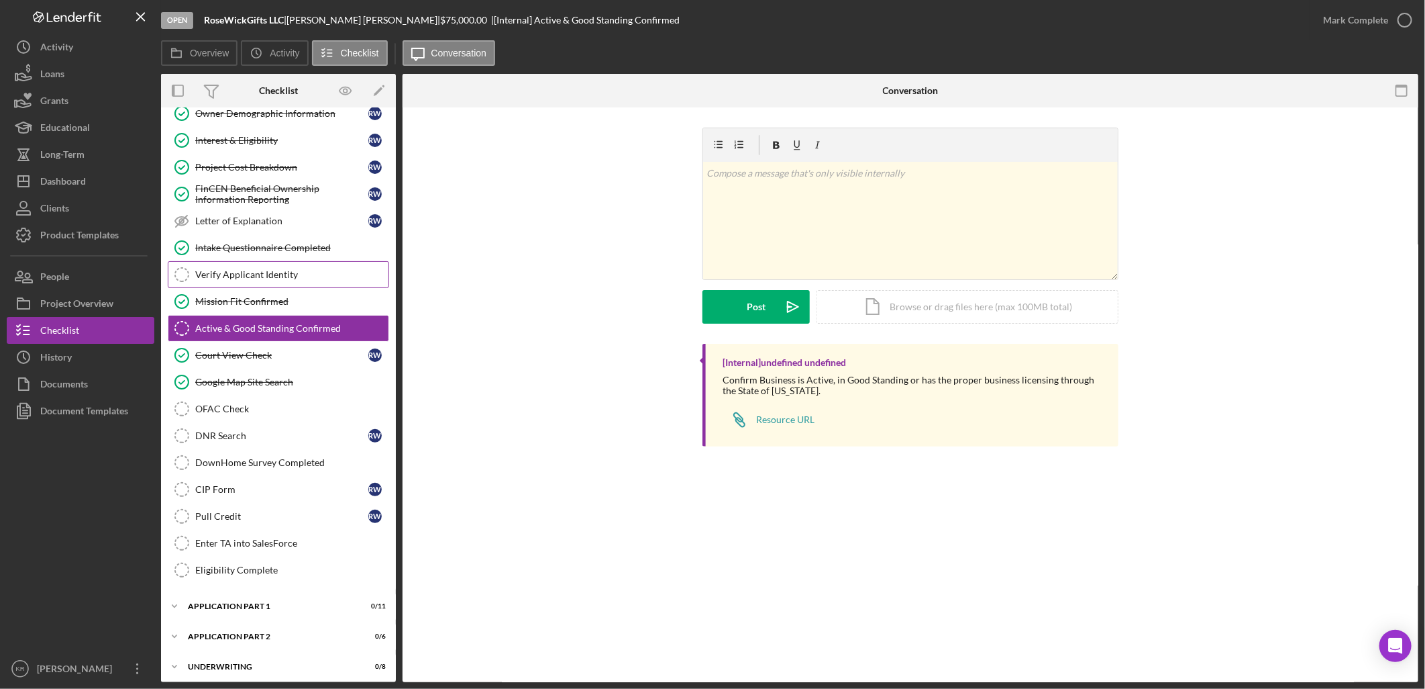
click at [270, 283] on link "Verify Applicant Identity Verify Applicant Identity" at bounding box center [278, 274] width 221 height 27
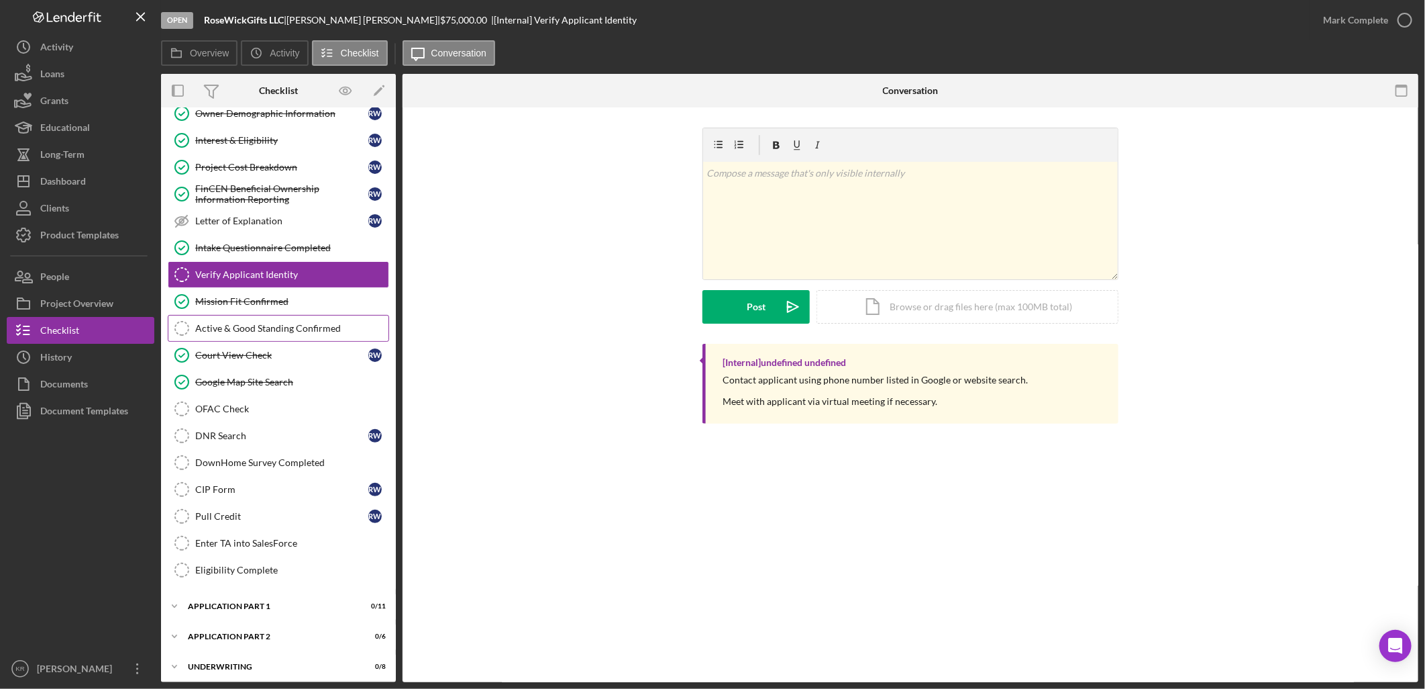
click at [230, 321] on link "Active & Good Standing Confirmed Active & Good Standing Confirmed" at bounding box center [278, 328] width 221 height 27
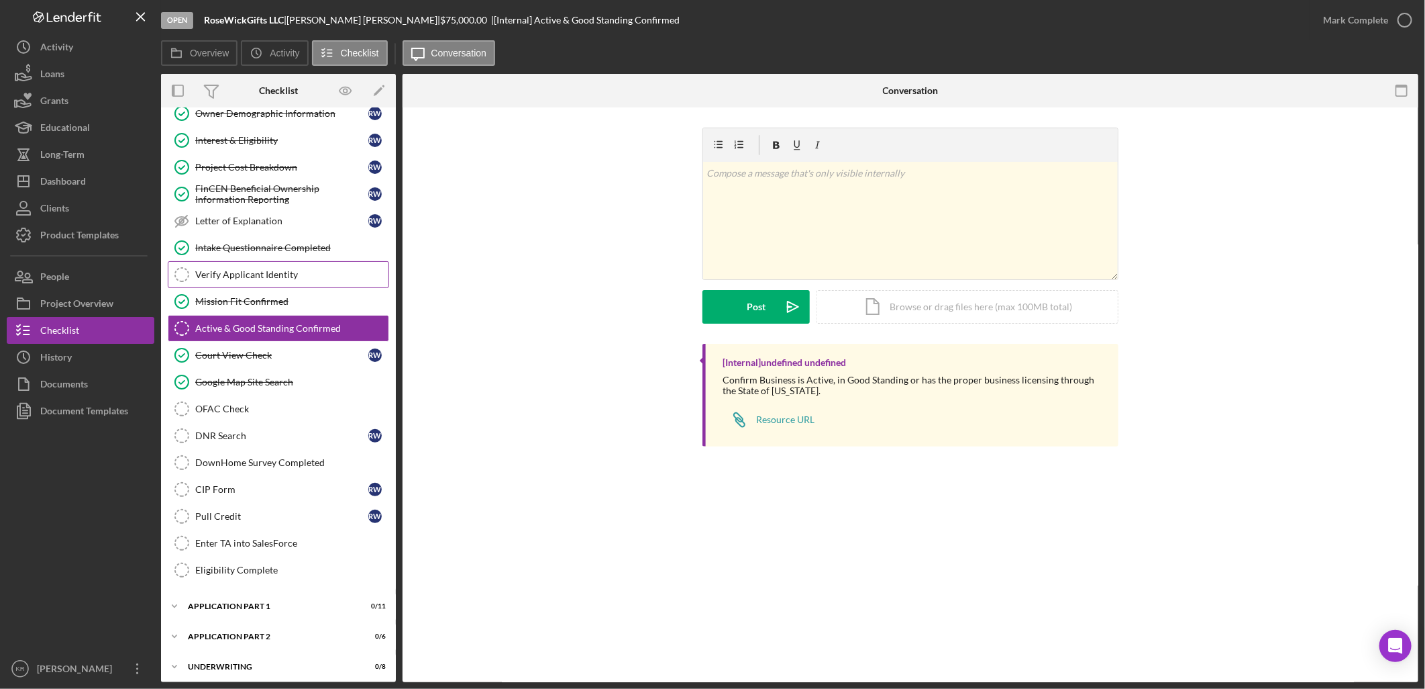
click at [246, 278] on div "Verify Applicant Identity" at bounding box center [291, 274] width 193 height 11
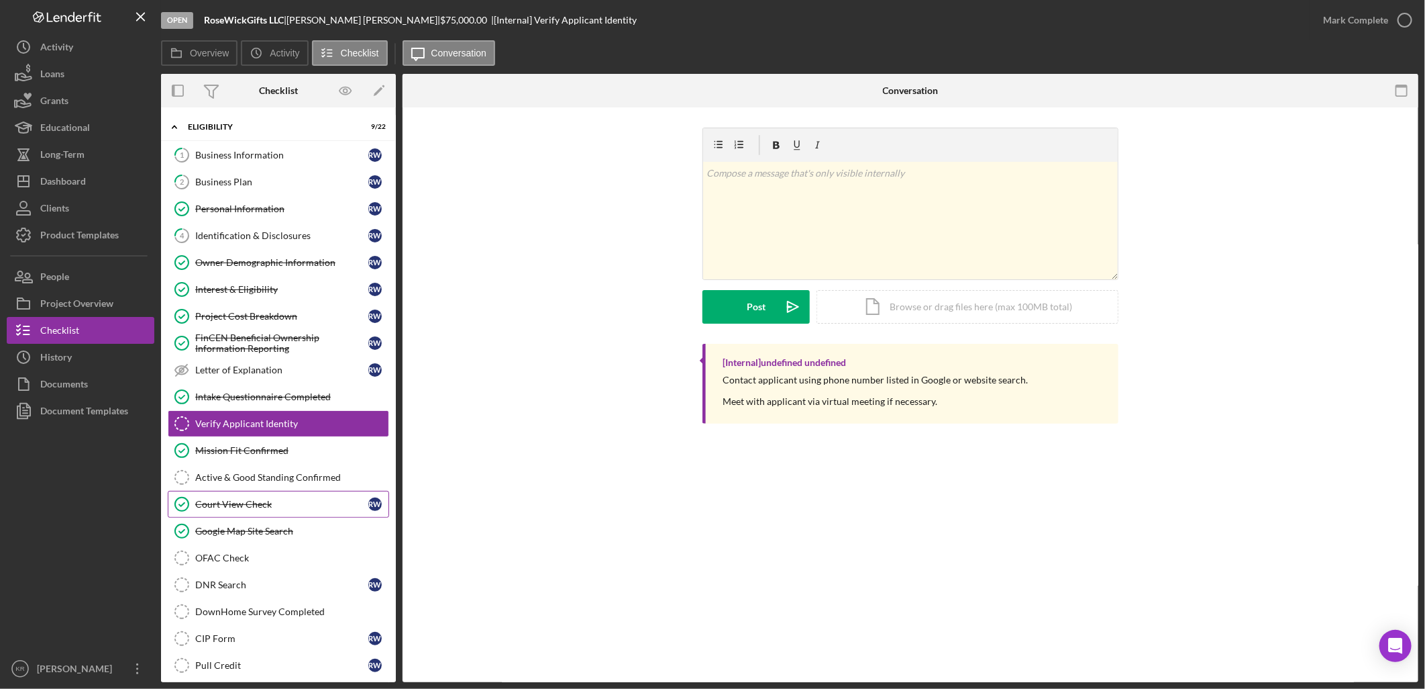
click at [311, 506] on div "Court View Check" at bounding box center [281, 504] width 173 height 11
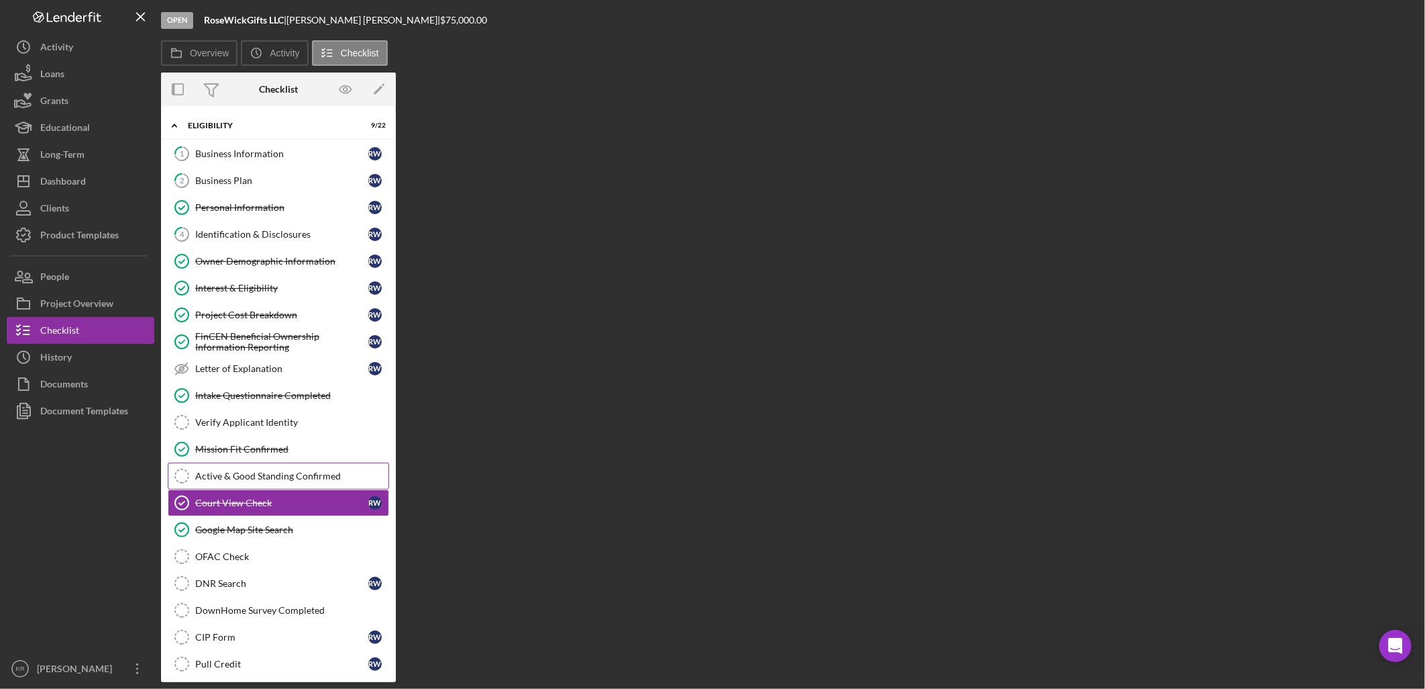
click at [311, 484] on link "Active & Good Standing Confirmed Active & Good Standing Confirmed" at bounding box center [278, 475] width 221 height 27
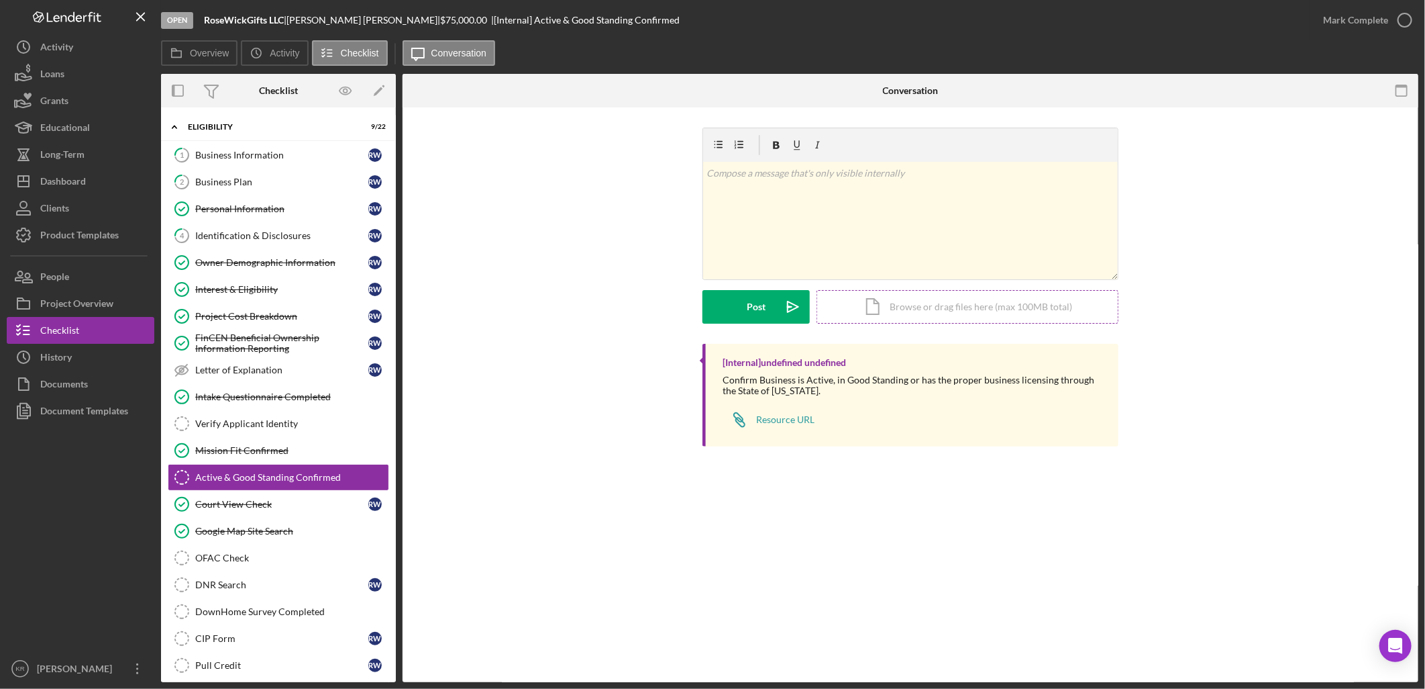
click at [919, 307] on div "Icon/Document Browse or drag files here (max 100MB total) Tap to choose files o…" at bounding box center [968, 307] width 302 height 34
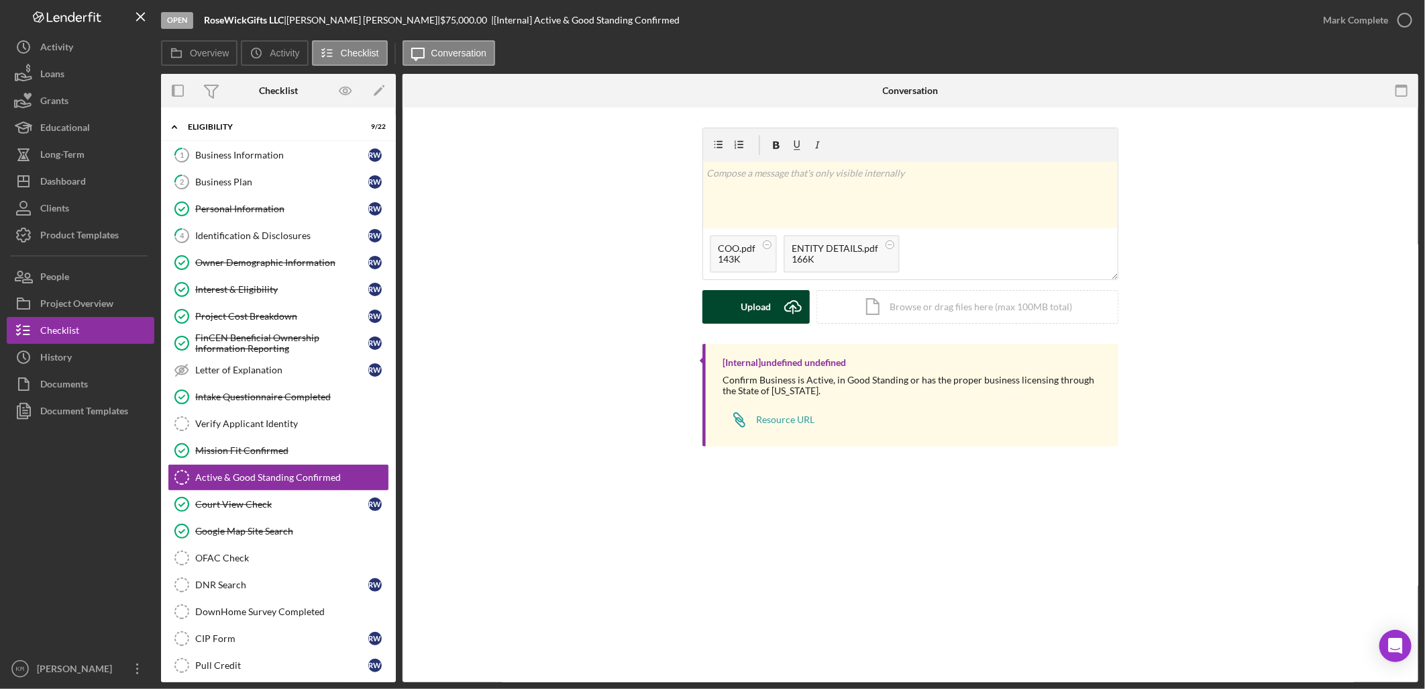
click at [772, 311] on button "Upload Icon/Upload" at bounding box center [756, 307] width 107 height 34
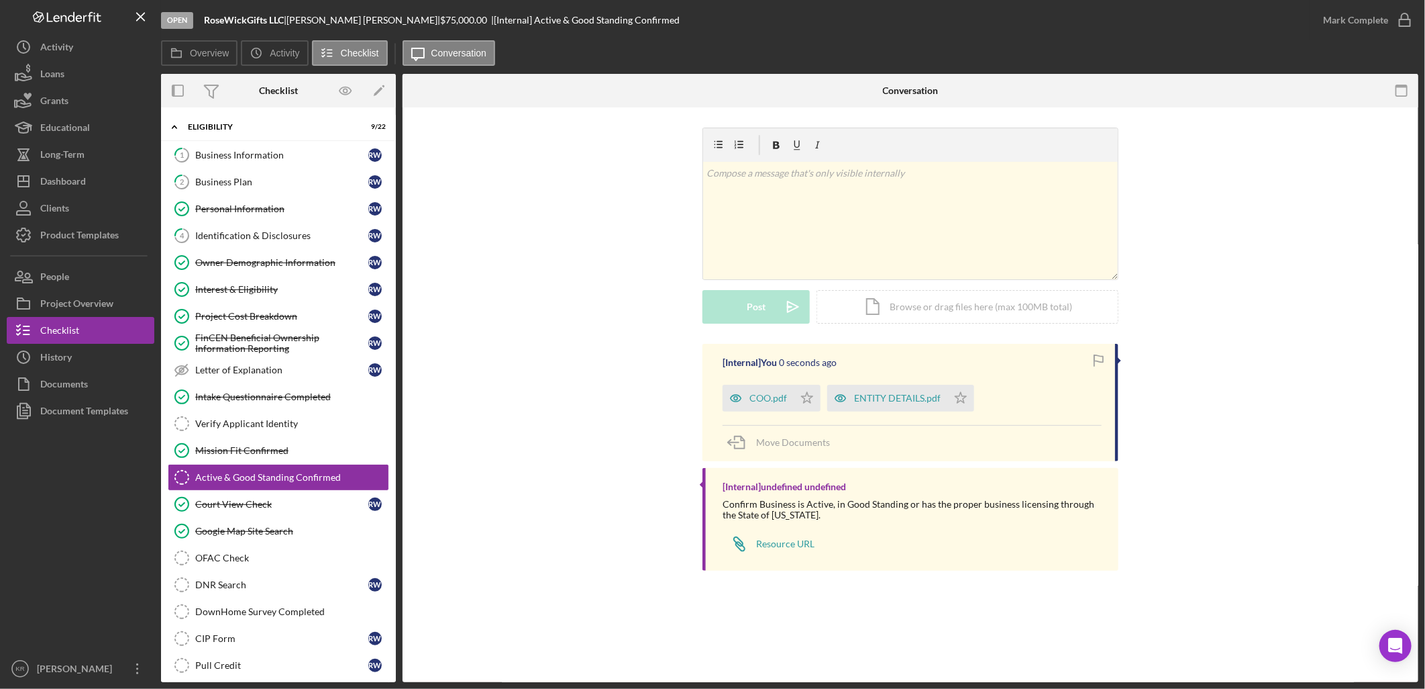
click at [815, 414] on div "[Internal] You 0 seconds ago COO.pdf Icon/Star ENTITY DETAILS.pdf Icon/Star Mov…" at bounding box center [911, 402] width 416 height 117
click at [738, 393] on icon "button" at bounding box center [736, 398] width 27 height 27
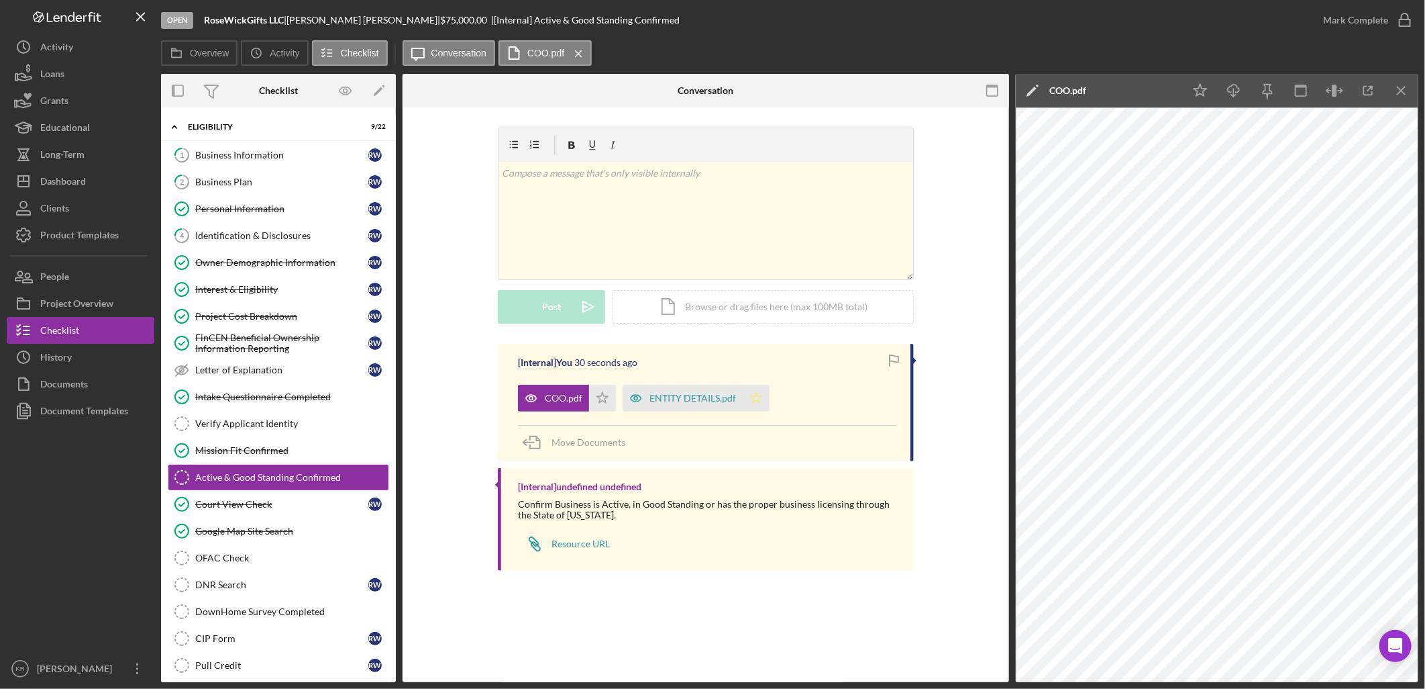
click at [749, 400] on icon "Icon/Star" at bounding box center [756, 398] width 27 height 27
click at [607, 393] on icon "Icon/Star" at bounding box center [602, 398] width 27 height 27
click at [1392, 95] on icon "Icon/Menu Close" at bounding box center [1402, 91] width 30 height 30
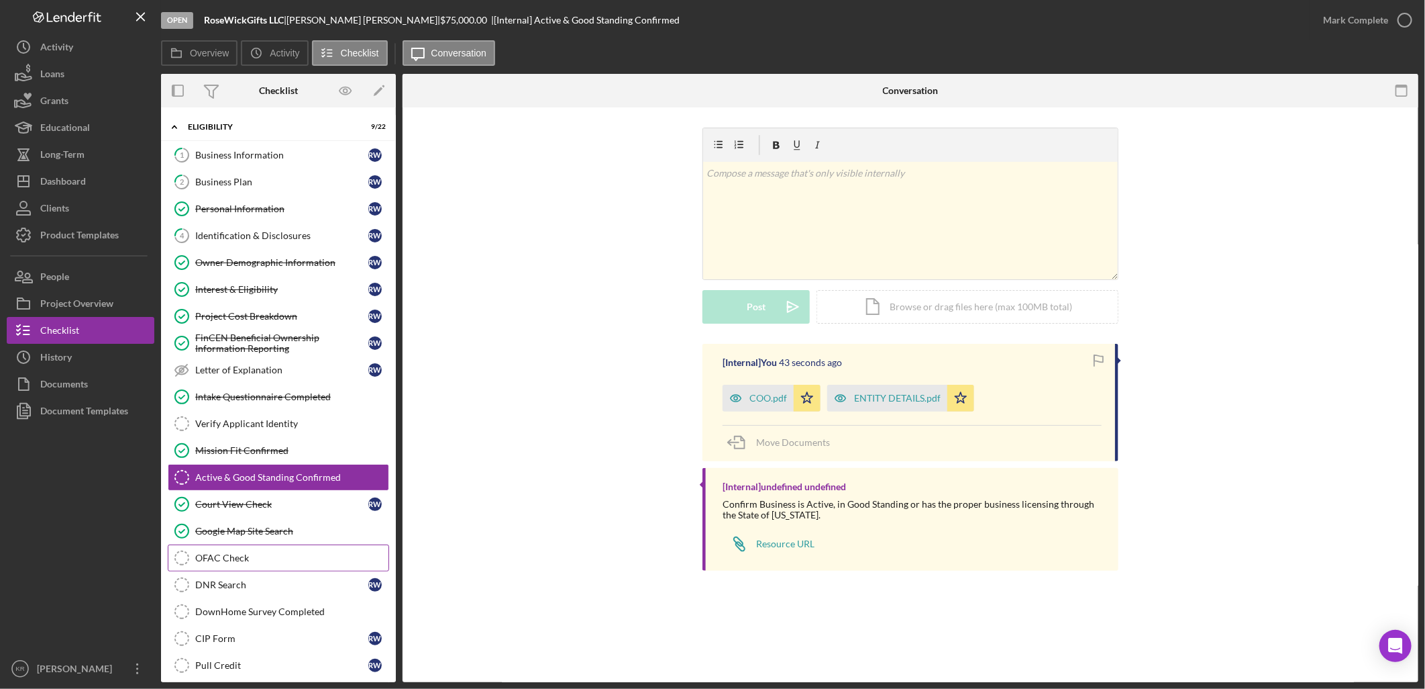
click at [278, 552] on link "OFAC Check OFAC Check" at bounding box center [278, 557] width 221 height 27
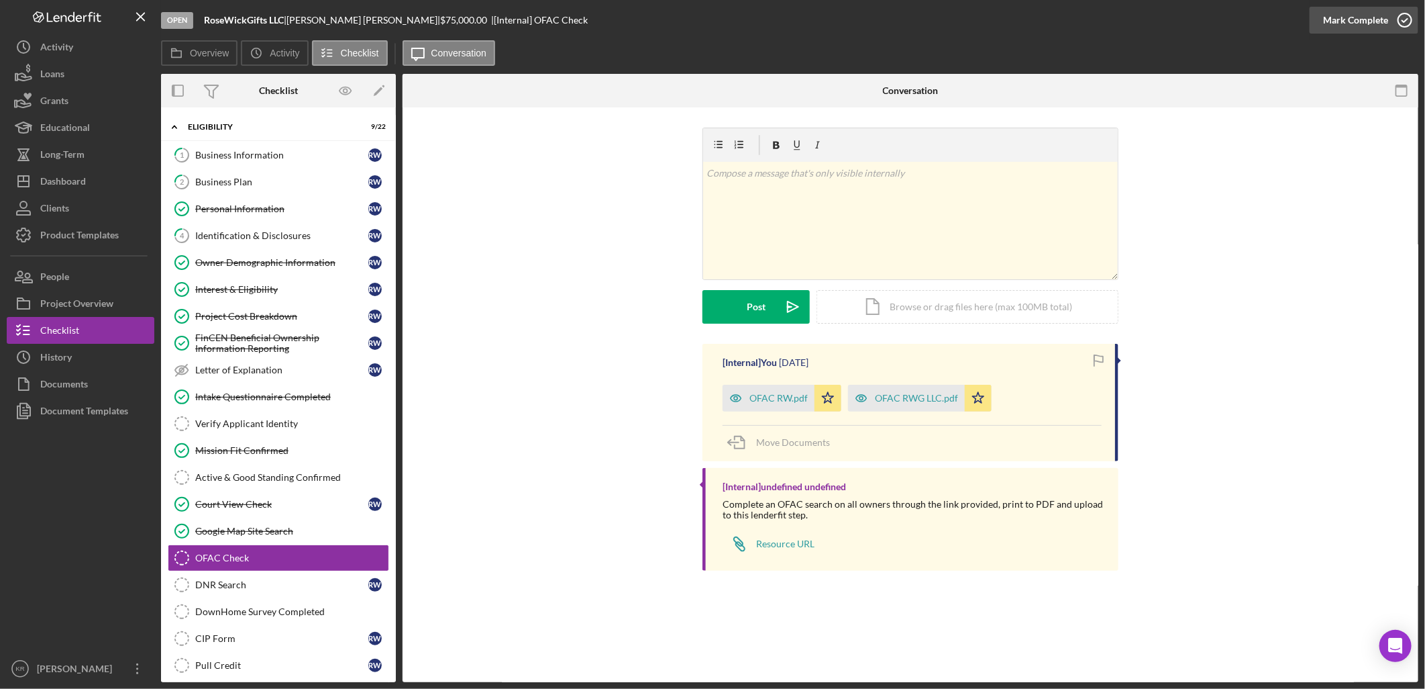
click at [1376, 22] on div "Mark Complete" at bounding box center [1355, 20] width 65 height 27
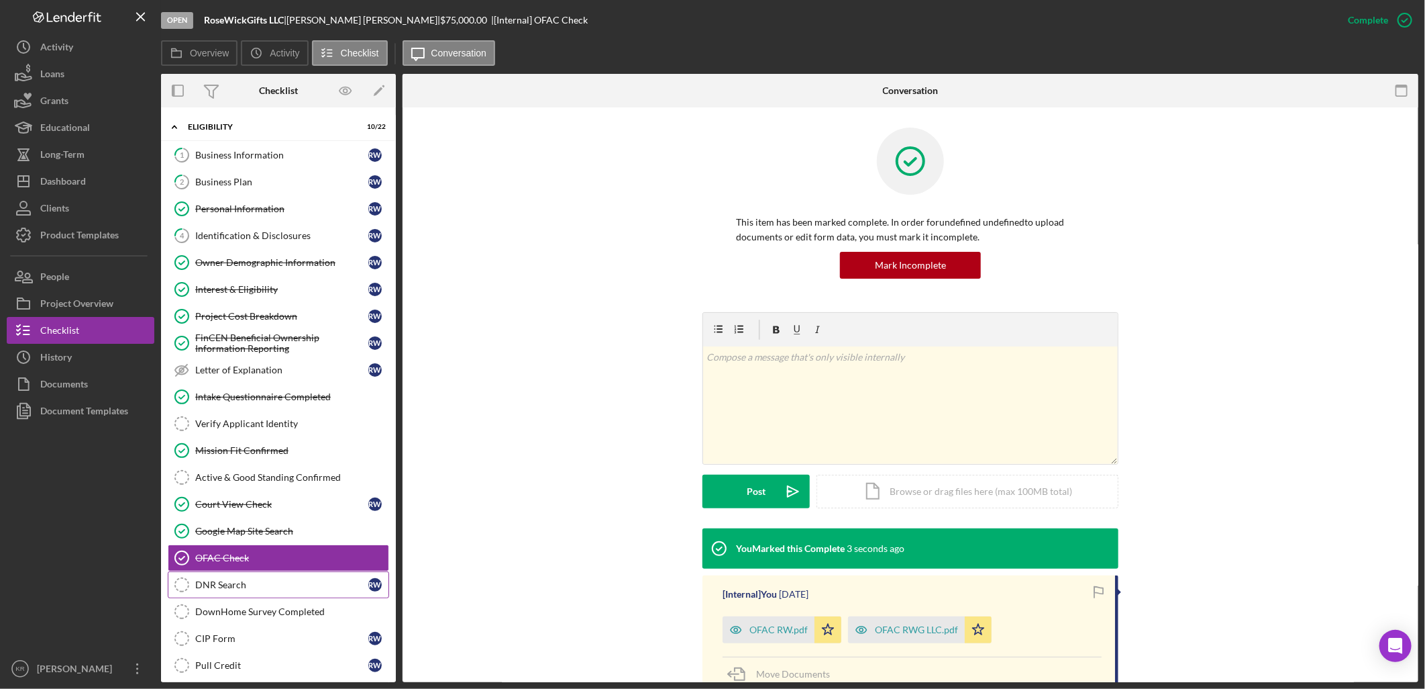
click at [252, 593] on link "DNR Search DNR Search R W" at bounding box center [278, 584] width 221 height 27
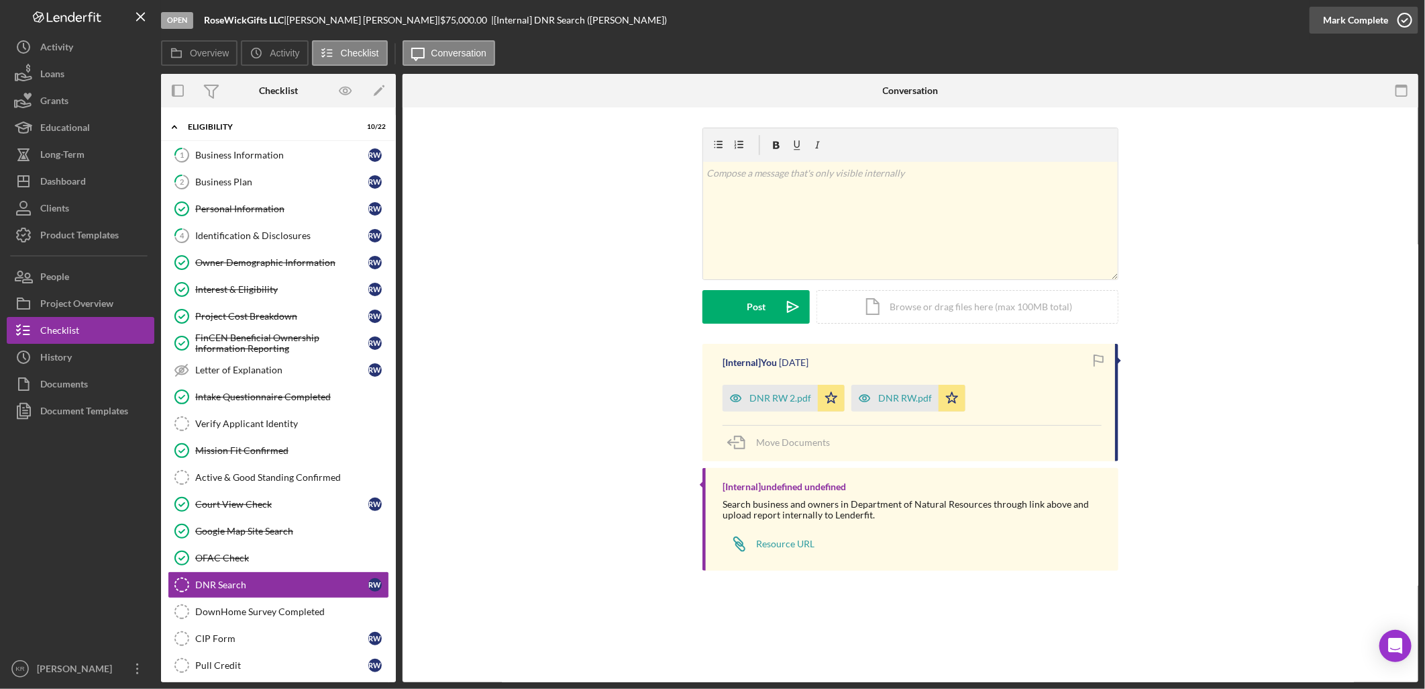
click at [1317, 13] on button "Mark Complete" at bounding box center [1364, 20] width 109 height 27
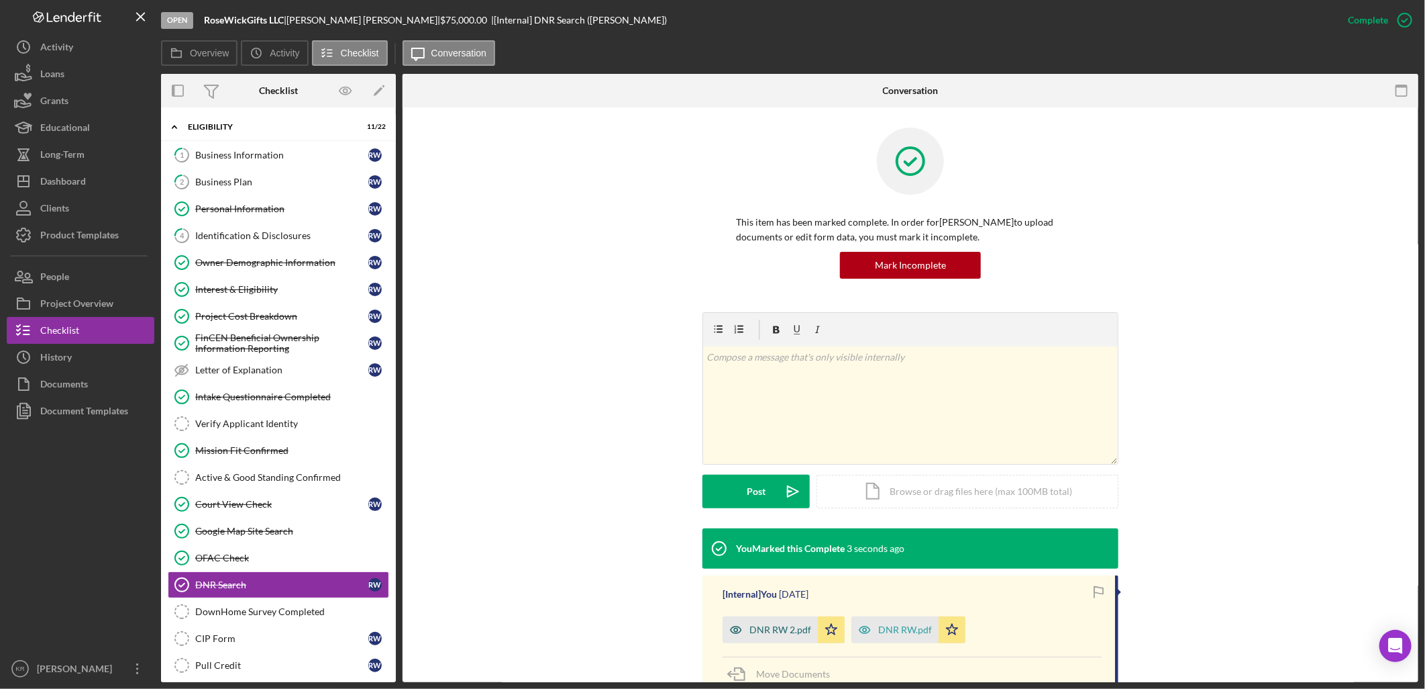
click at [774, 632] on div "DNR RW 2.pdf" at bounding box center [781, 629] width 62 height 11
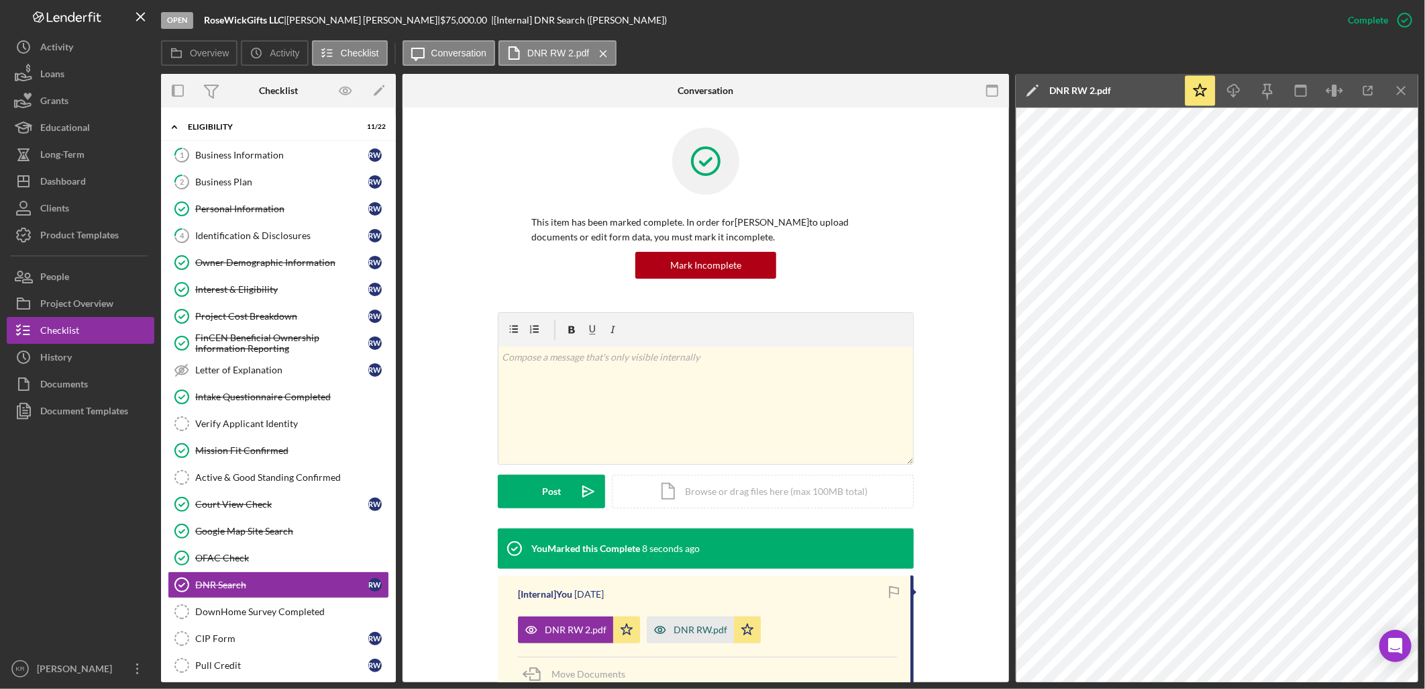
click at [664, 631] on icon "button" at bounding box center [660, 629] width 27 height 27
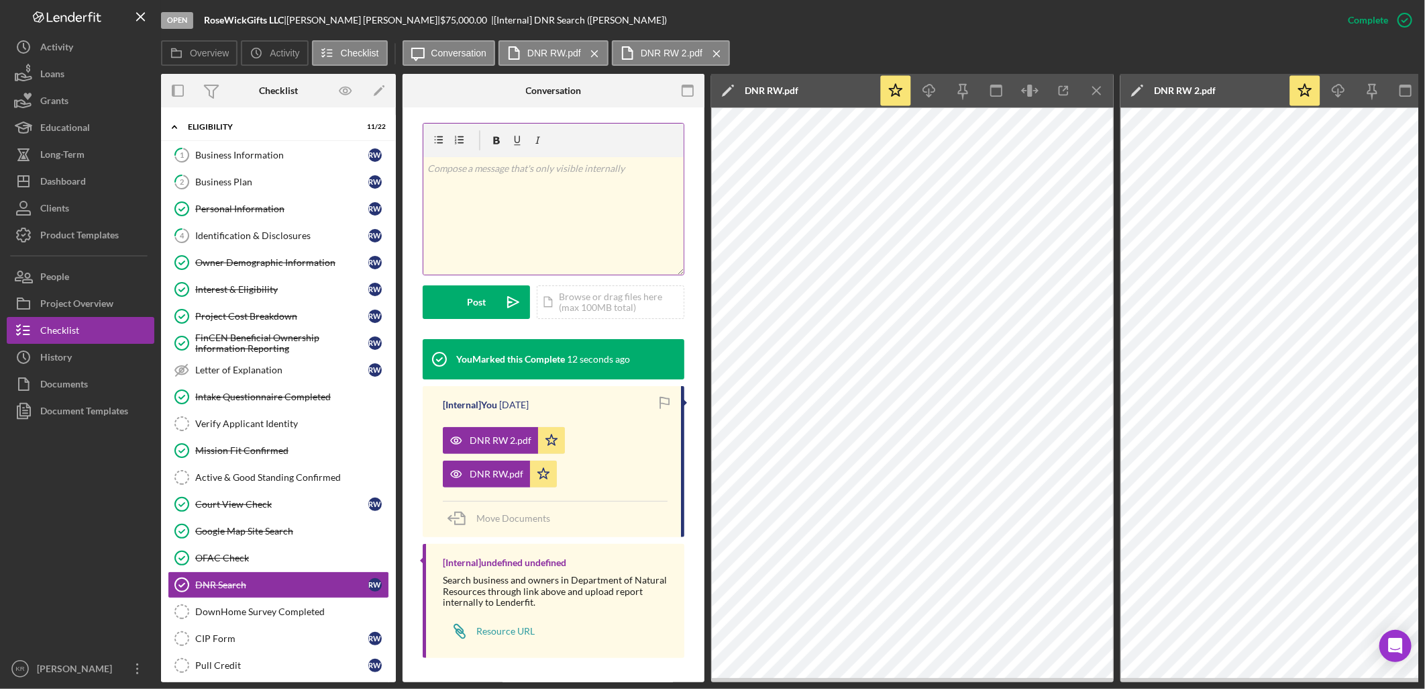
scroll to position [210, 0]
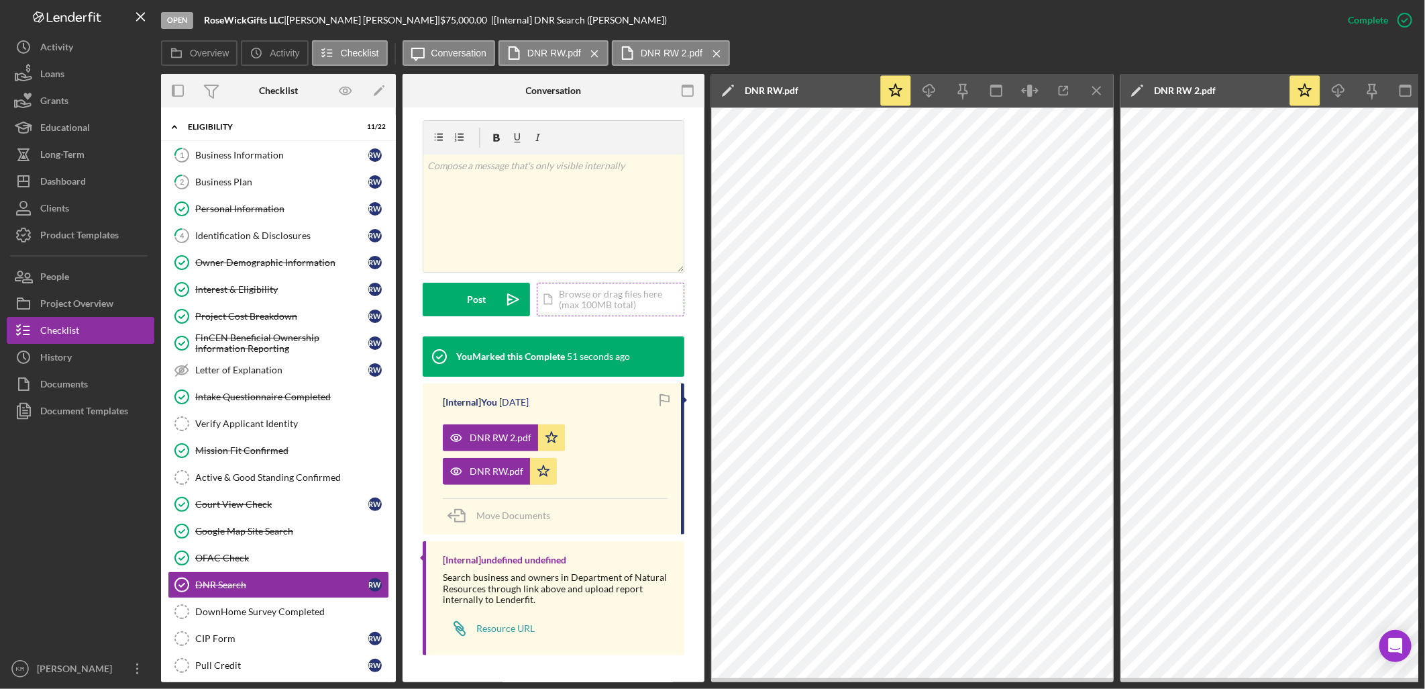
click at [629, 295] on div "Icon/Document Browse or drag files here (max 100MB total) Tap to choose files o…" at bounding box center [611, 300] width 148 height 34
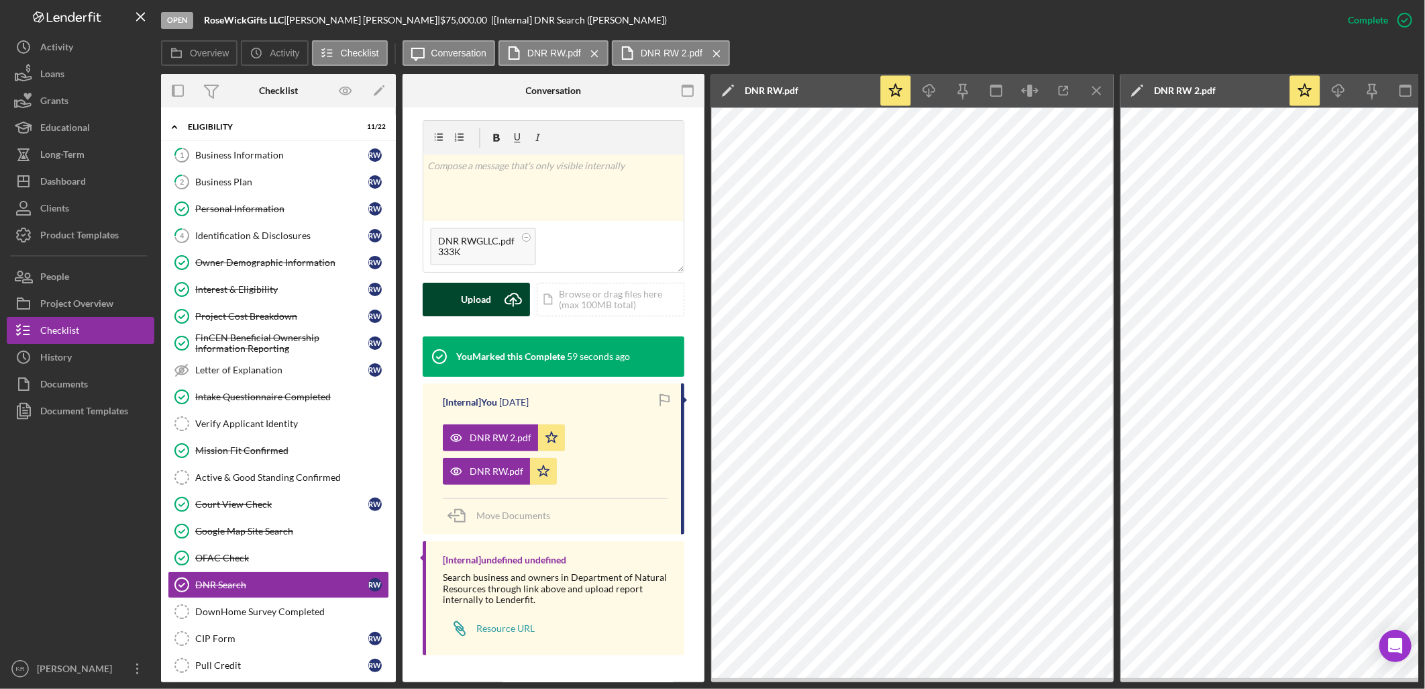
click at [458, 299] on button "Upload Icon/Upload" at bounding box center [476, 300] width 107 height 34
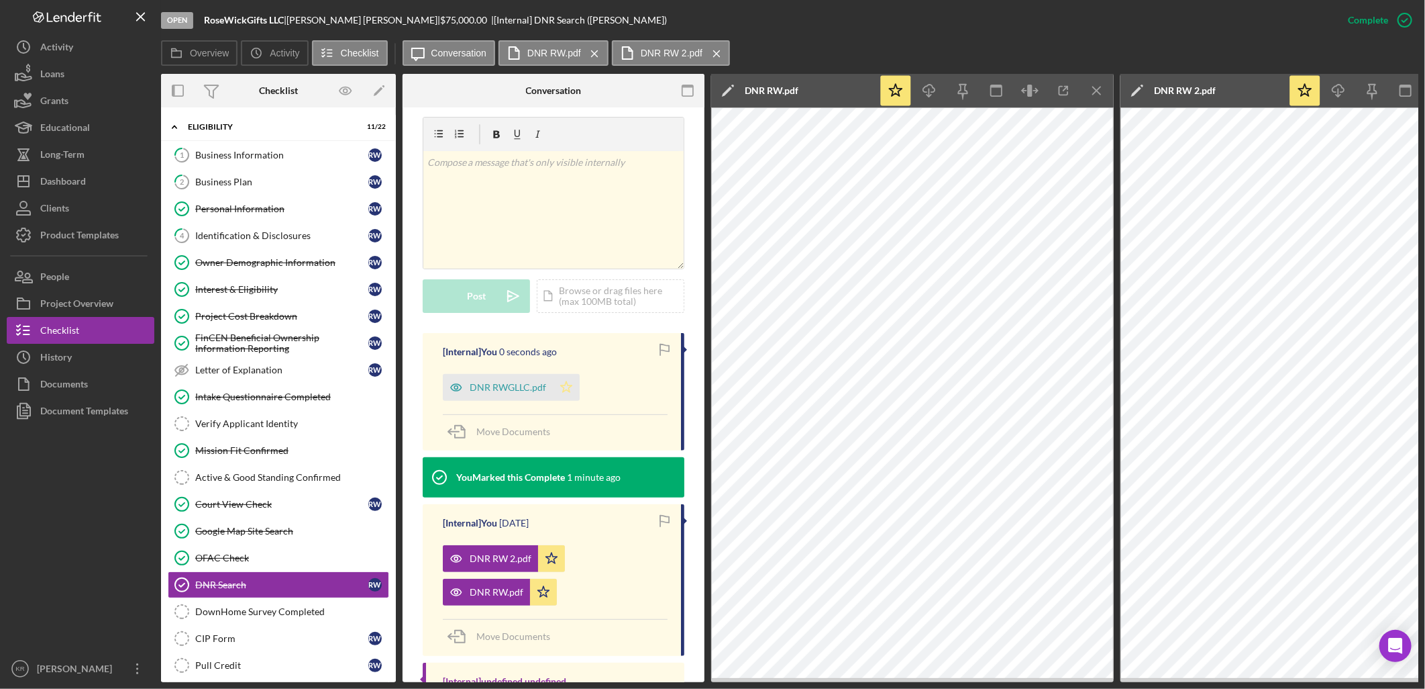
click at [573, 383] on icon "Icon/Star" at bounding box center [566, 387] width 27 height 27
click at [1092, 89] on icon "Icon/Menu Close" at bounding box center [1097, 91] width 30 height 30
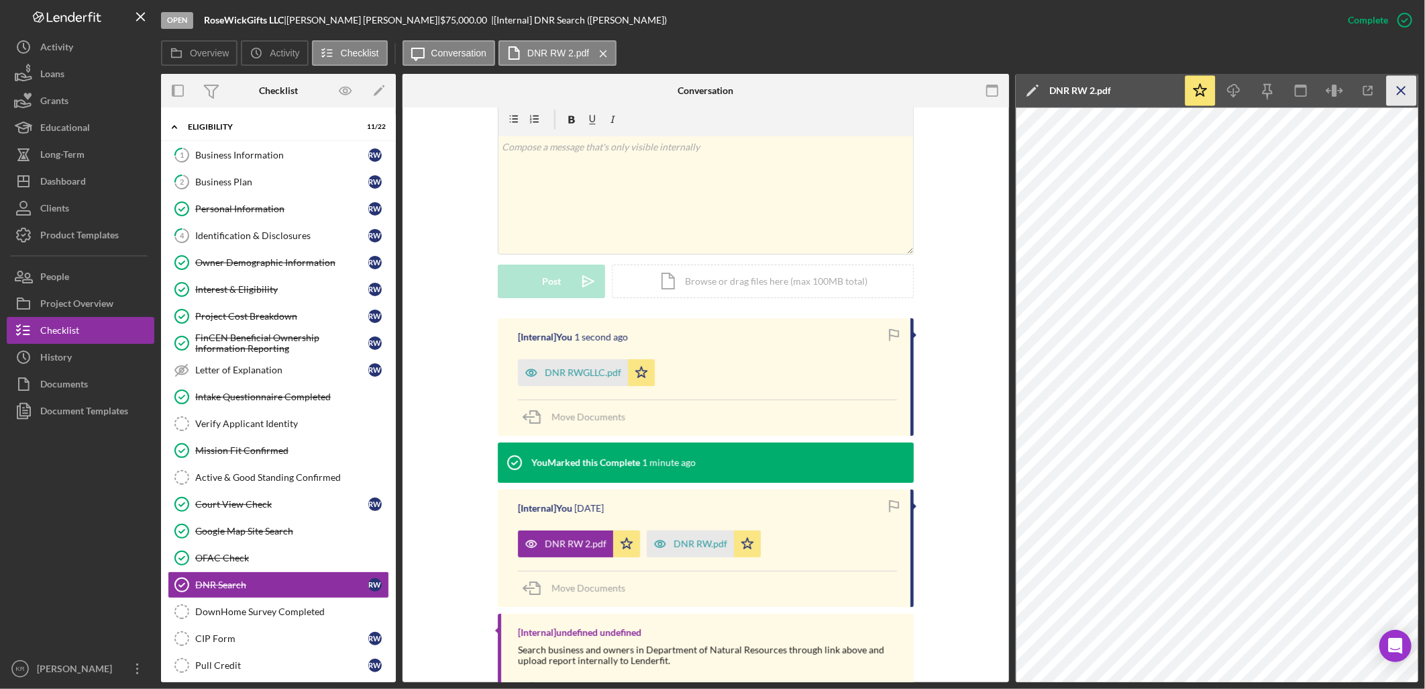
click at [1393, 89] on icon "Icon/Menu Close" at bounding box center [1402, 91] width 30 height 30
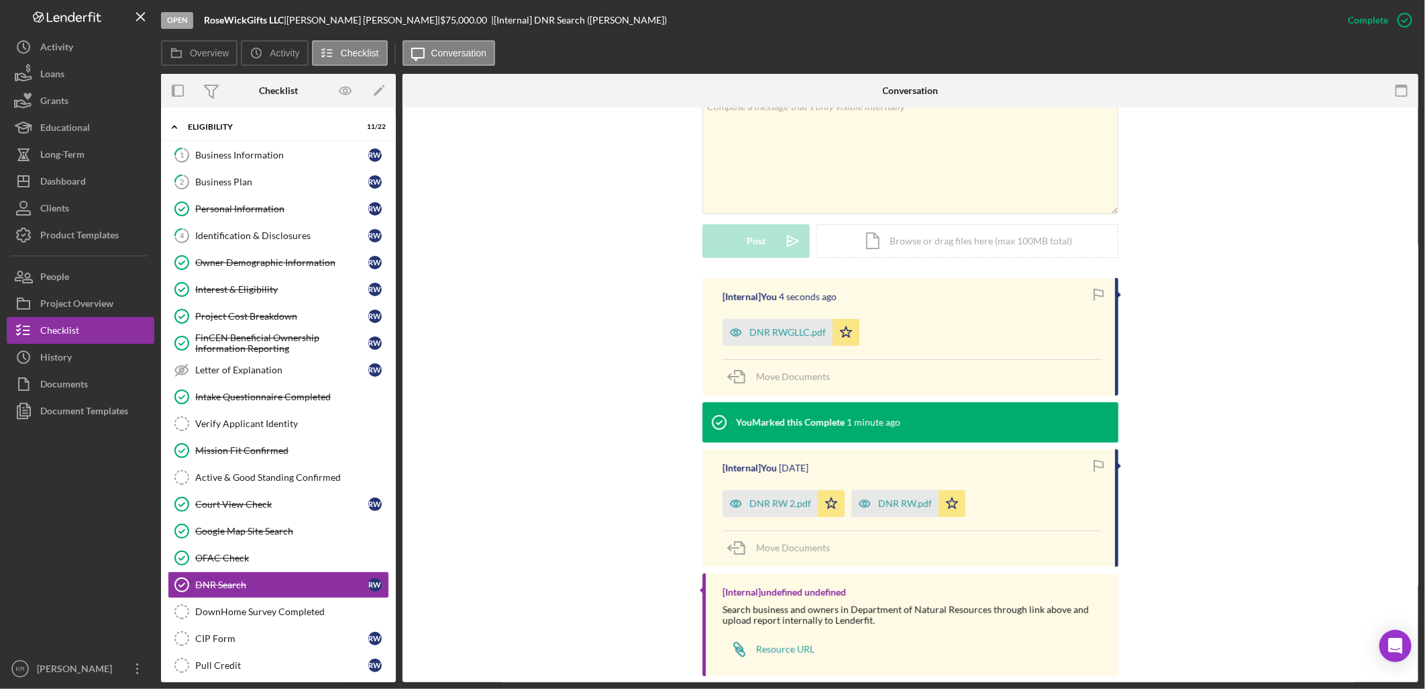
scroll to position [272, 0]
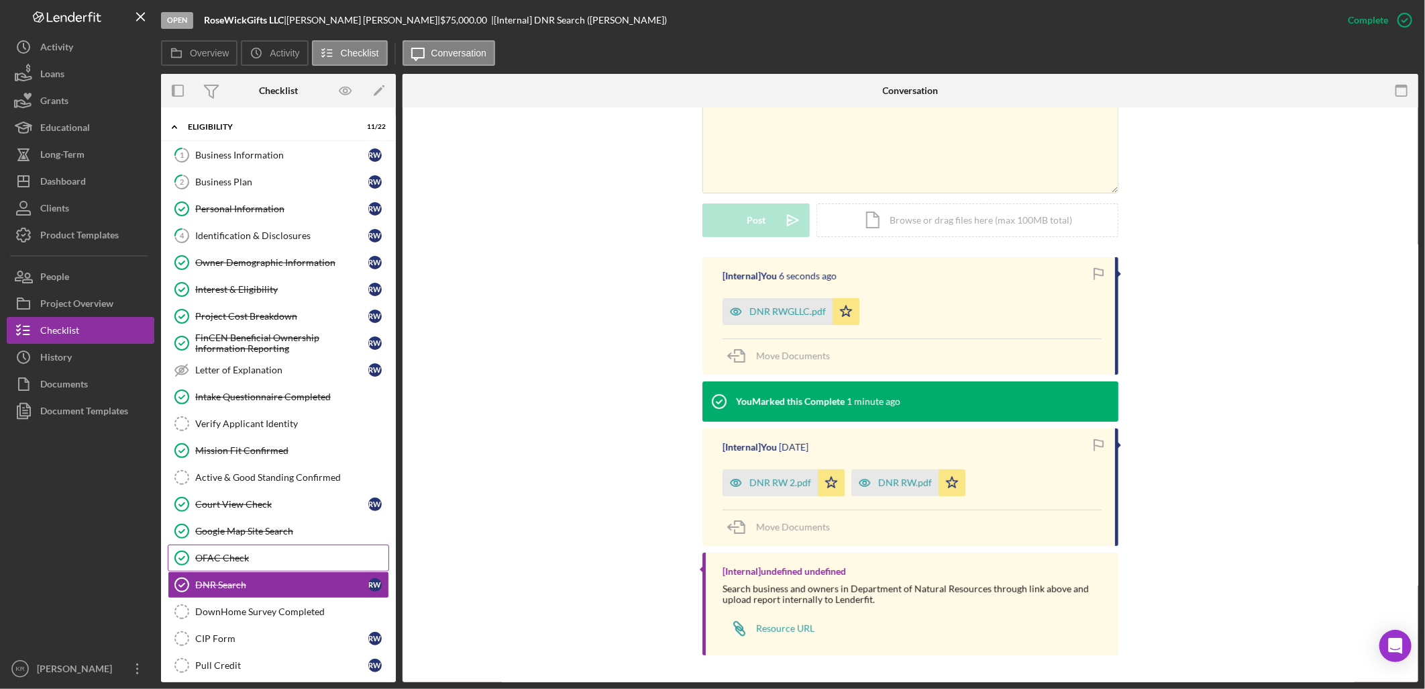
click at [246, 571] on link "OFAC Check OFAC Check" at bounding box center [278, 557] width 221 height 27
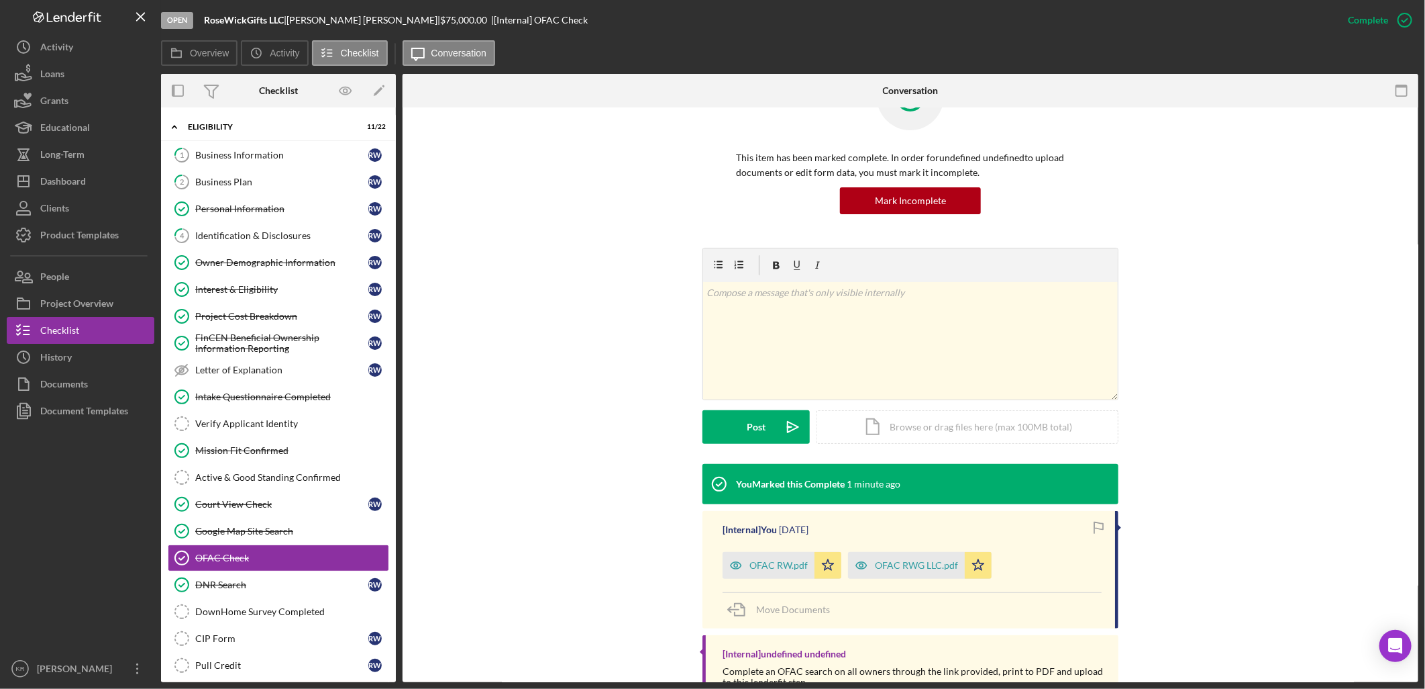
scroll to position [148, 0]
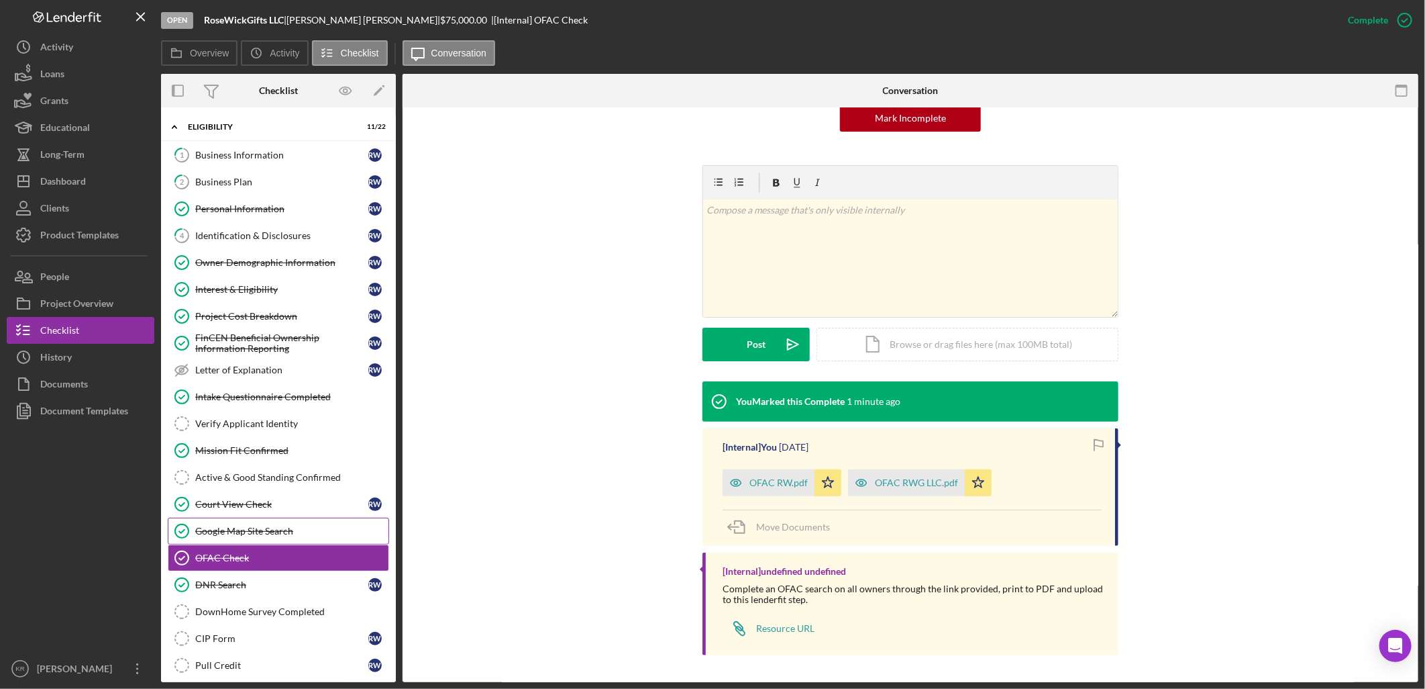
click at [283, 523] on link "Google Map Site Search Google Map Site Search" at bounding box center [278, 530] width 221 height 27
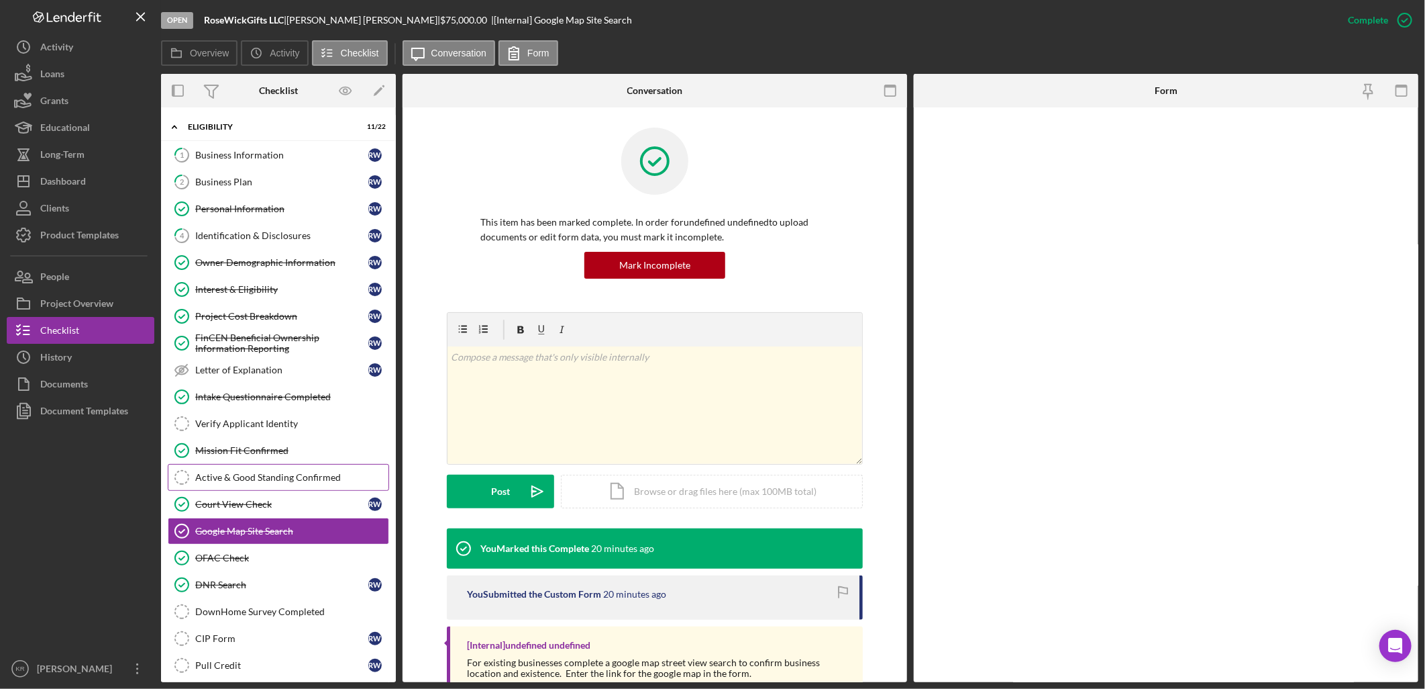
click at [283, 486] on link "Active & Good Standing Confirmed Active & Good Standing Confirmed" at bounding box center [278, 477] width 221 height 27
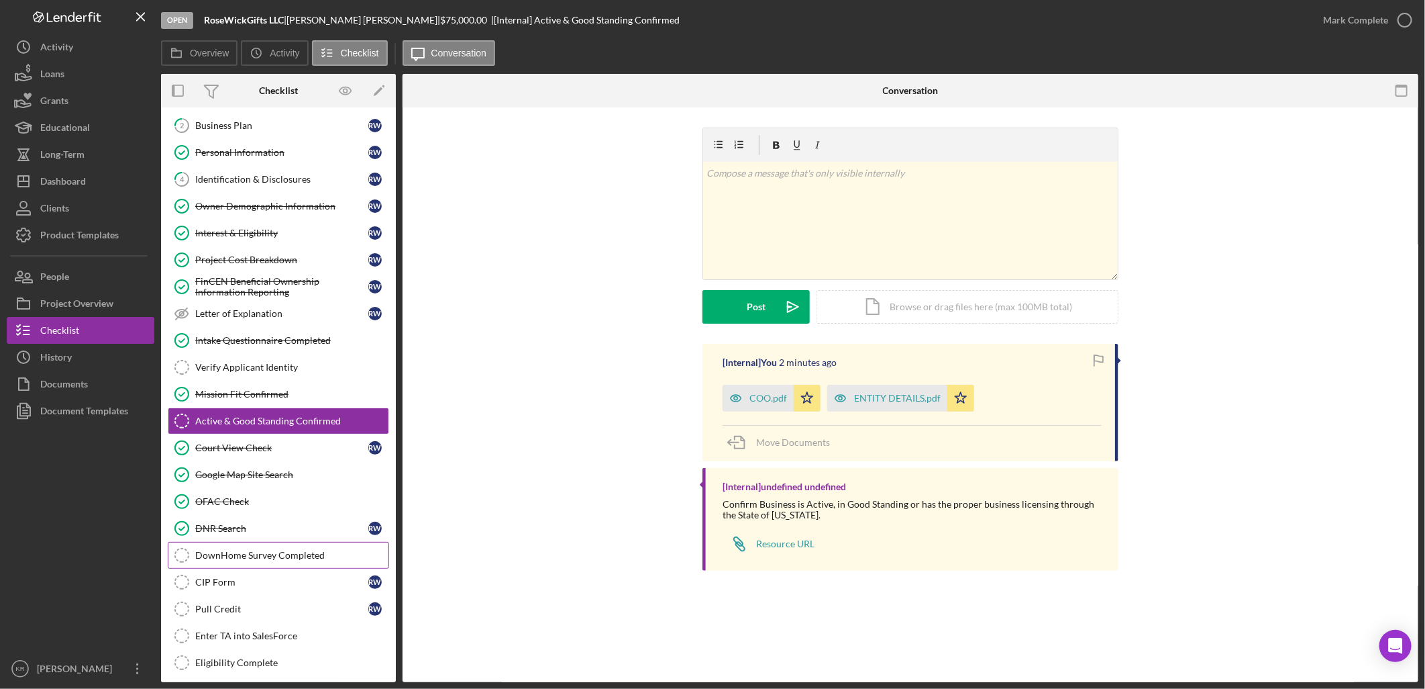
scroll to position [149, 0]
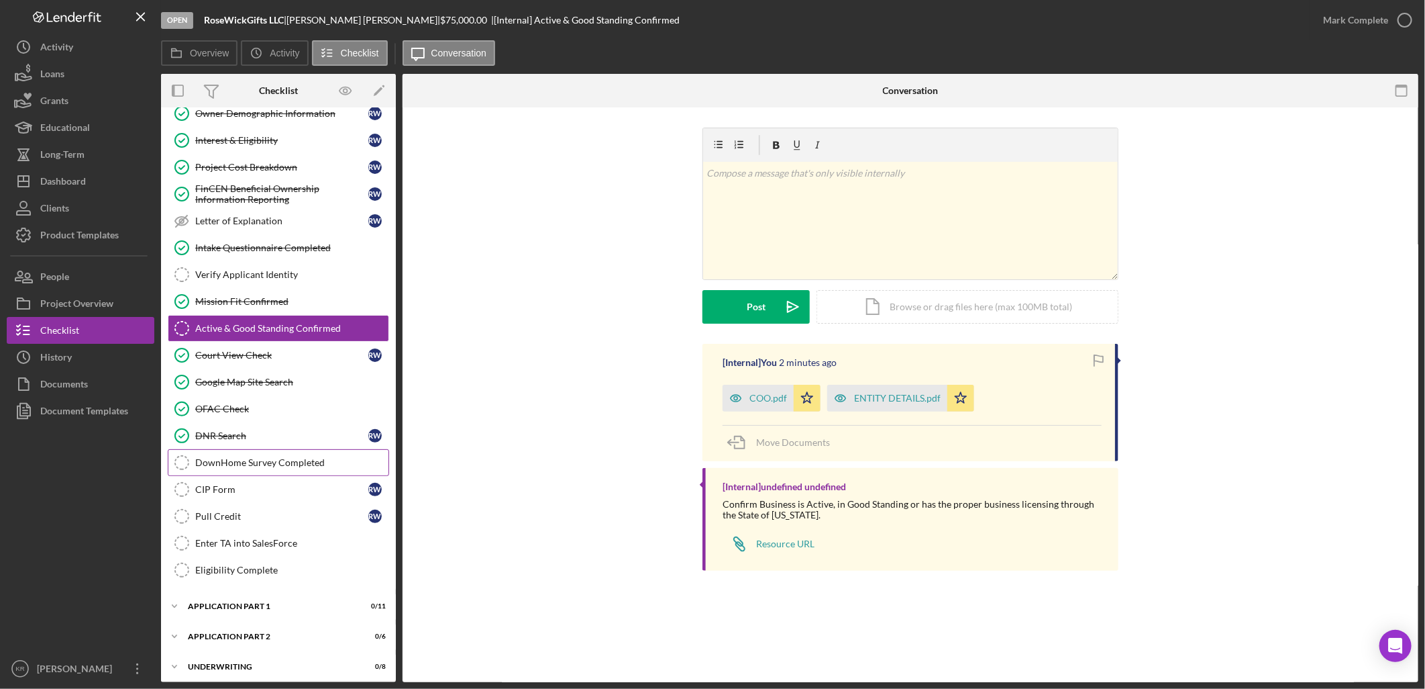
click at [287, 466] on div "DownHome Survey Completed" at bounding box center [291, 462] width 193 height 11
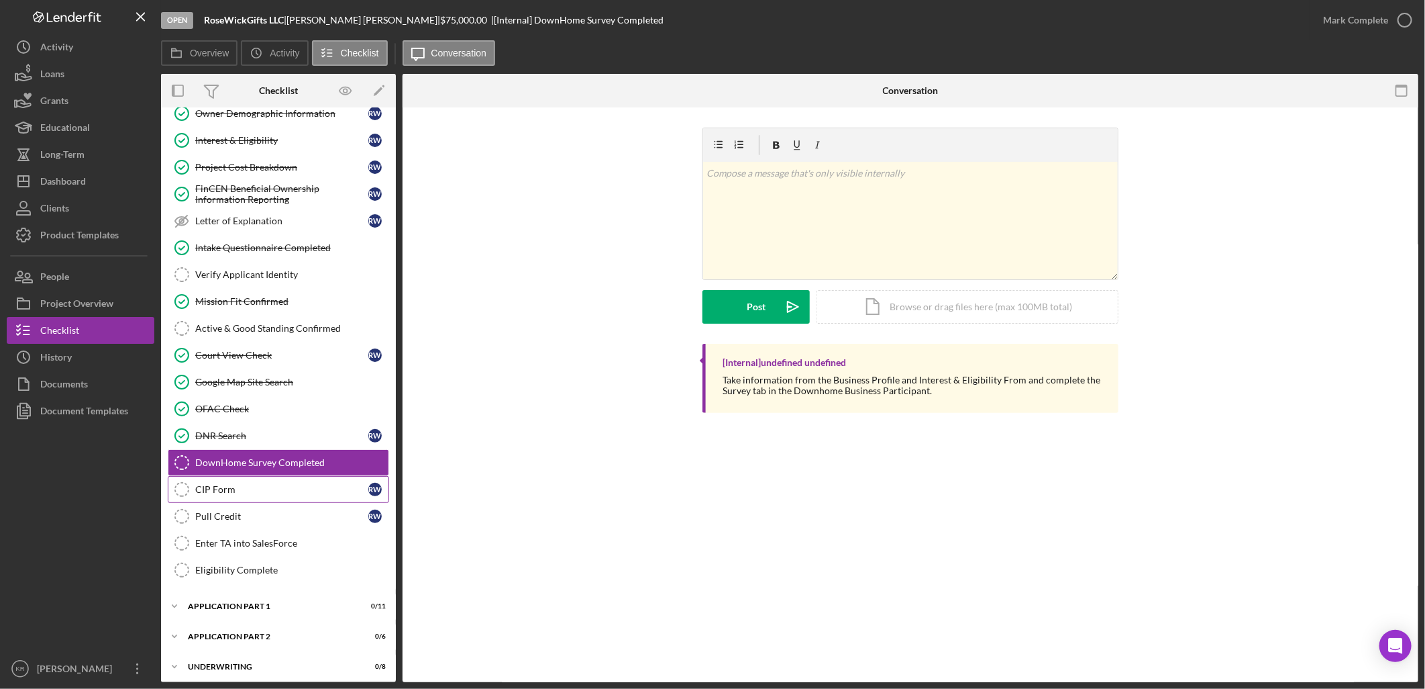
click at [297, 494] on div "CIP Form" at bounding box center [281, 489] width 173 height 11
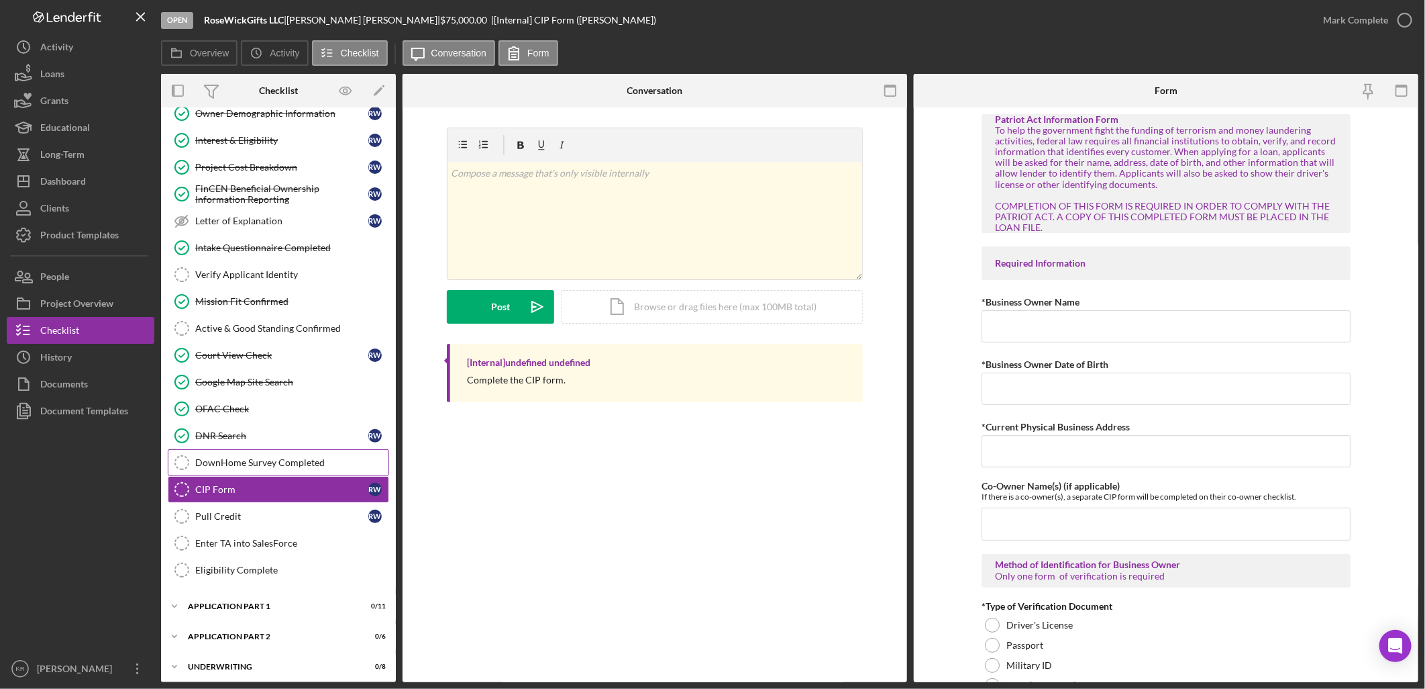
click at [307, 455] on link "DownHome Survey Completed DownHome Survey Completed" at bounding box center [278, 462] width 221 height 27
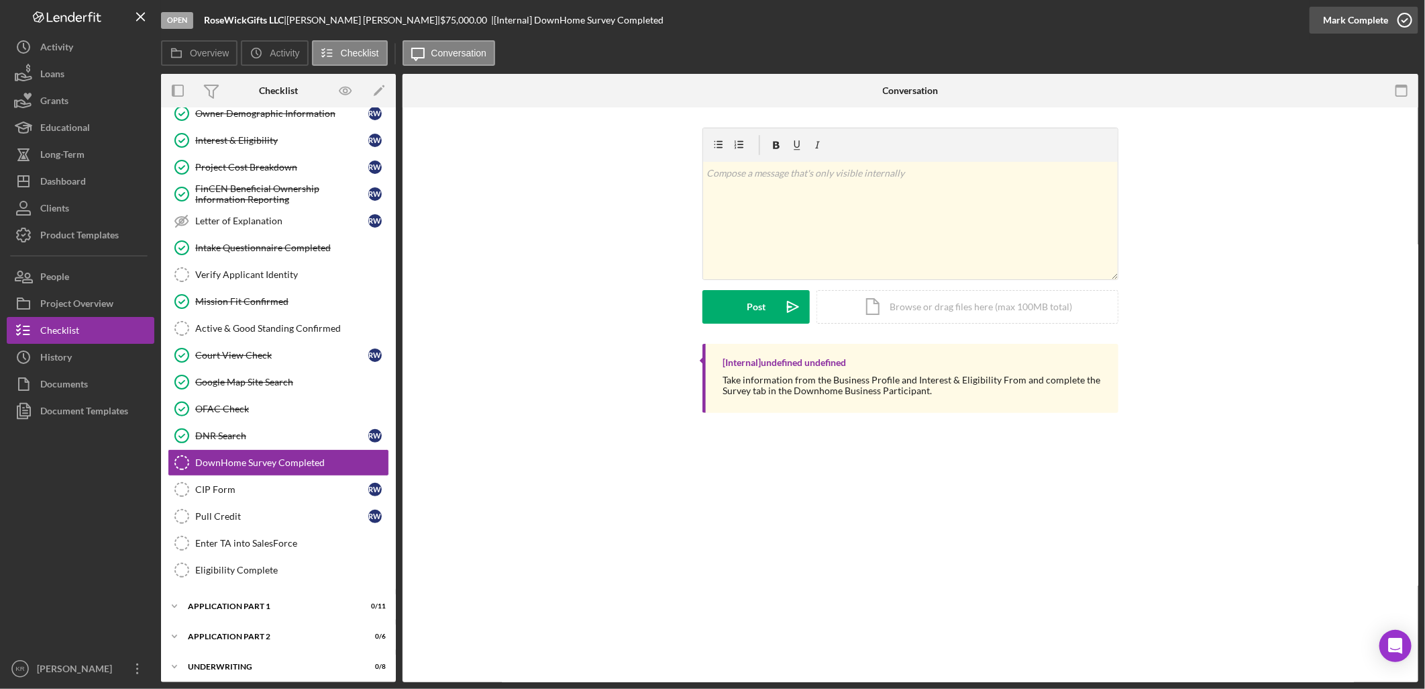
click at [1351, 13] on div "Mark Complete" at bounding box center [1355, 20] width 65 height 27
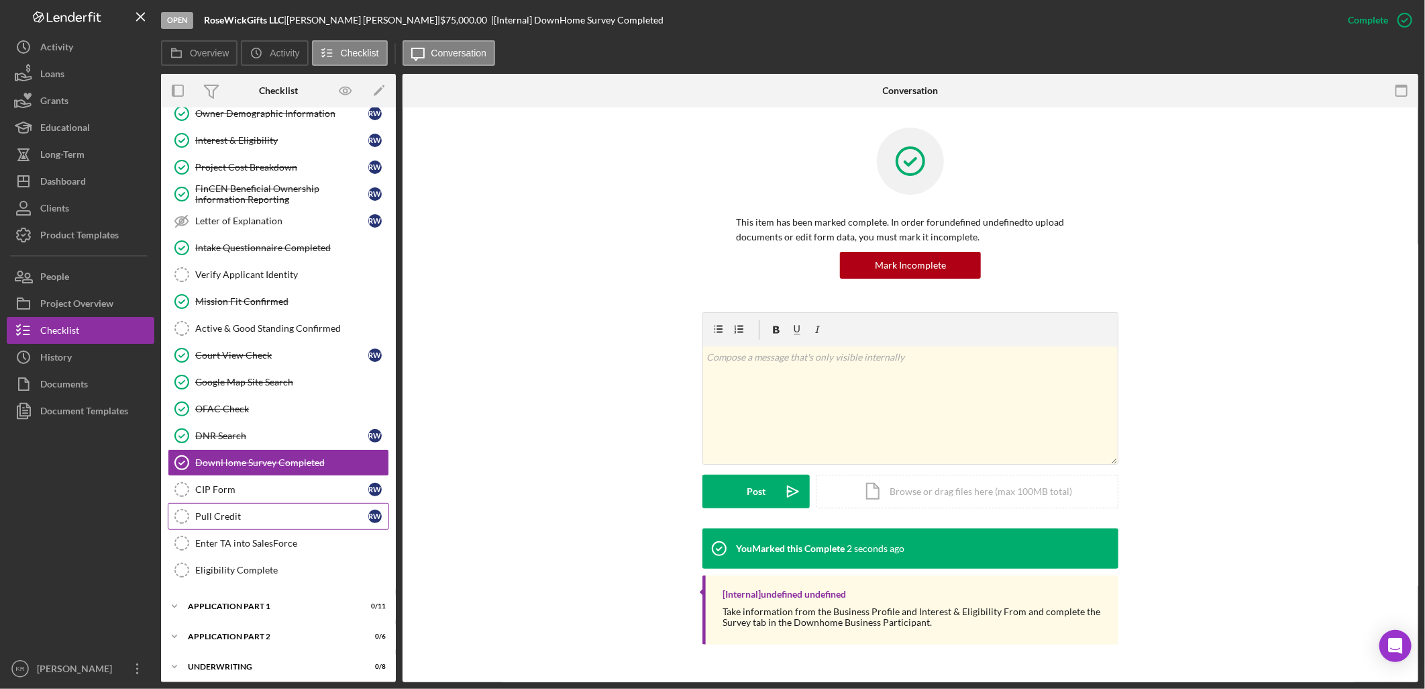
click at [253, 507] on link "Pull Credit Pull Credit R W" at bounding box center [278, 516] width 221 height 27
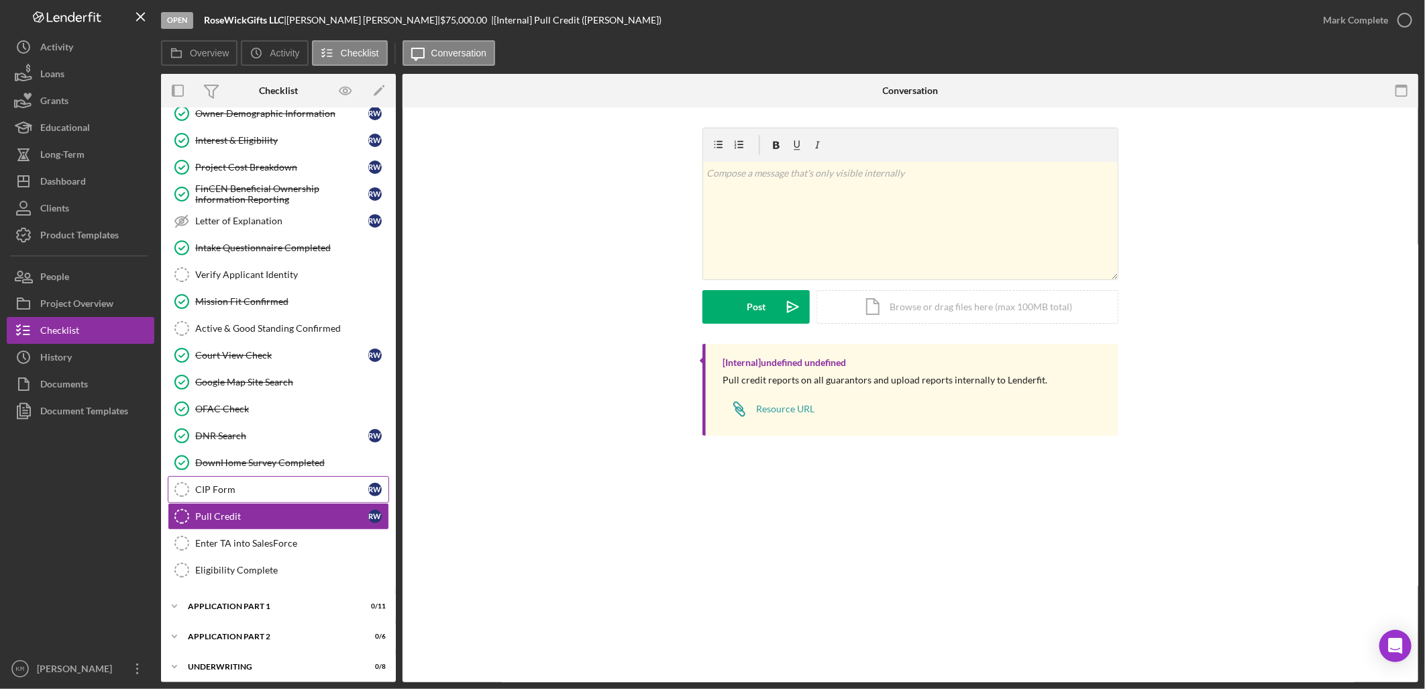
click at [268, 497] on link "CIP Form CIP Form R W" at bounding box center [278, 489] width 221 height 27
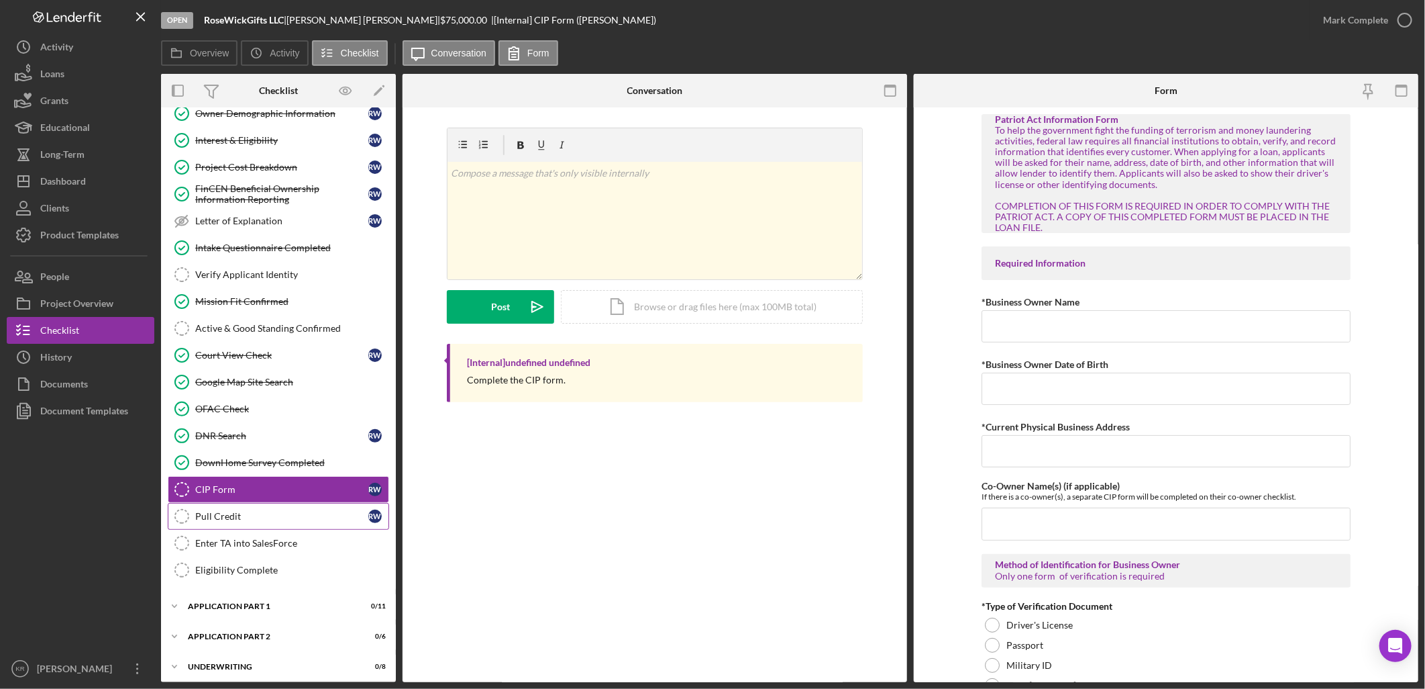
click at [258, 508] on link "Pull Credit Pull Credit R W" at bounding box center [278, 516] width 221 height 27
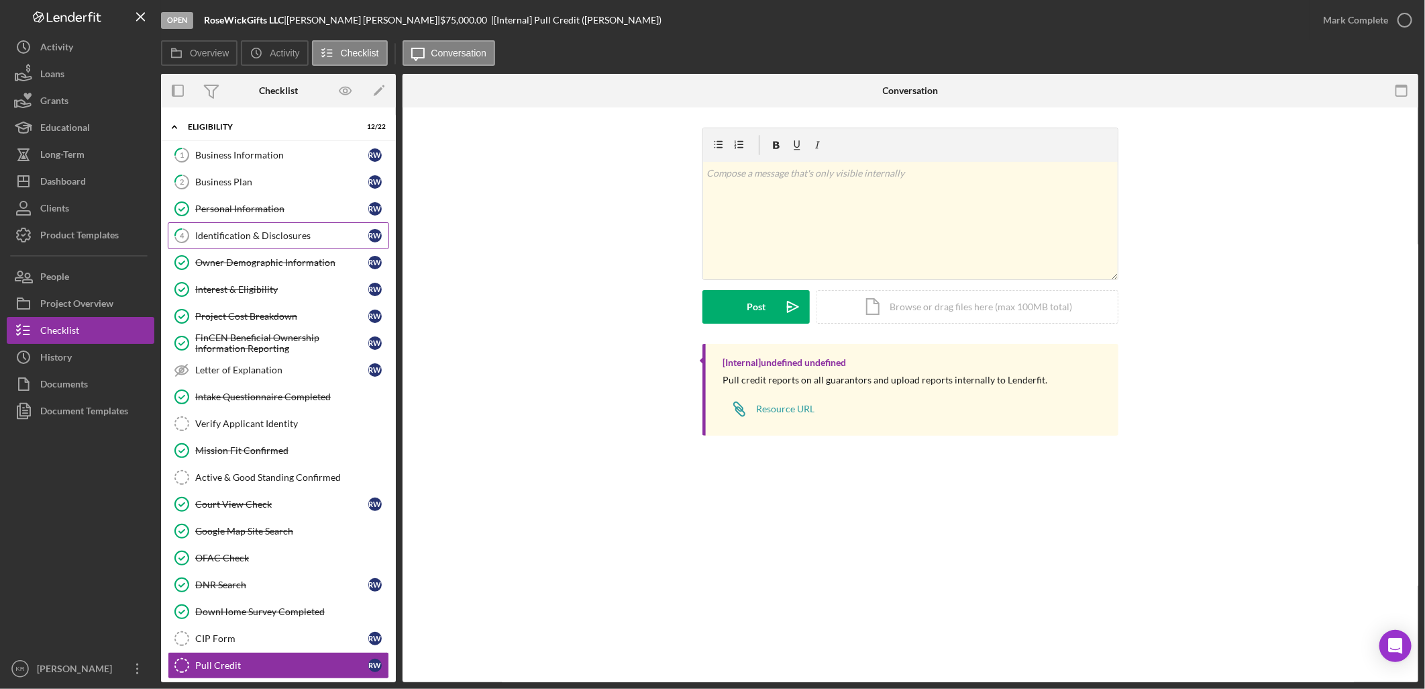
click at [254, 246] on link "4 Identification & Disclosures R W" at bounding box center [278, 235] width 221 height 27
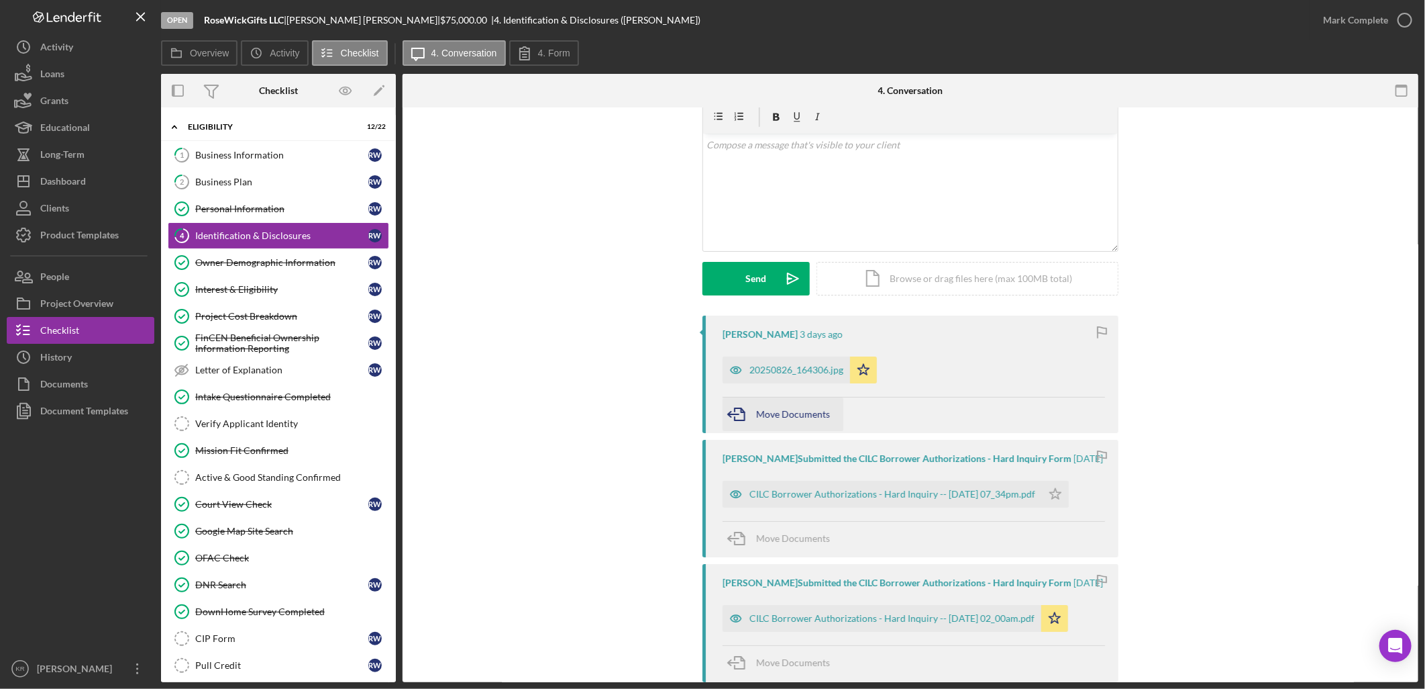
scroll to position [223, 0]
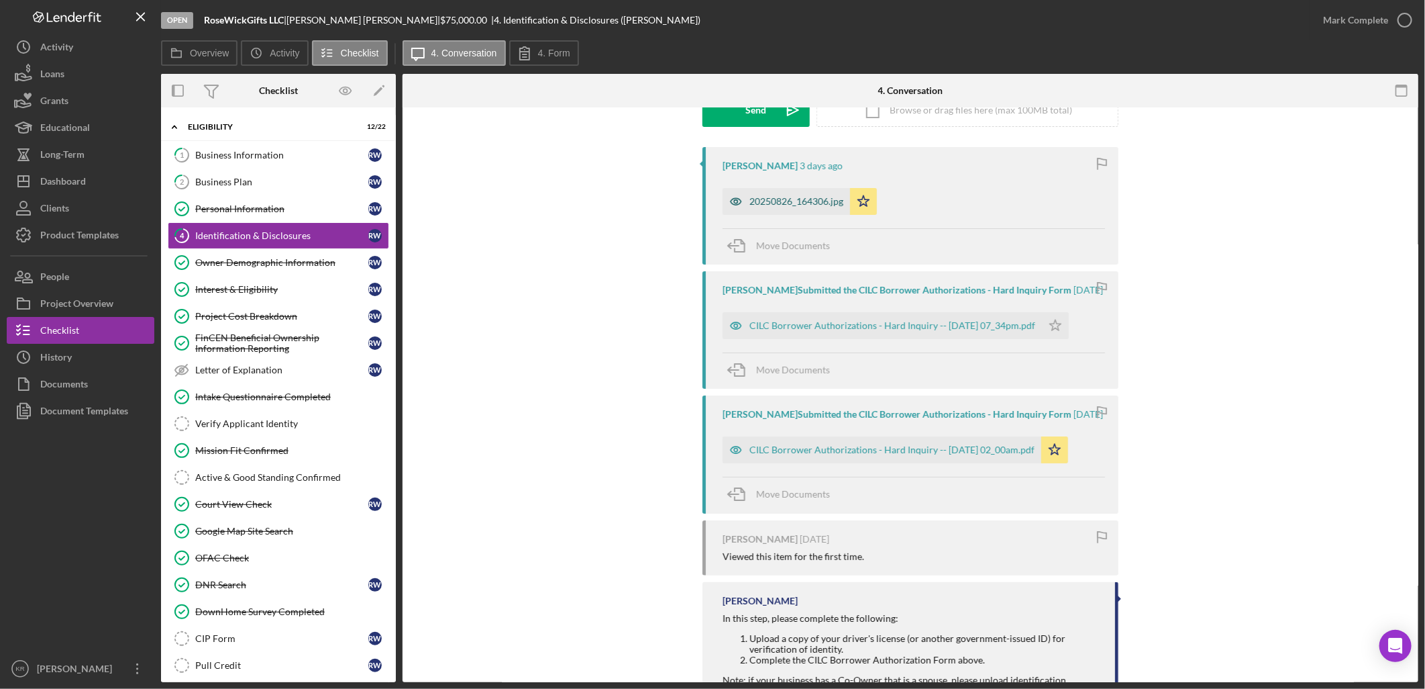
click at [782, 203] on div "20250826_164306.jpg" at bounding box center [797, 201] width 94 height 11
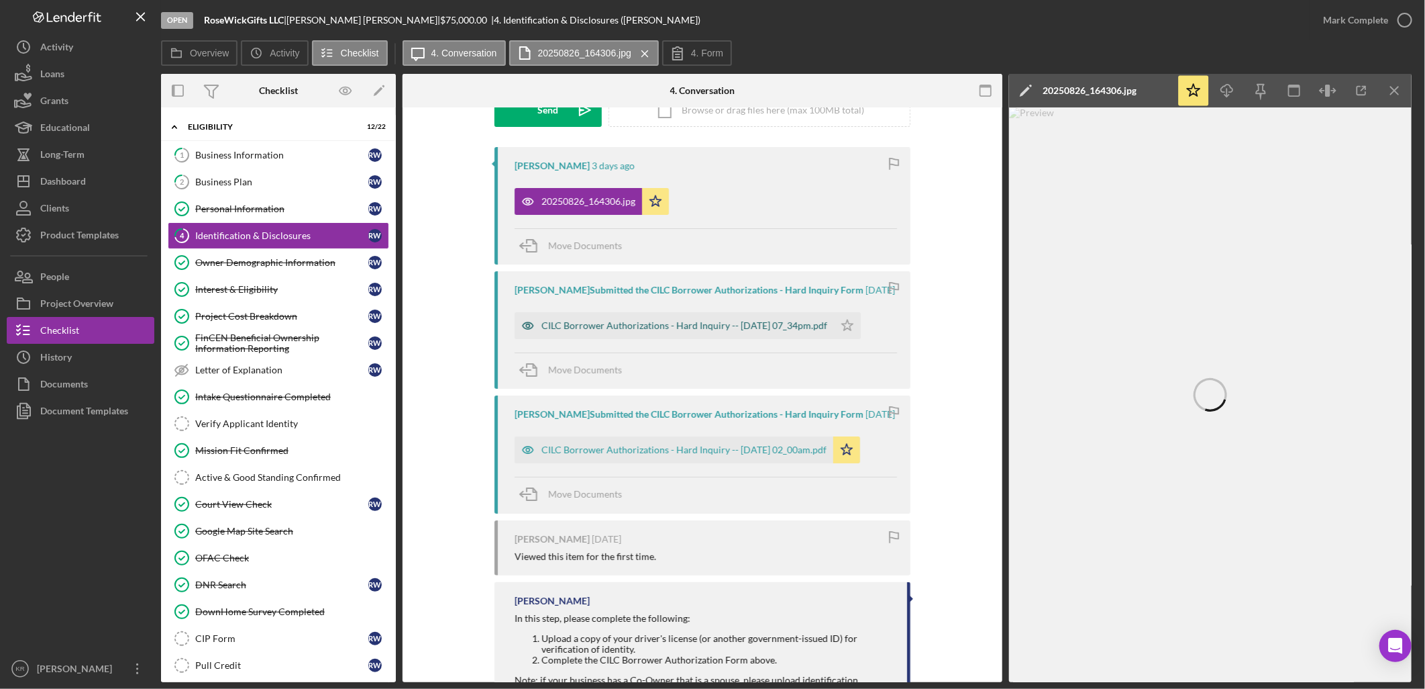
click at [619, 331] on div "CILC Borrower Authorizations - Hard Inquiry -- [DATE] 07_34pm.pdf" at bounding box center [685, 325] width 286 height 11
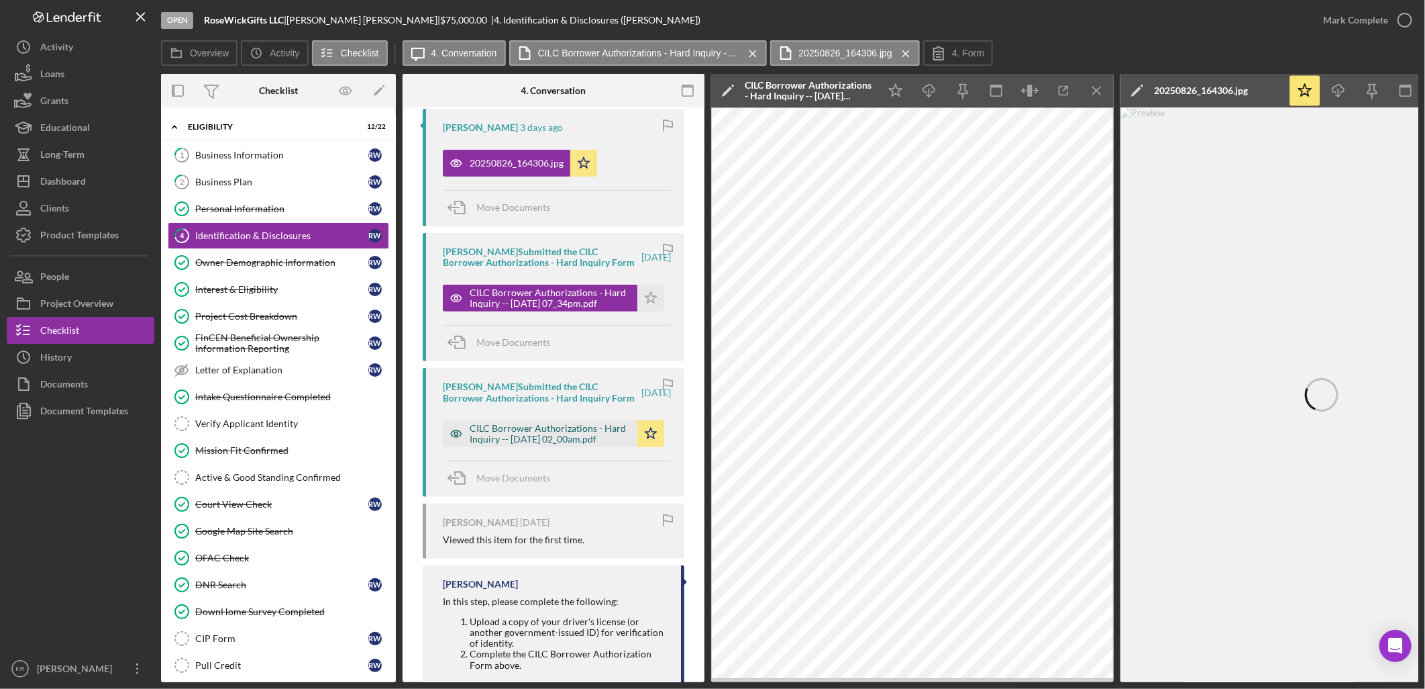
scroll to position [298, 0]
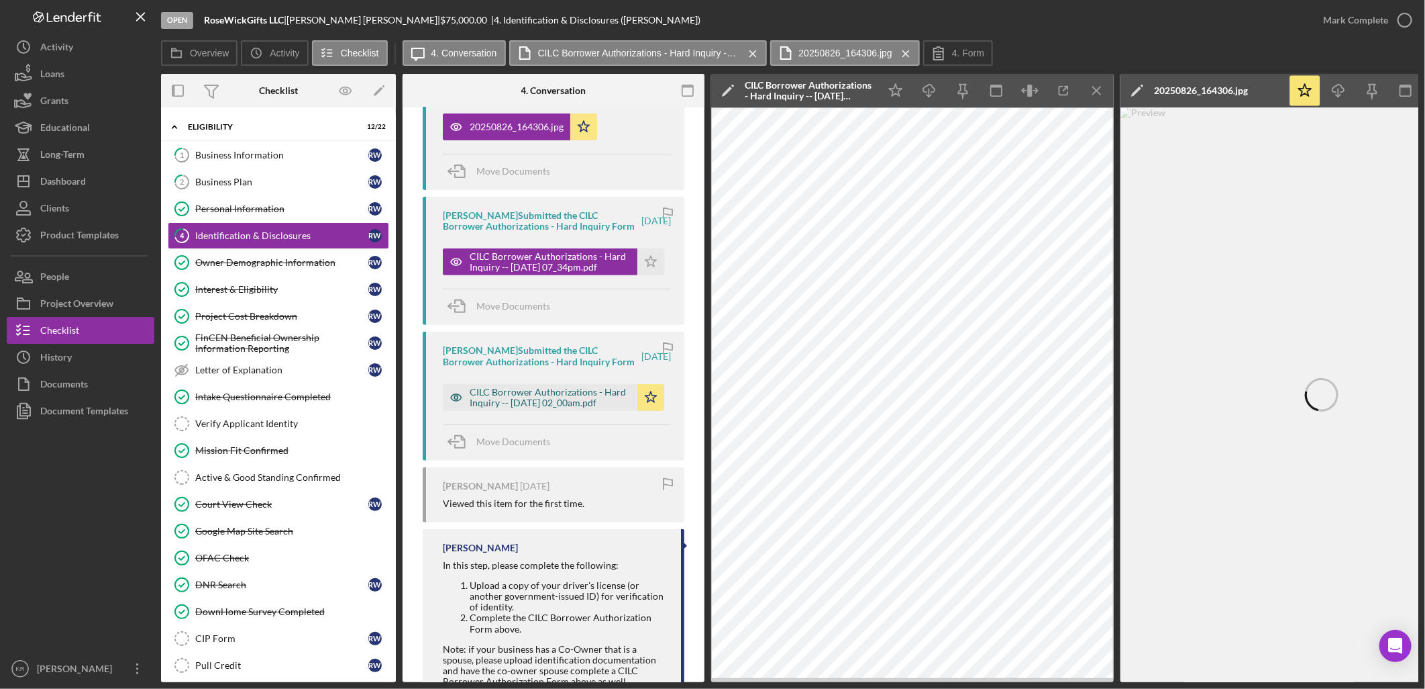
click at [578, 408] on div "CILC Borrower Authorizations - Hard Inquiry -- [DATE] 02_00am.pdf" at bounding box center [550, 397] width 161 height 21
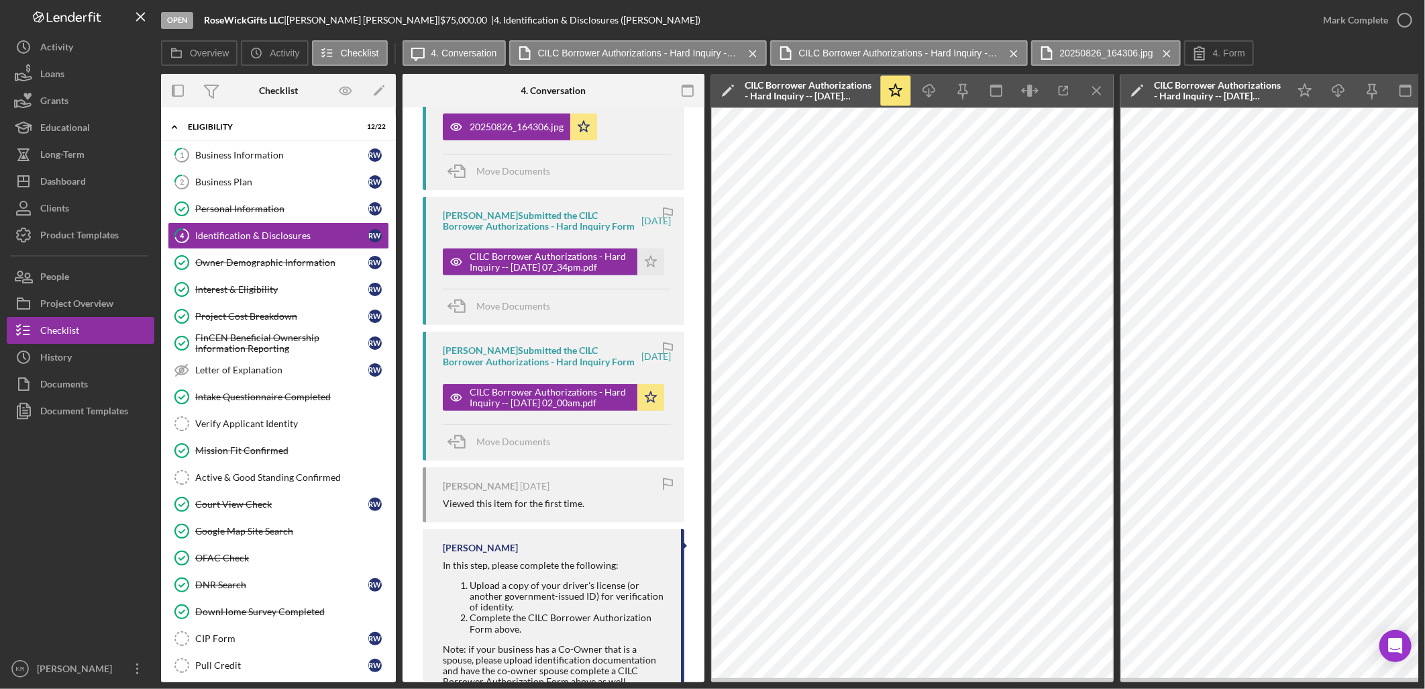
drag, startPoint x: 1007, startPoint y: 682, endPoint x: 1063, endPoint y: 680, distance: 56.4
click at [384, 567] on div "Open RoseWickGifts LLC | [PERSON_NAME] | $75,000.00 | 4. Identification & Discl…" at bounding box center [712, 344] width 1425 height 689
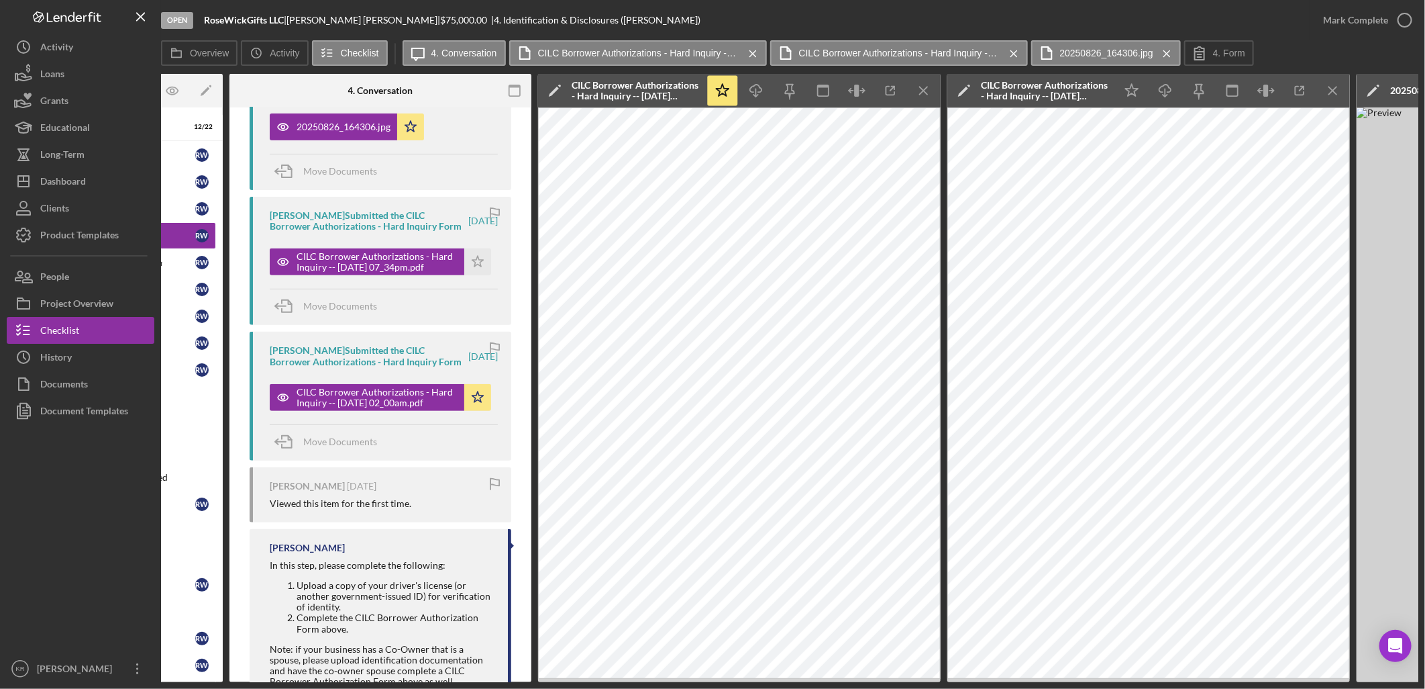
scroll to position [0, 326]
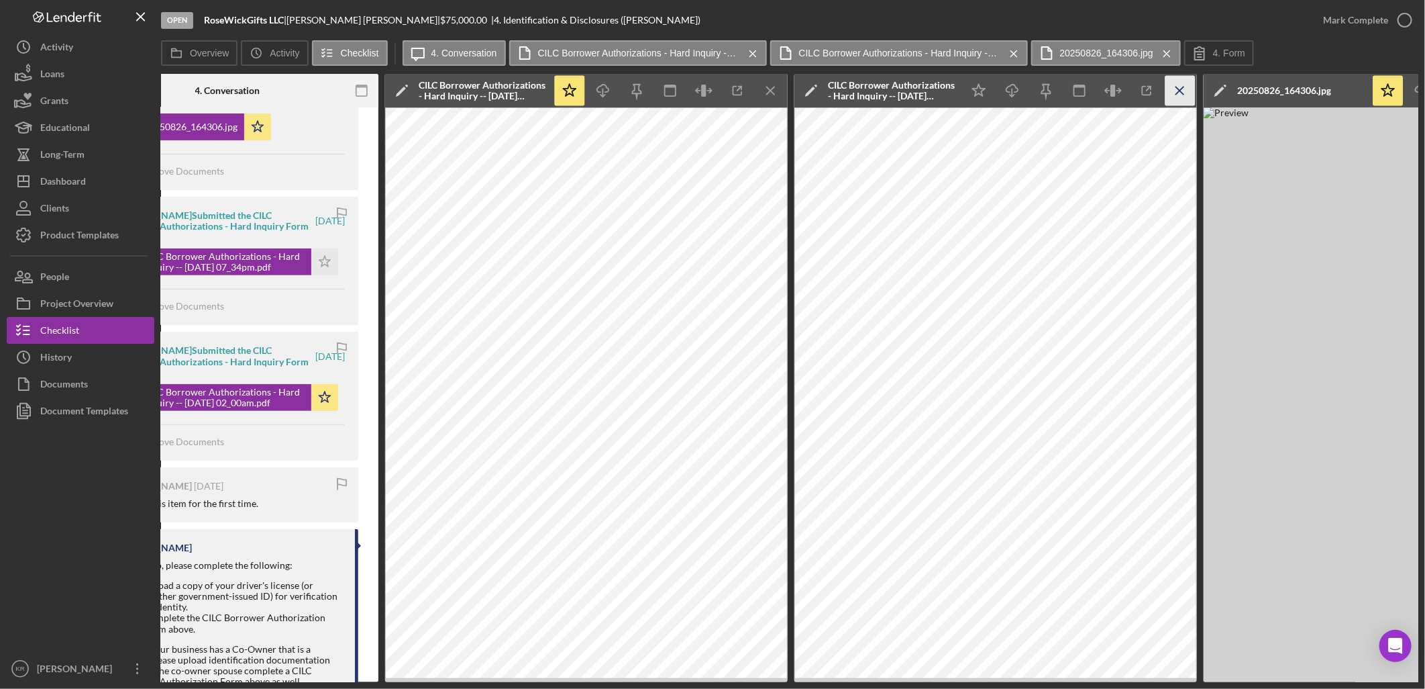
click at [1186, 97] on icon "Icon/Menu Close" at bounding box center [1181, 91] width 30 height 30
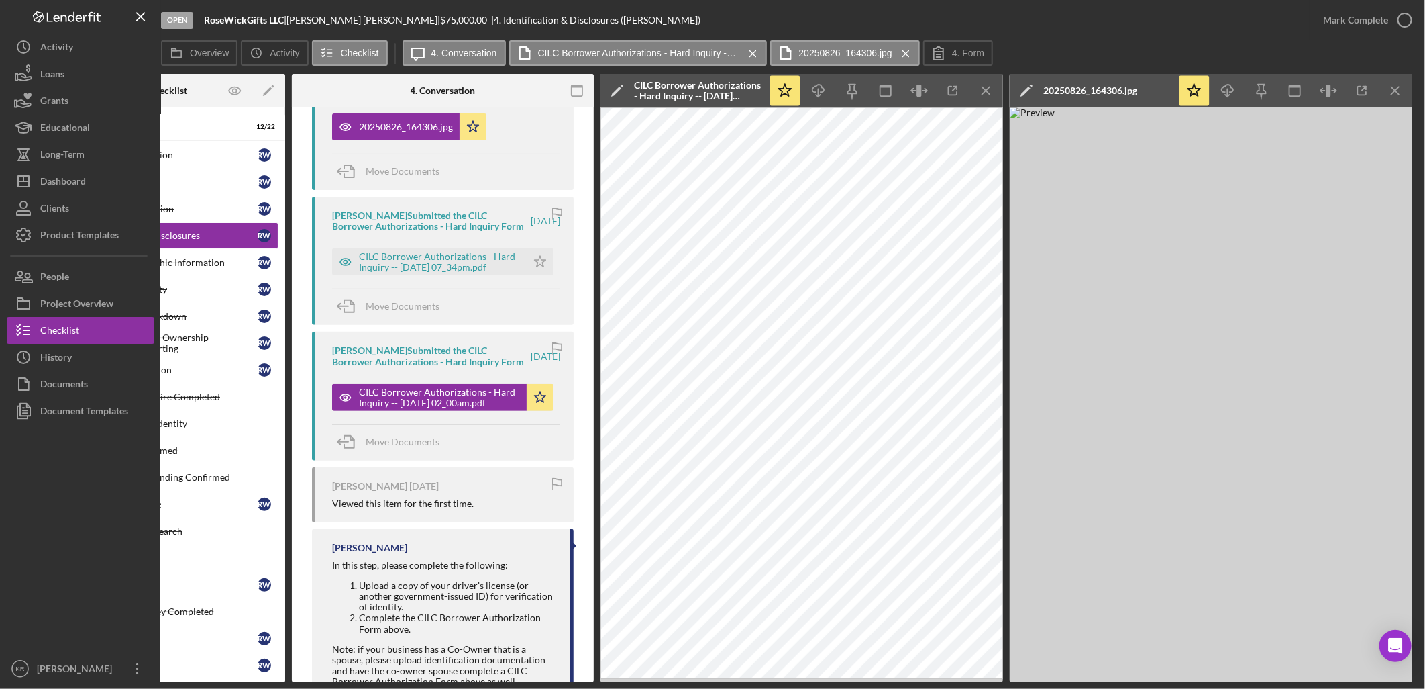
click at [1190, 265] on img at bounding box center [1211, 394] width 403 height 574
click at [957, 79] on icon "button" at bounding box center [953, 91] width 30 height 30
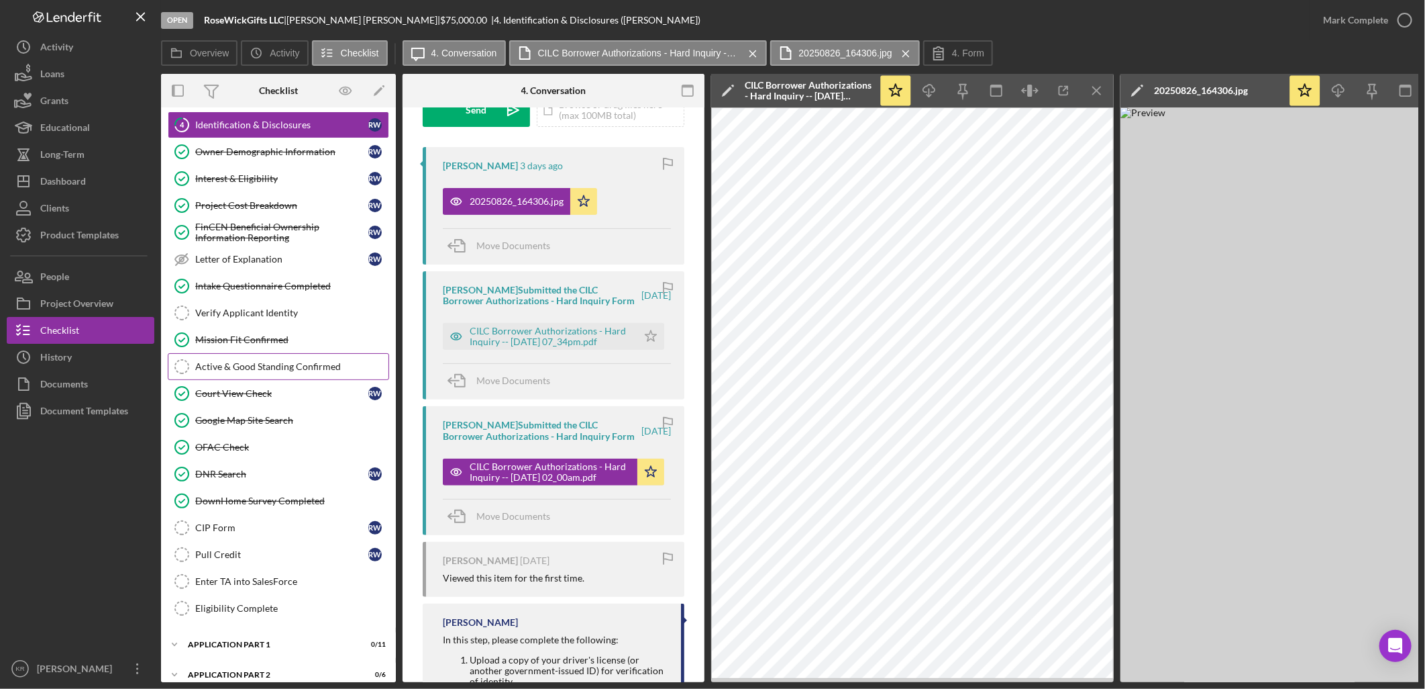
scroll to position [251, 0]
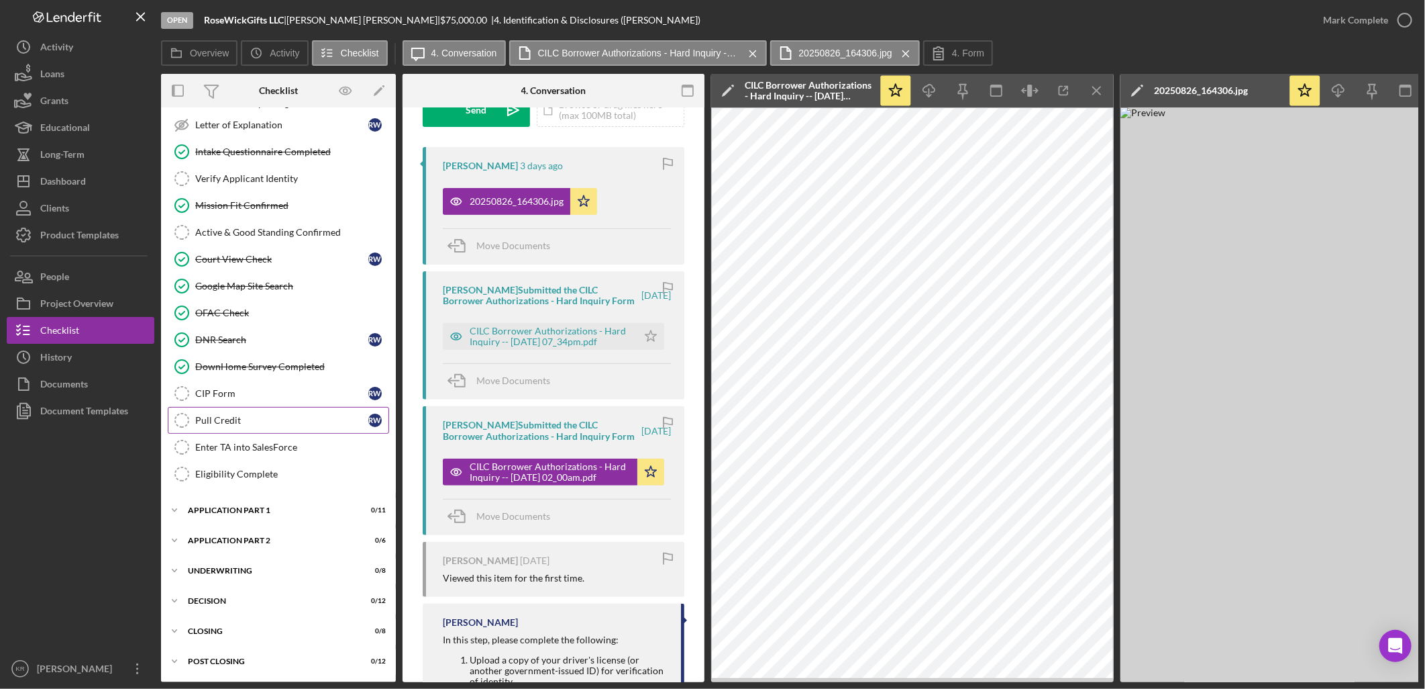
click at [251, 415] on div "Pull Credit" at bounding box center [281, 420] width 173 height 11
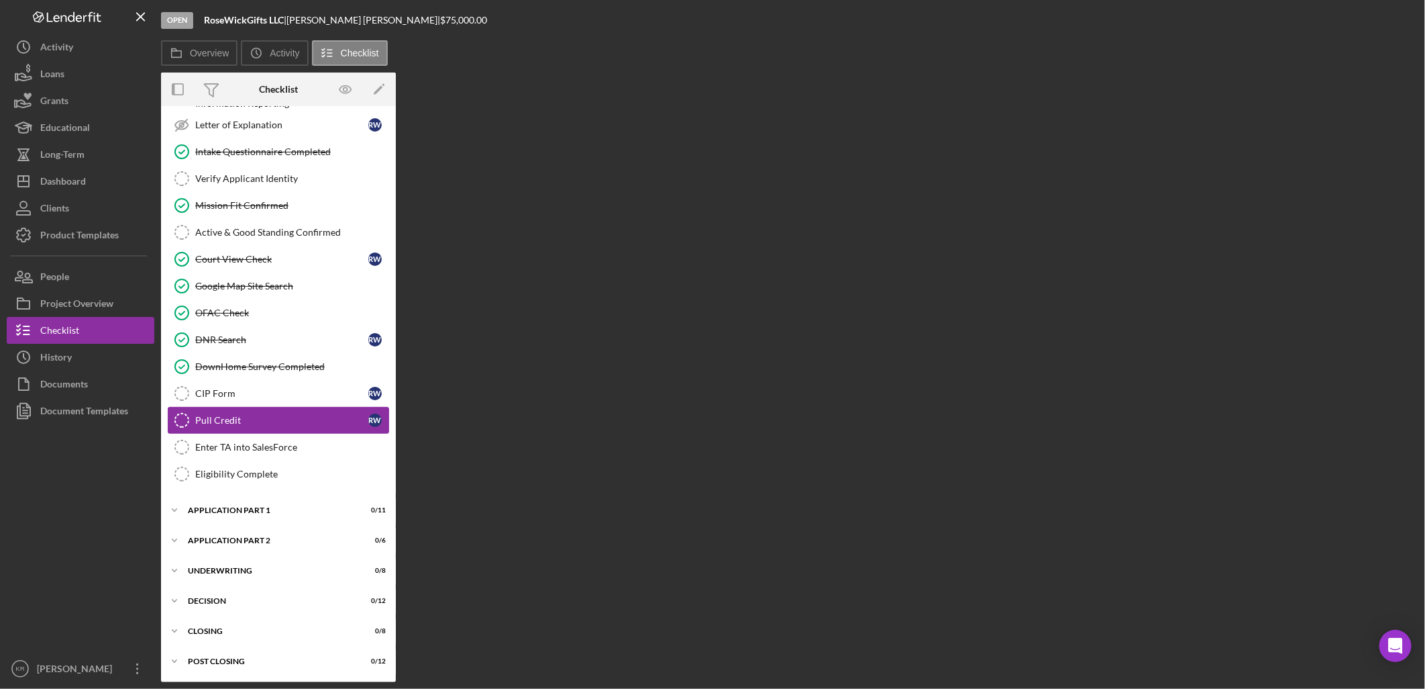
scroll to position [247, 0]
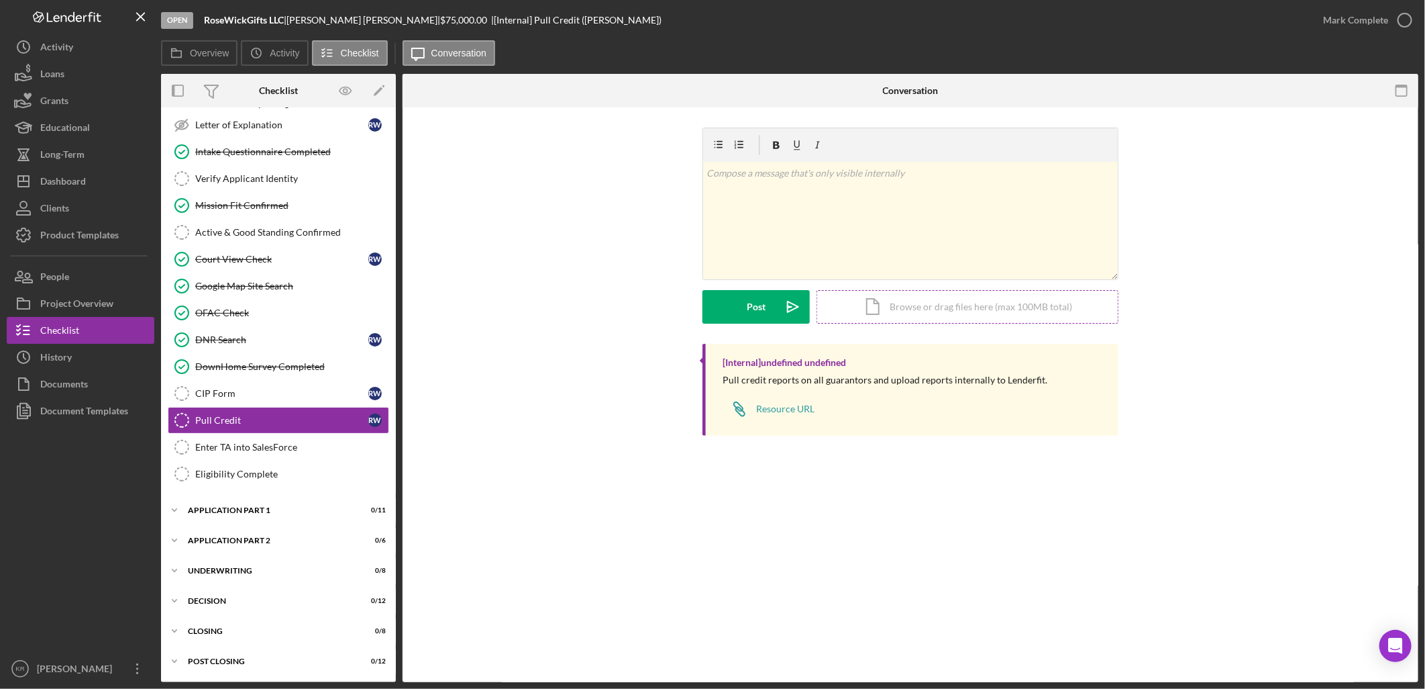
click at [887, 294] on div "Icon/Document Browse or drag files here (max 100MB total) Tap to choose files o…" at bounding box center [968, 307] width 302 height 34
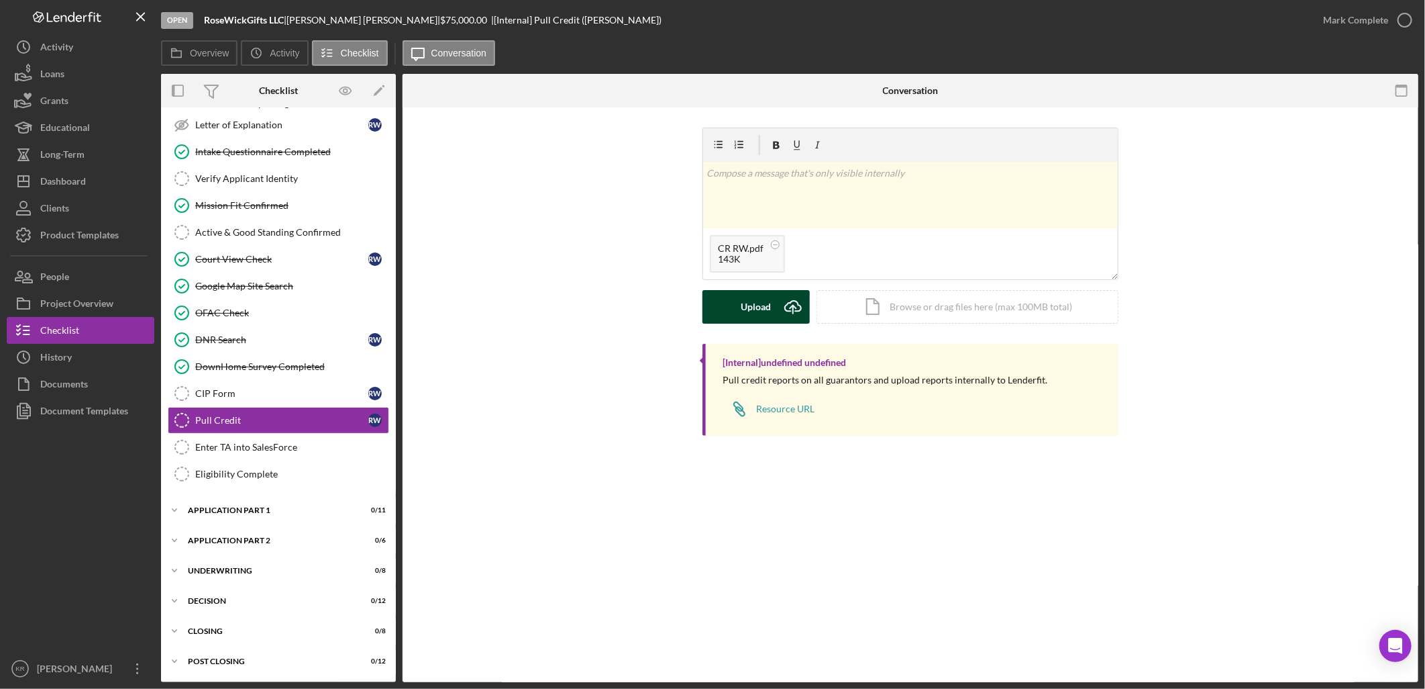
click at [774, 300] on button "Upload Icon/Upload" at bounding box center [756, 307] width 107 height 34
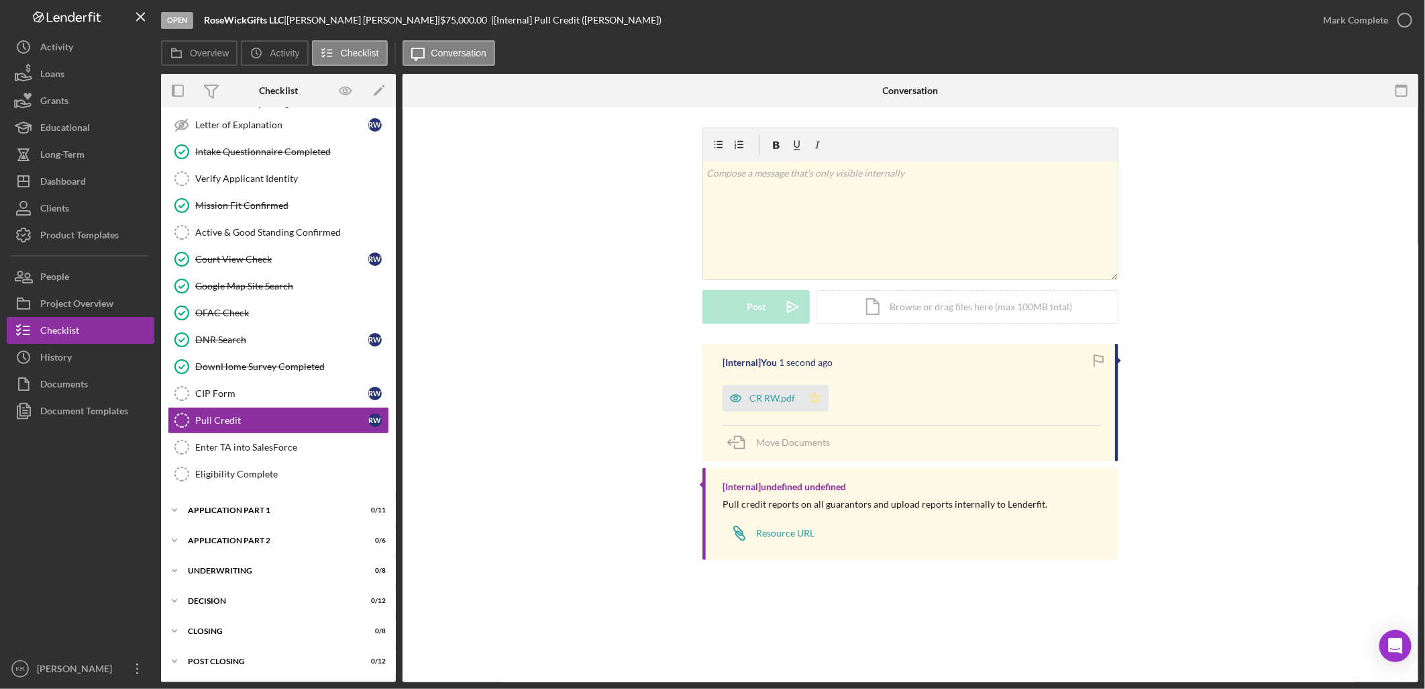
click at [824, 407] on icon "Icon/Star" at bounding box center [815, 398] width 27 height 27
click at [1370, 29] on div "Mark Complete" at bounding box center [1355, 20] width 65 height 27
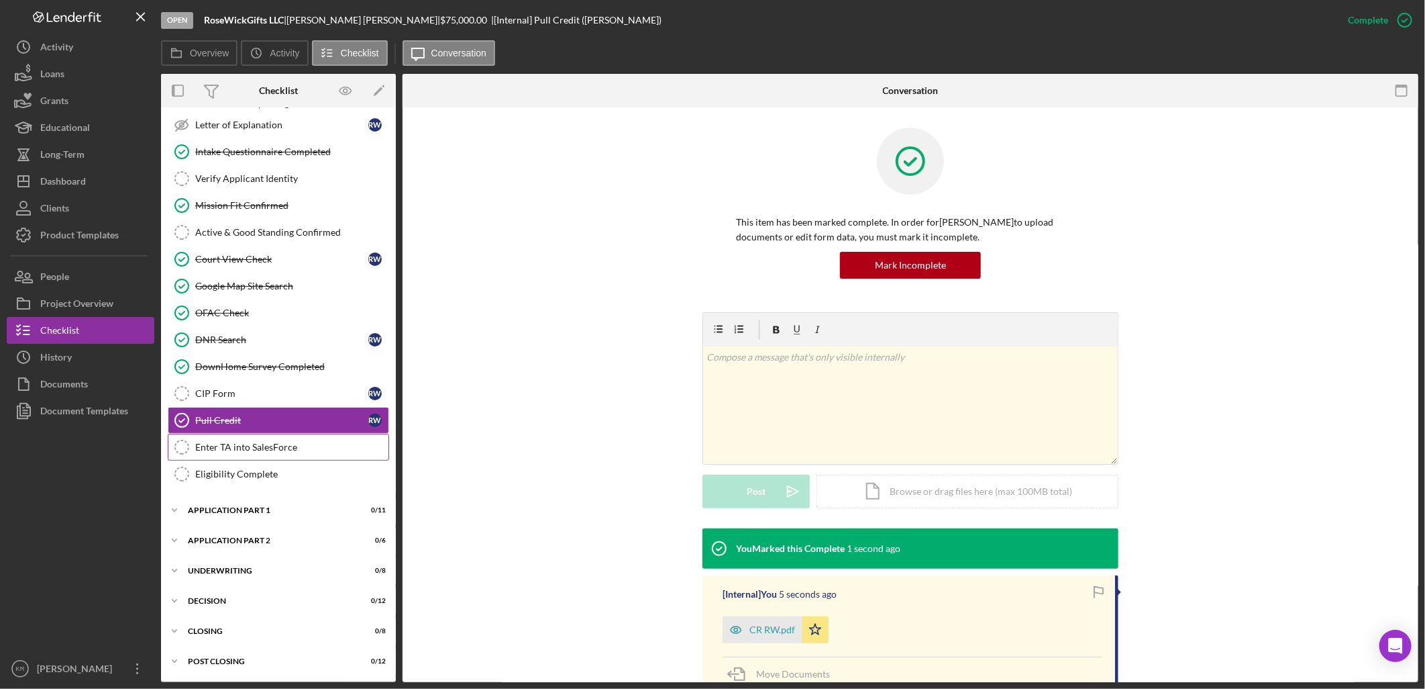
click at [258, 445] on div "Enter TA into SalesForce" at bounding box center [291, 447] width 193 height 11
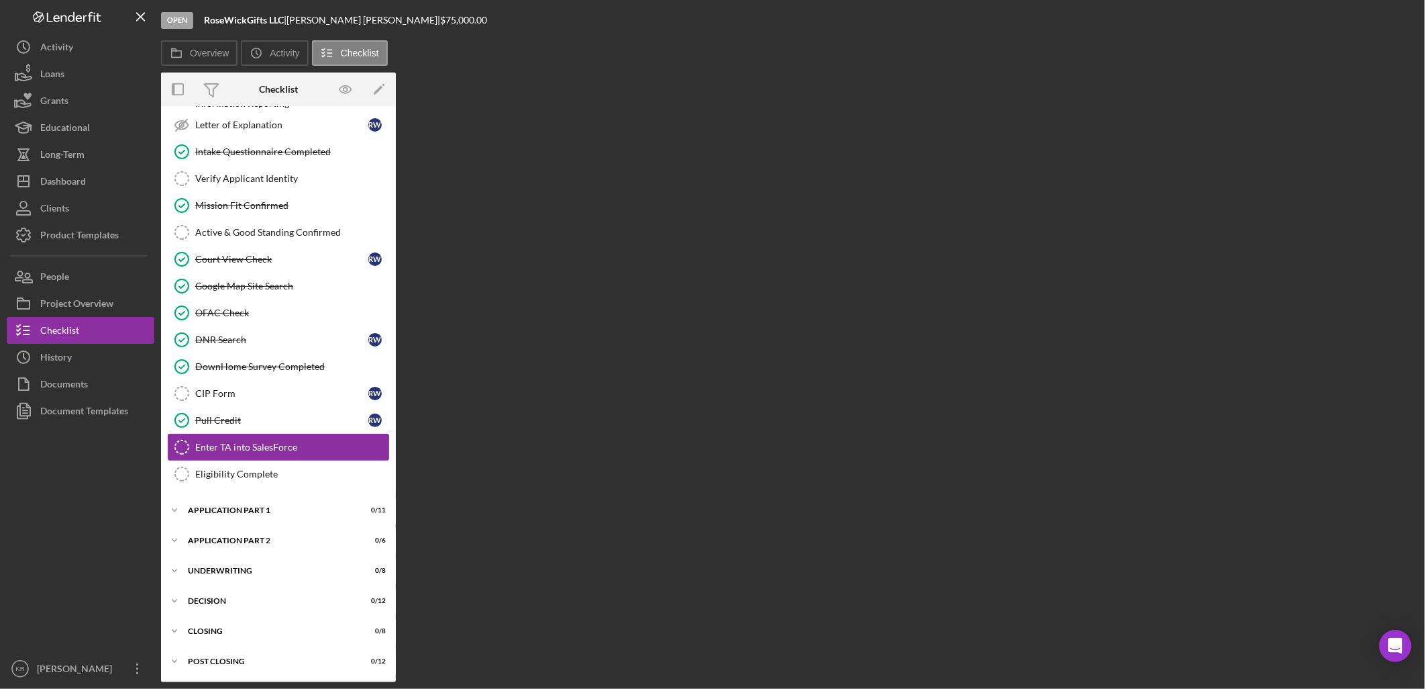
scroll to position [247, 0]
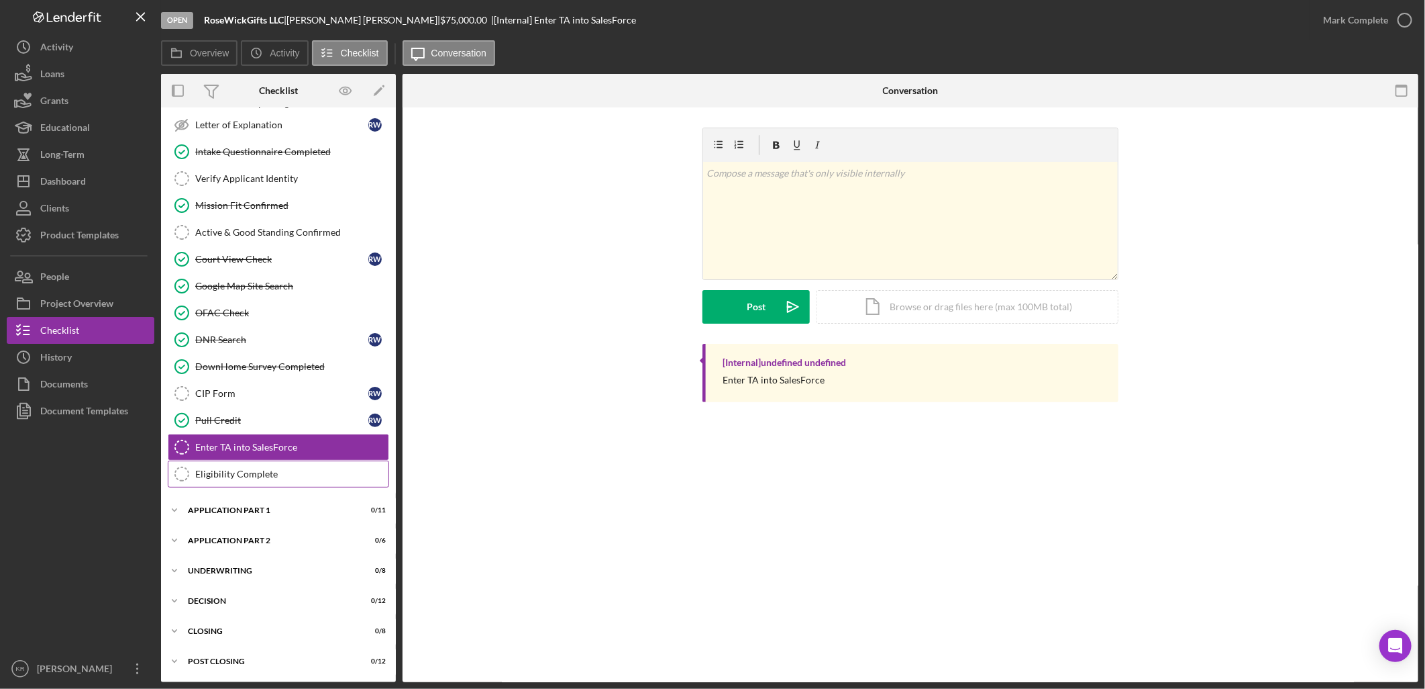
click at [265, 468] on div "Eligibility Complete" at bounding box center [291, 473] width 193 height 11
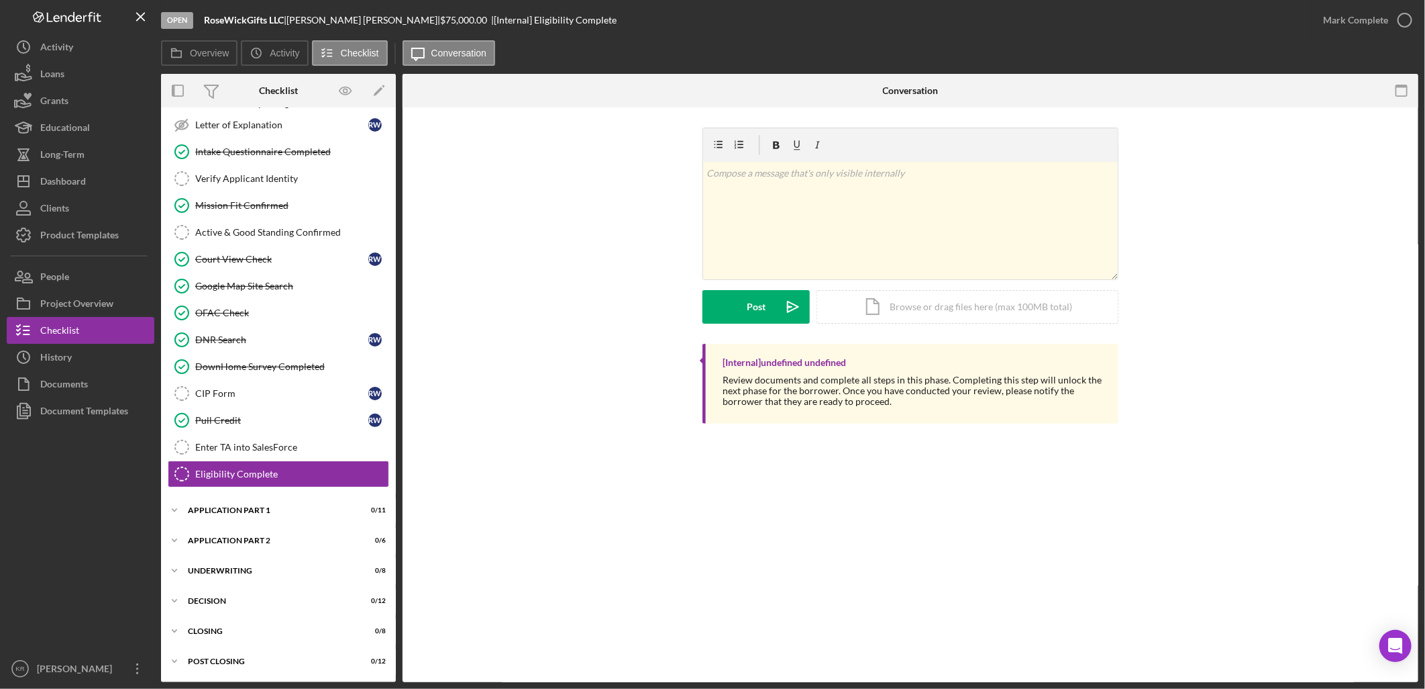
scroll to position [247, 0]
click at [304, 237] on link "Active & Good Standing Confirmed Active & Good Standing Confirmed" at bounding box center [278, 232] width 221 height 27
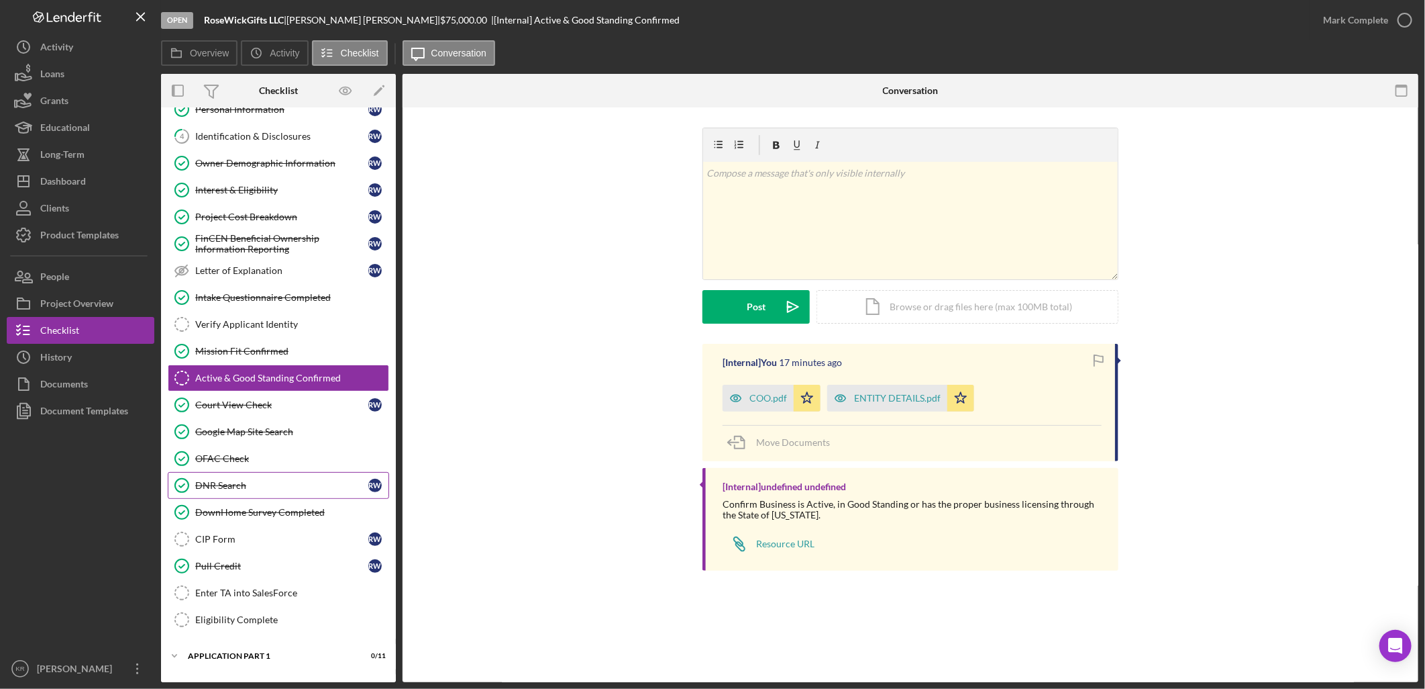
scroll to position [172, 0]
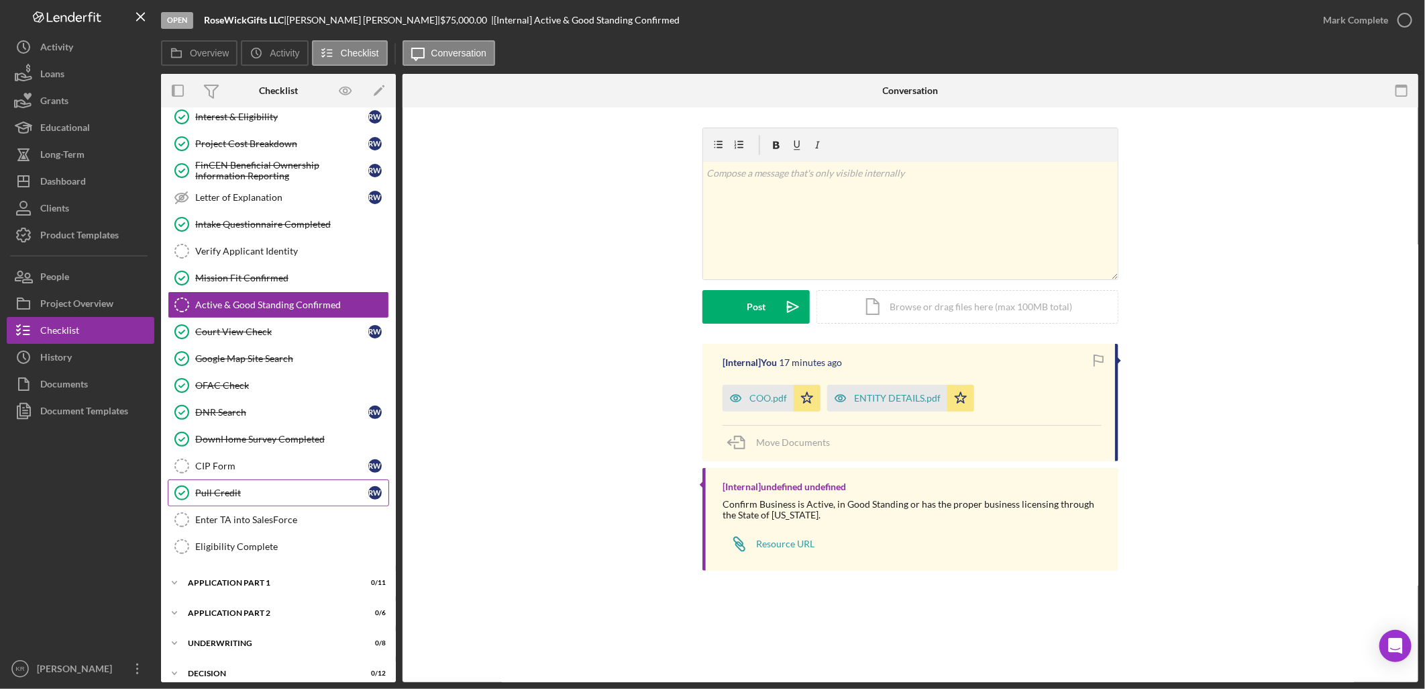
click at [246, 494] on div "Pull Credit" at bounding box center [281, 492] width 173 height 11
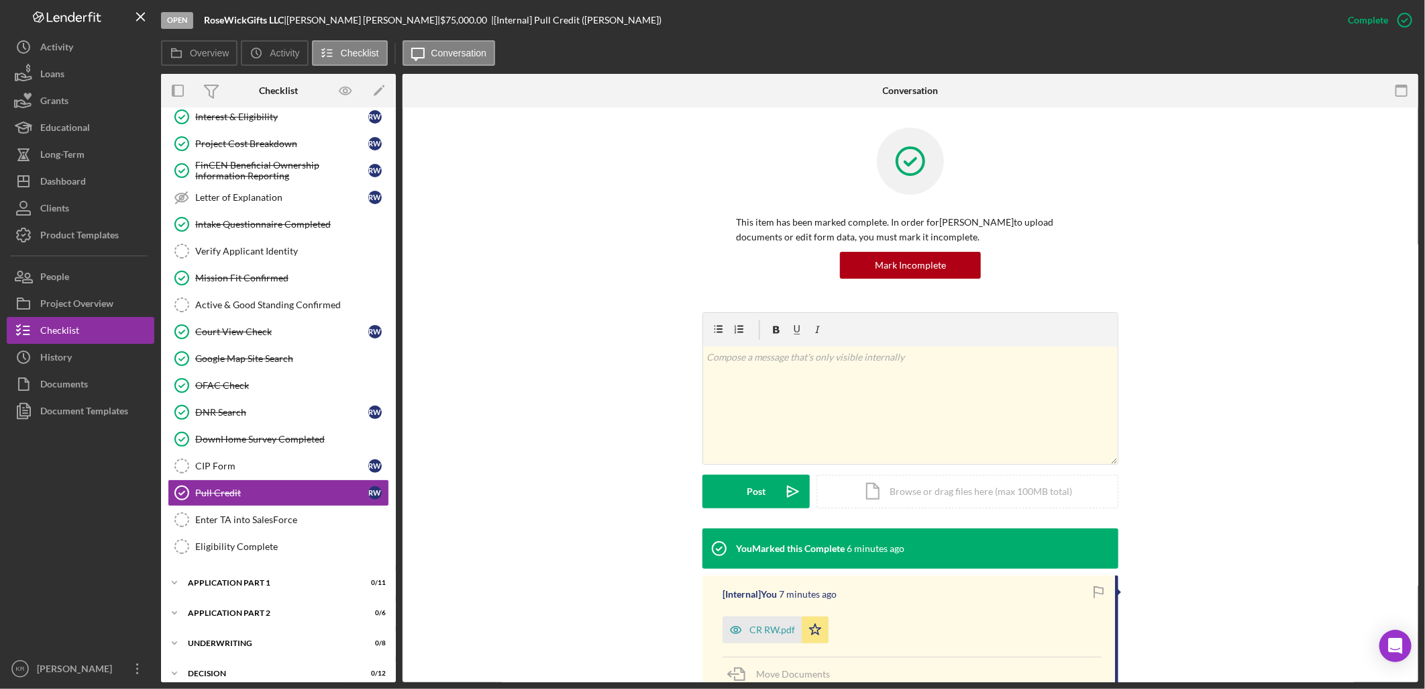
scroll to position [136, 0]
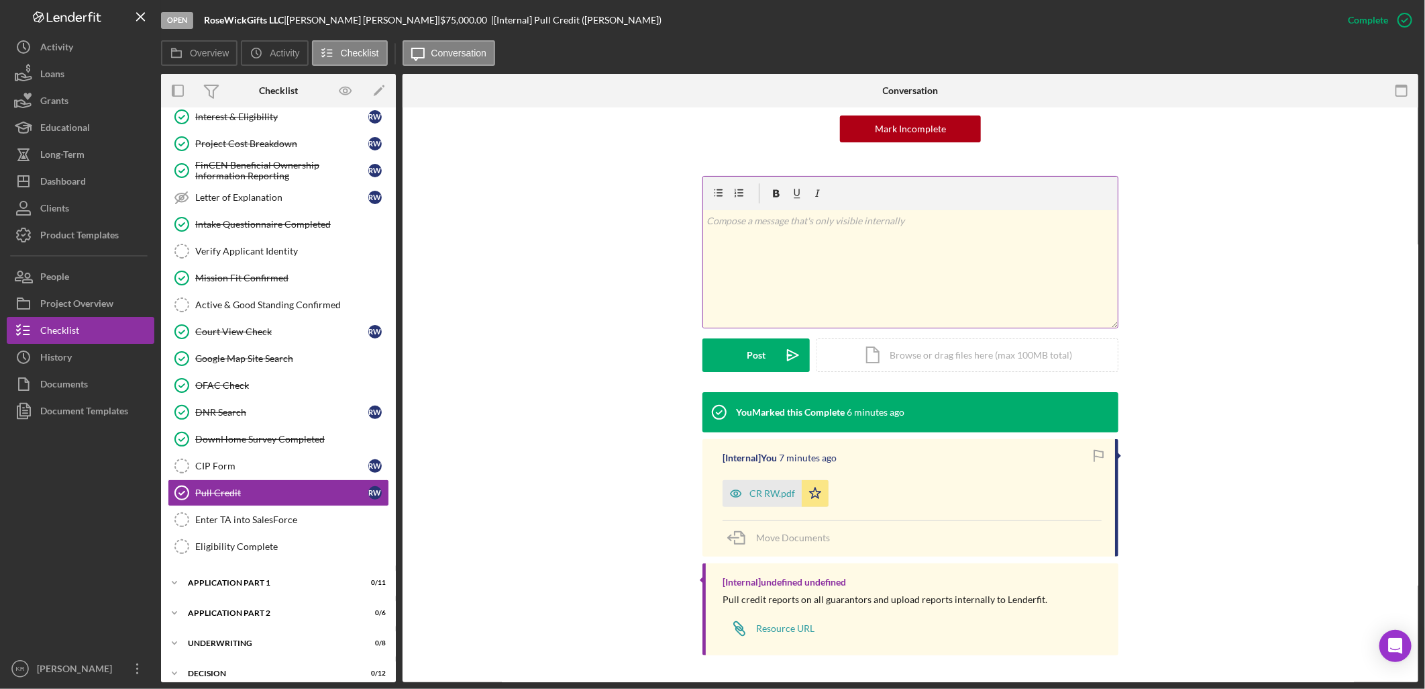
drag, startPoint x: 844, startPoint y: 250, endPoint x: 844, endPoint y: 265, distance: 15.4
click at [844, 252] on div "v Color teal Color pink Remove color Add row above Add row below Add column bef…" at bounding box center [910, 268] width 415 height 117
click at [748, 354] on div "Post" at bounding box center [756, 355] width 19 height 34
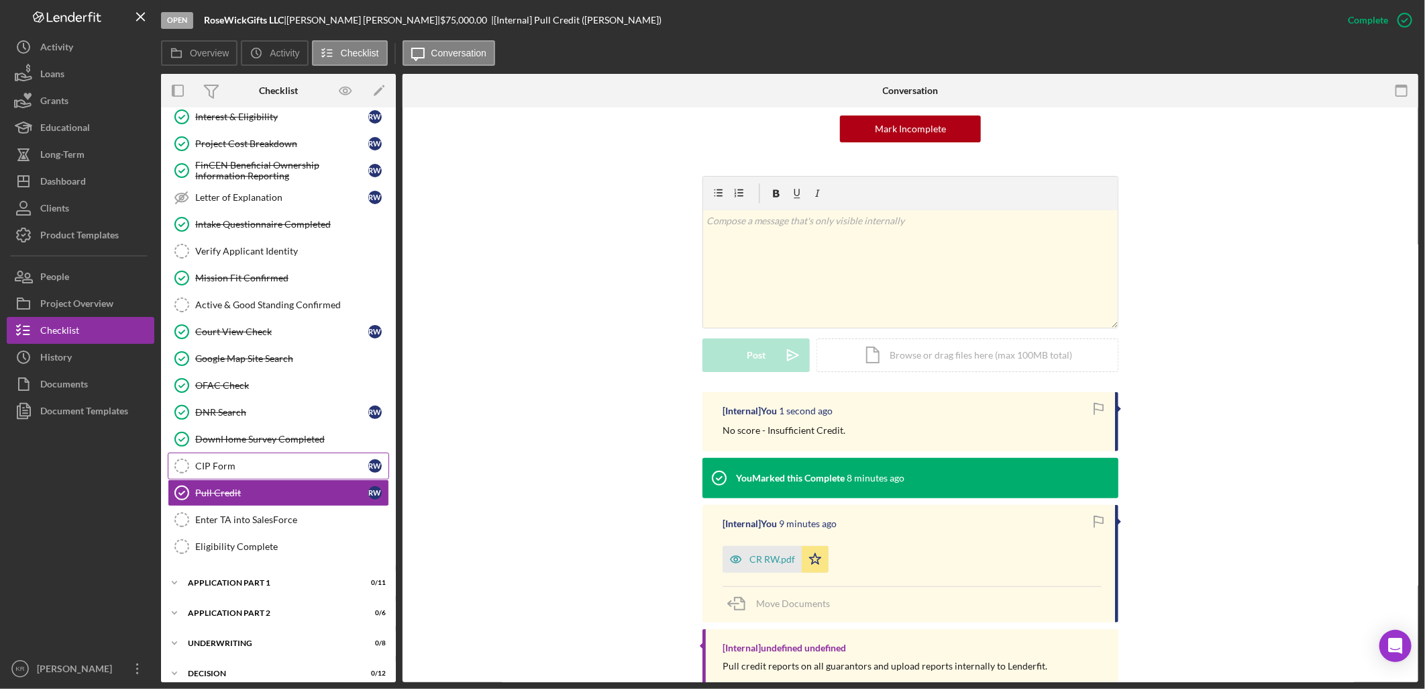
click at [250, 464] on div "CIP Form" at bounding box center [281, 465] width 173 height 11
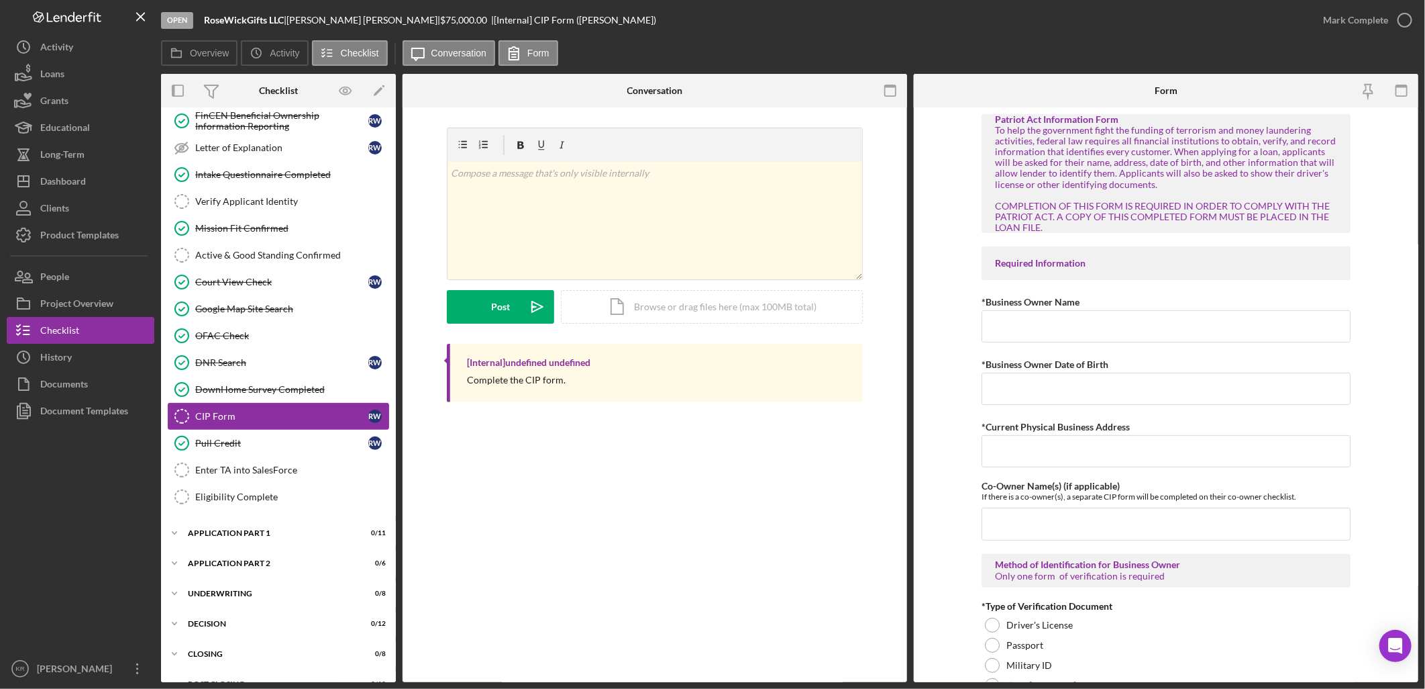
scroll to position [247, 0]
